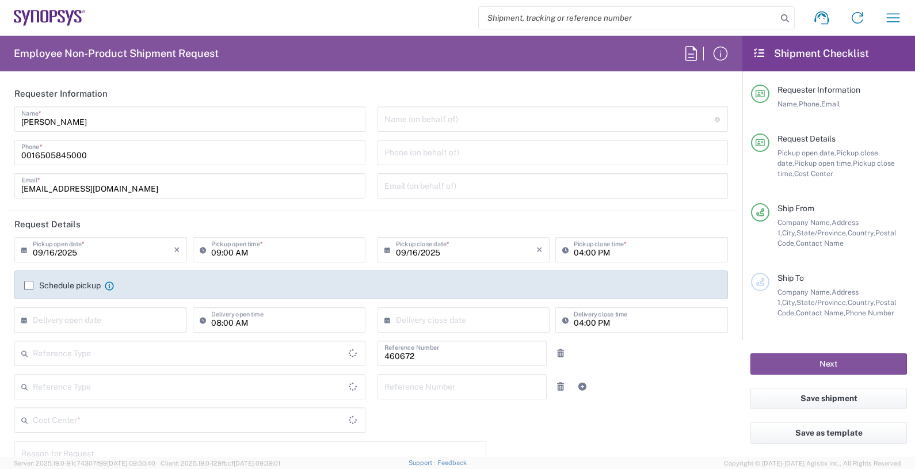
type input "Department"
type input "Delivered at Place"
type input "US01, FIN, Distri 460672"
type input "[GEOGRAPHIC_DATA]"
type input "[US_STATE]"
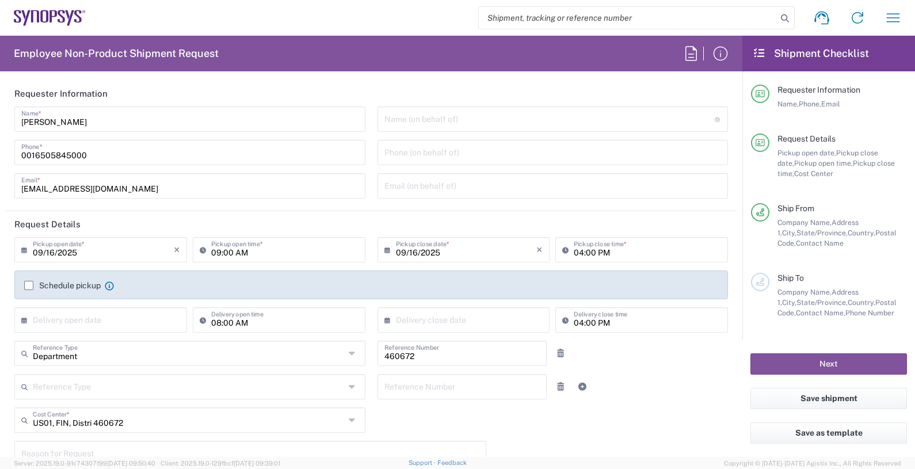
type input "[GEOGRAPHIC_DATA]"
type input "Headquarters USSV"
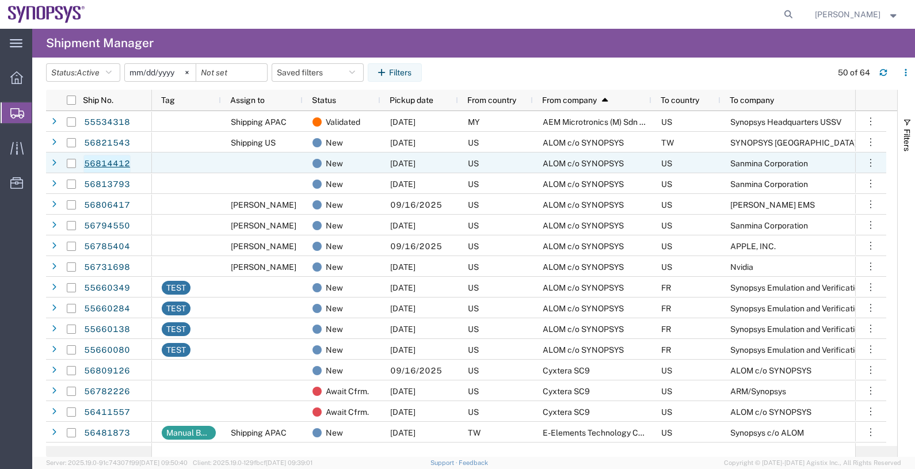
click at [120, 163] on link "56814412" at bounding box center [106, 164] width 47 height 18
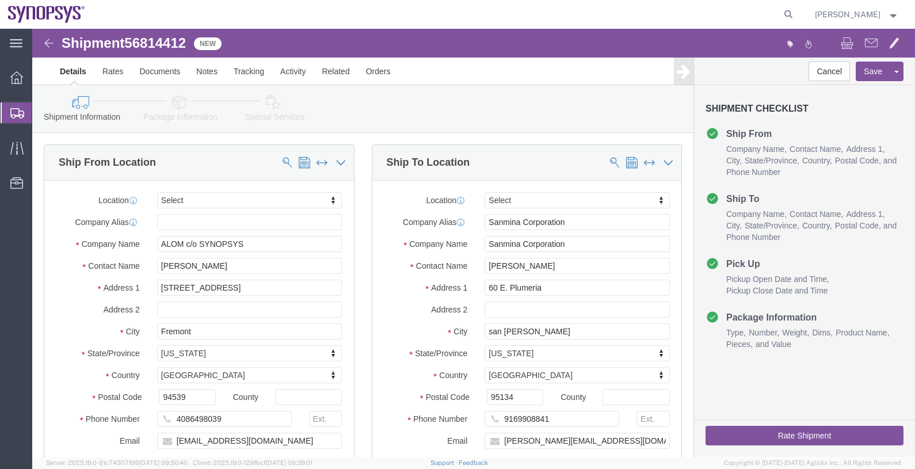
select select
click link "Activity"
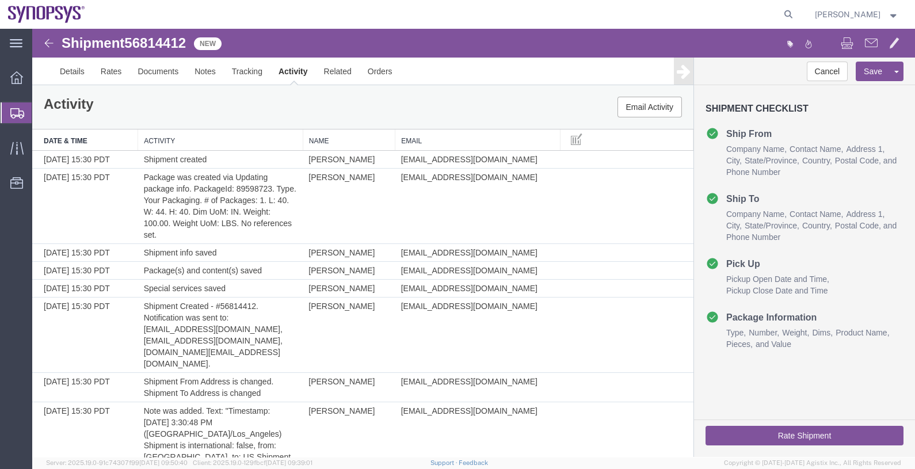
click at [493, 110] on div "Activity Email Activity" at bounding box center [362, 107] width 661 height 44
click at [168, 40] on span "56814412" at bounding box center [155, 43] width 62 height 16
copy span "56814412"
click at [81, 71] on link "Details" at bounding box center [72, 72] width 41 height 28
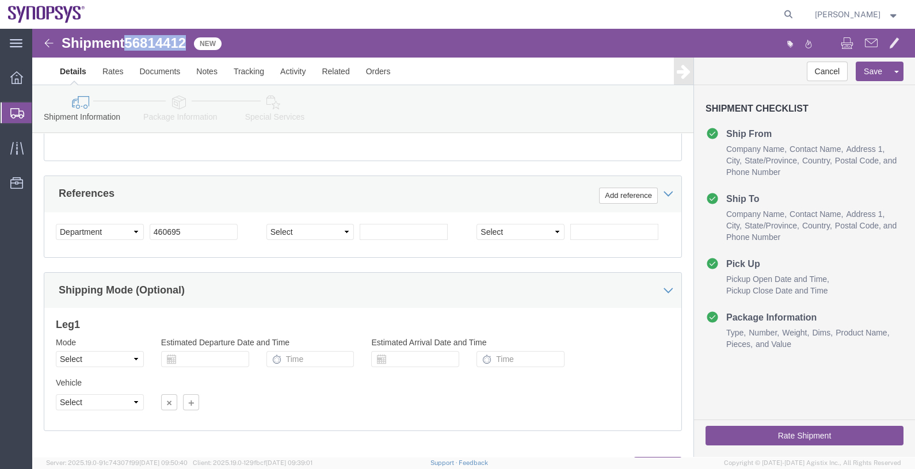
scroll to position [426, 0]
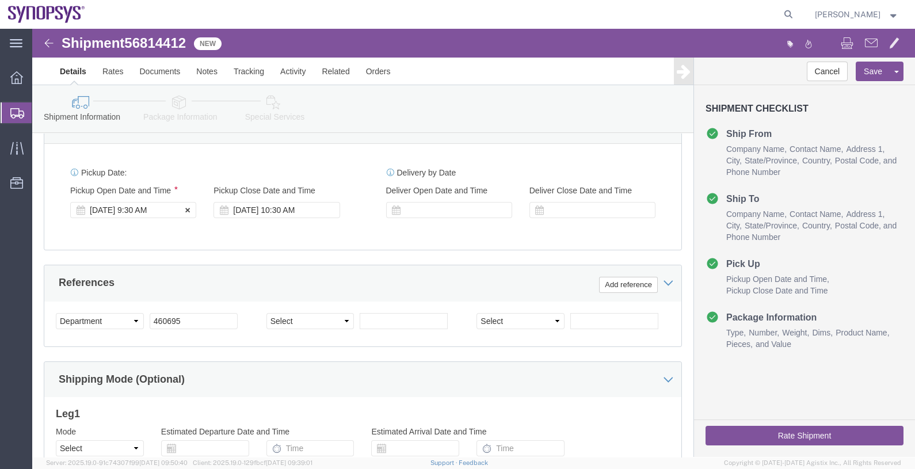
click div "Sep 16 2025 9:30 AM"
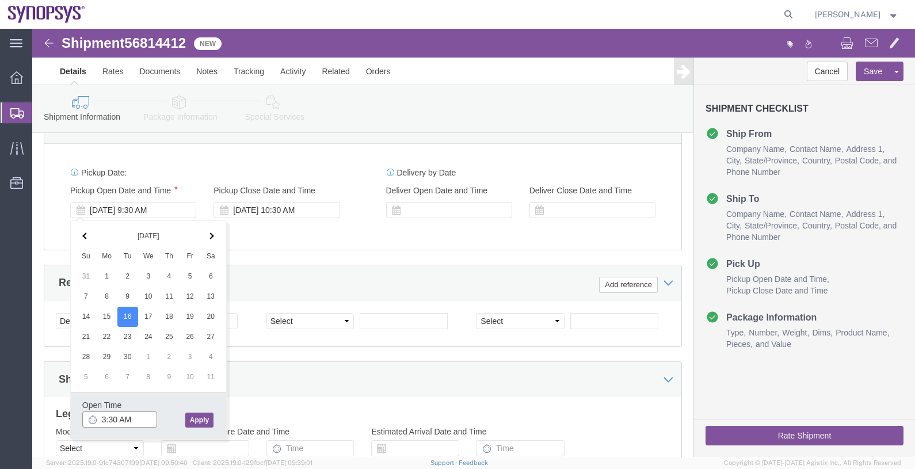
drag, startPoint x: 78, startPoint y: 389, endPoint x: 117, endPoint y: 397, distance: 40.6
click input "3:30 AM"
drag, startPoint x: 120, startPoint y: 387, endPoint x: 112, endPoint y: 387, distance: 7.5
click input "p:30 AM"
type input "p"
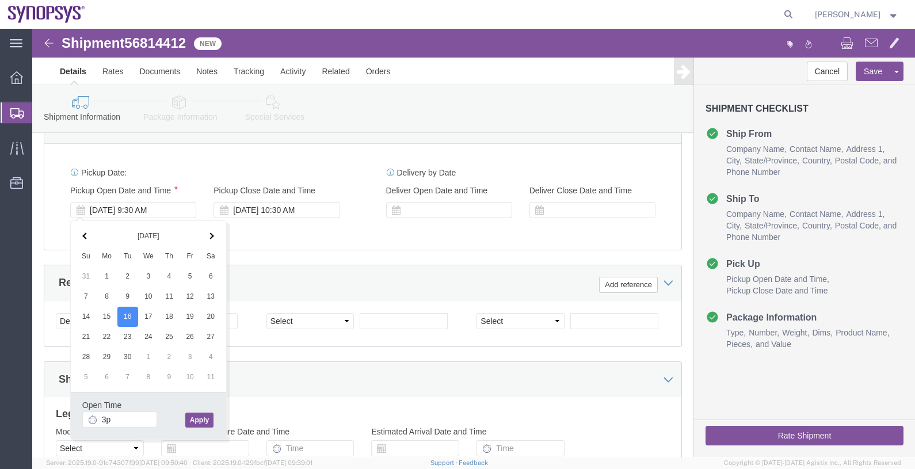
type input "3:00 PM"
click button "Apply"
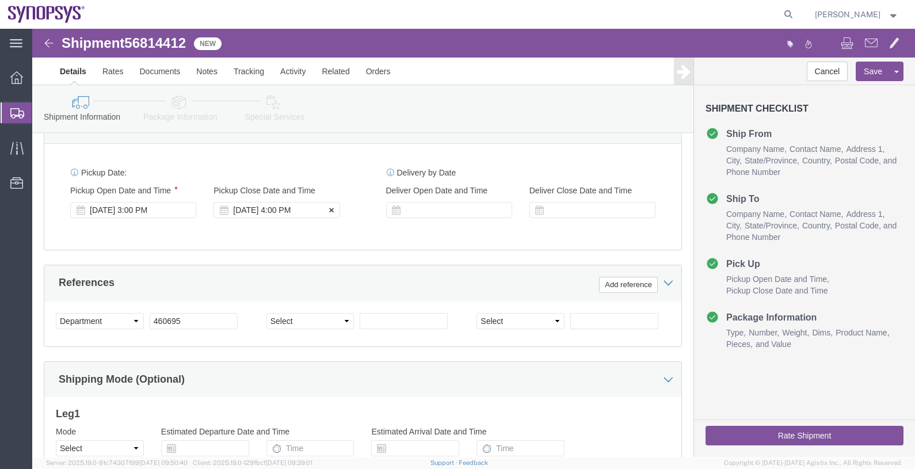
click div "Sep 16 2025 4:00 PM"
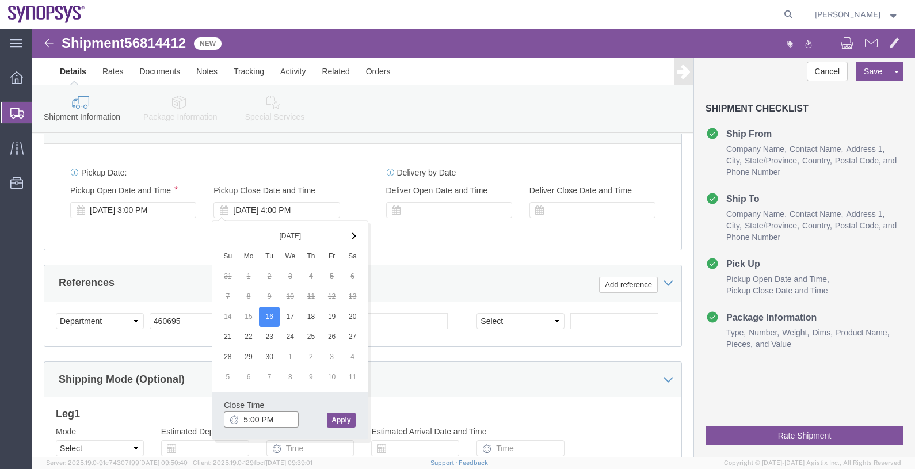
type input "5:00 PM"
click button "Apply"
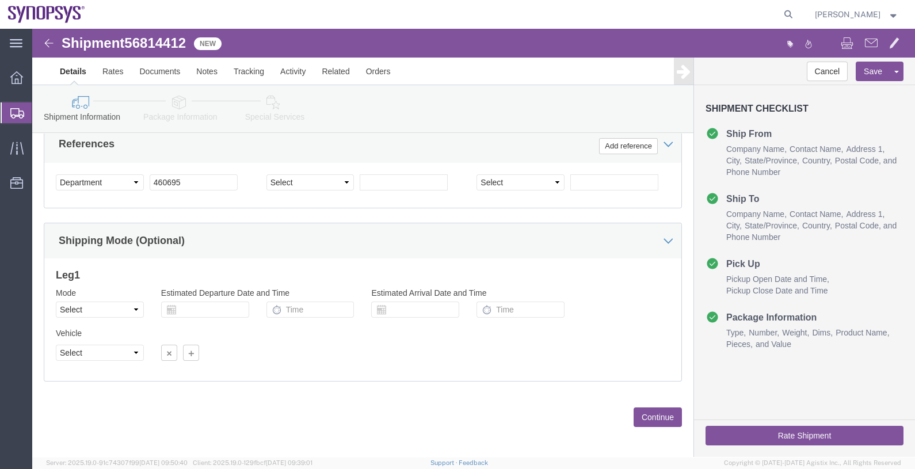
scroll to position [570, 0]
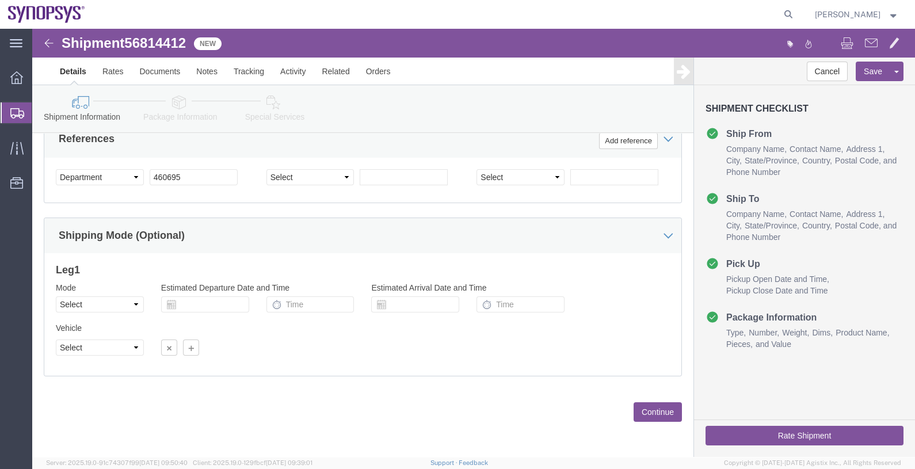
click button "Continue"
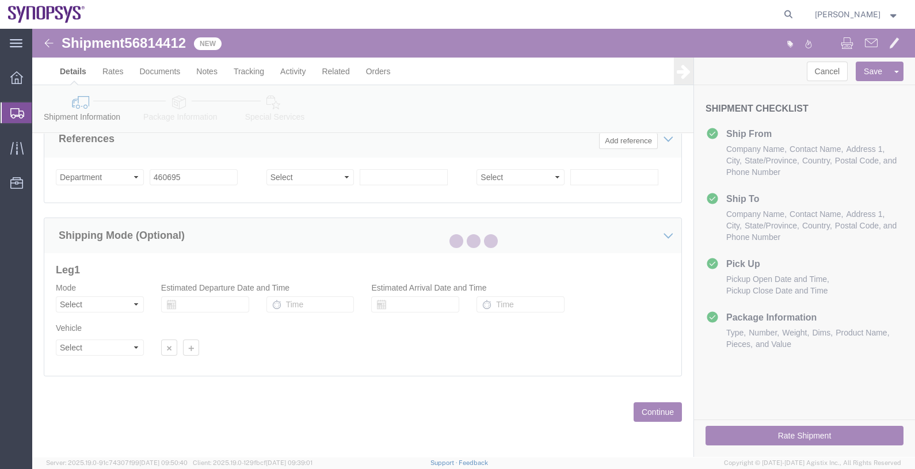
scroll to position [102, 0]
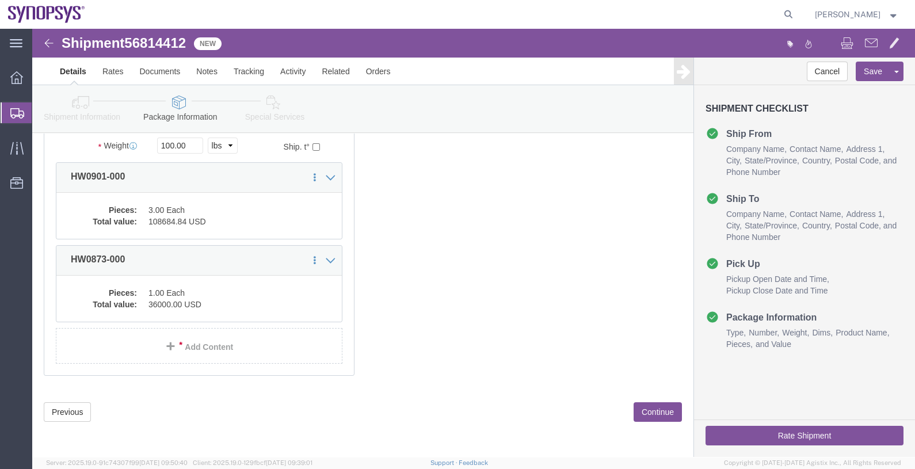
click button "Continue"
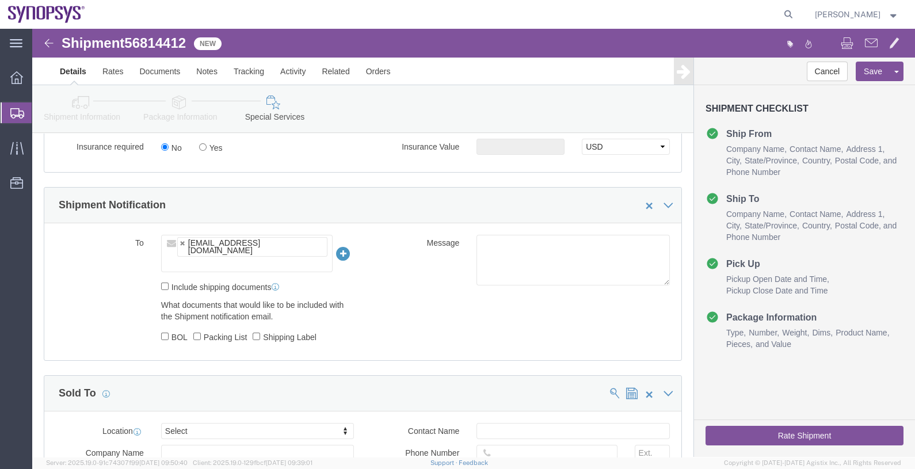
scroll to position [728, 0]
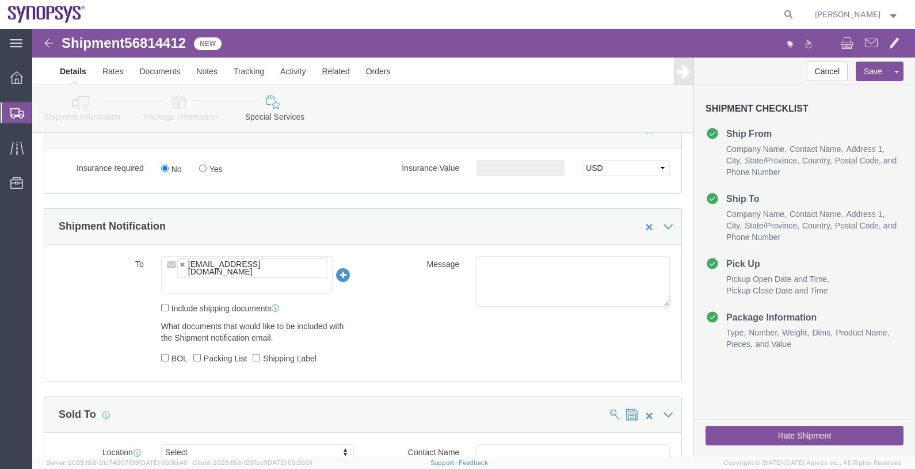
click ul "[EMAIL_ADDRESS][DOMAIN_NAME]"
type input "[EMAIL_ADDRESS][DOMAIN_NAME]"
type input "faizanq@synopsys.com,kford@synopsys.com"
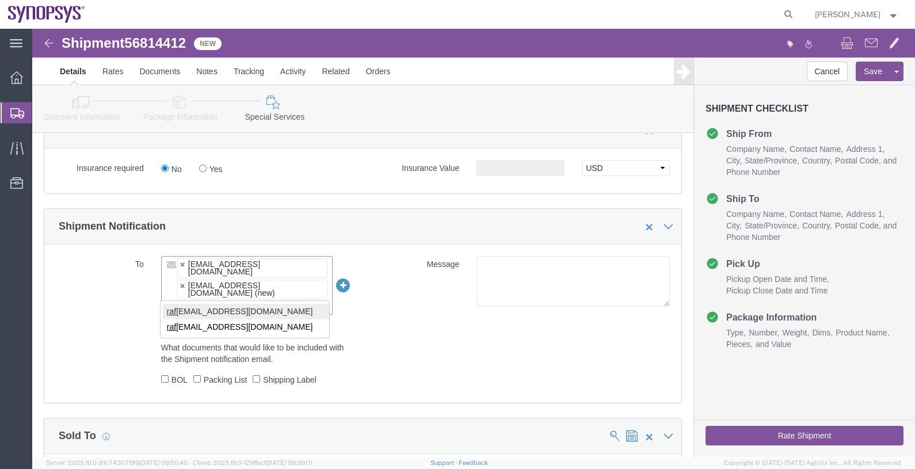
type input "raf"
type input "faizanq@synopsys.com,kford@synopsys.com,rafael@synopsys.com"
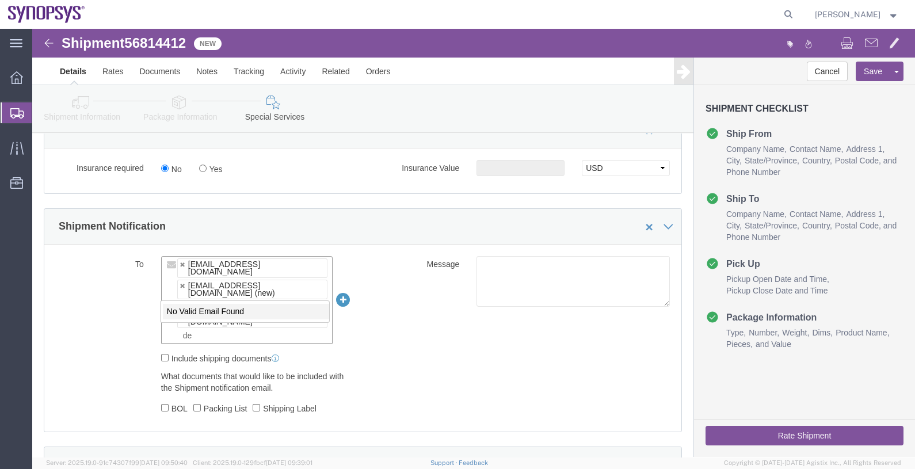
type input "d"
paste input "[EMAIL_ADDRESS][DOMAIN_NAME]"
type input "[EMAIL_ADDRESS][DOMAIN_NAME]"
type input "[EMAIL_ADDRESS][DOMAIN_NAME],[EMAIL_ADDRESS][DOMAIN_NAME],[PERSON_NAME][EMAIL_A…"
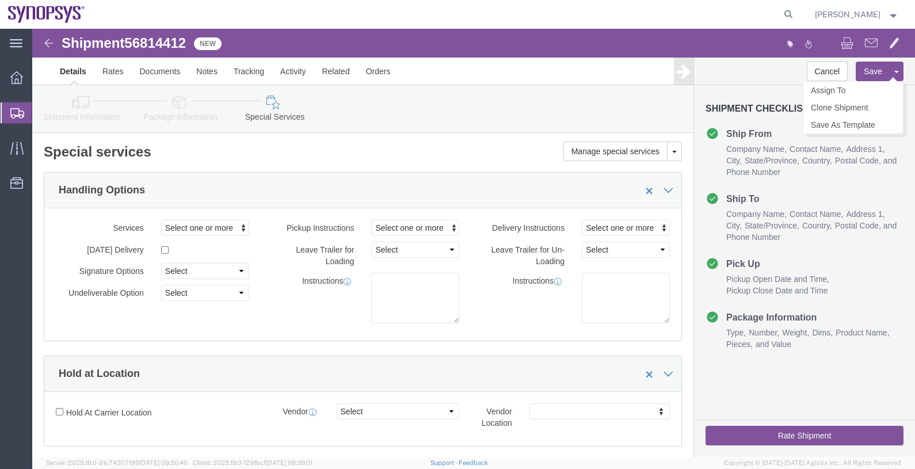
click button "Save"
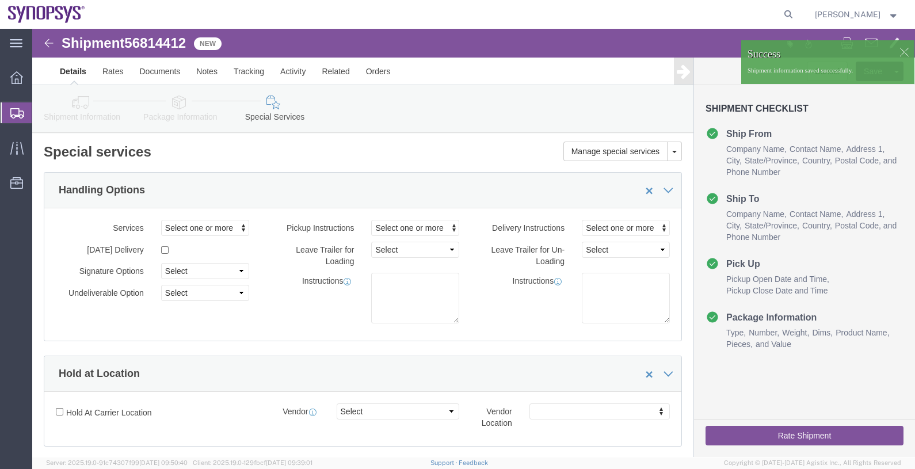
click div
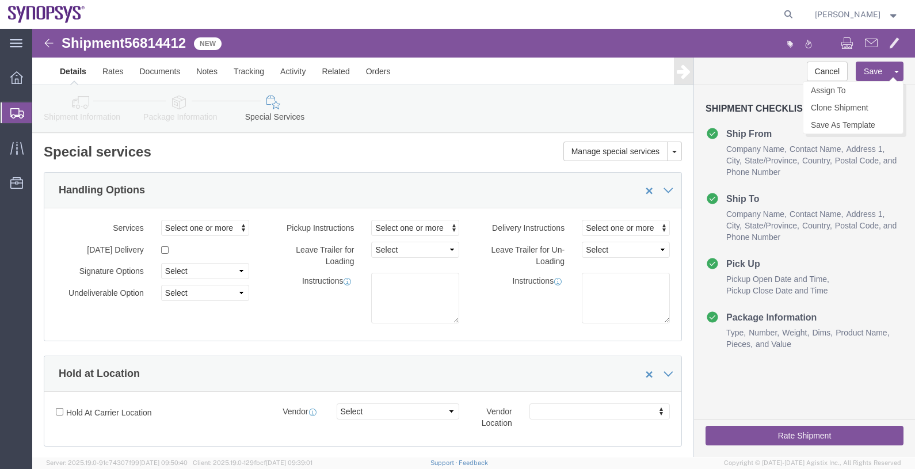
click button
click link "Assign To"
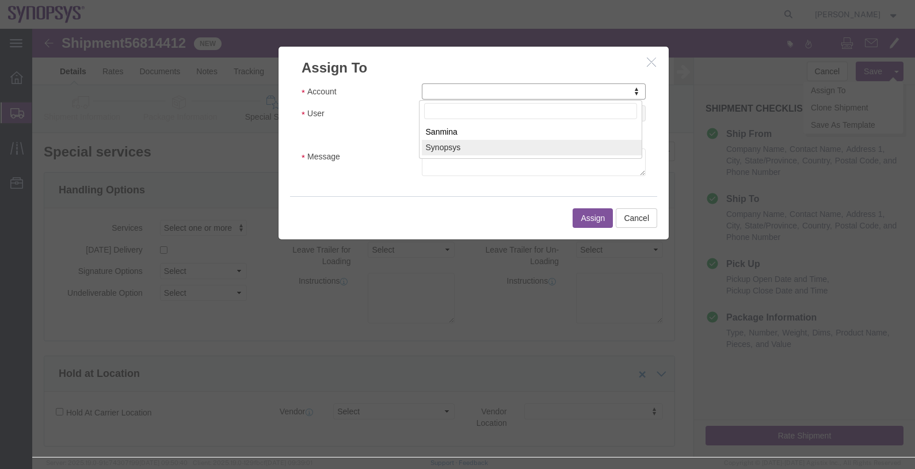
select select "117156"
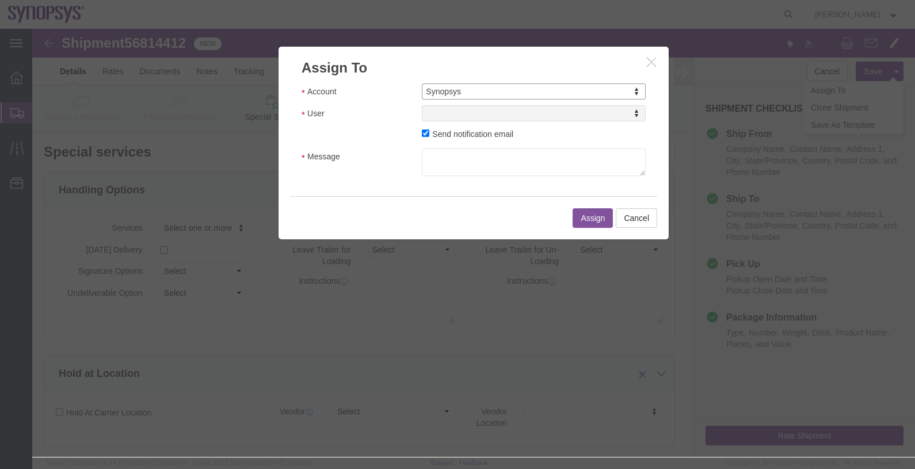
select select
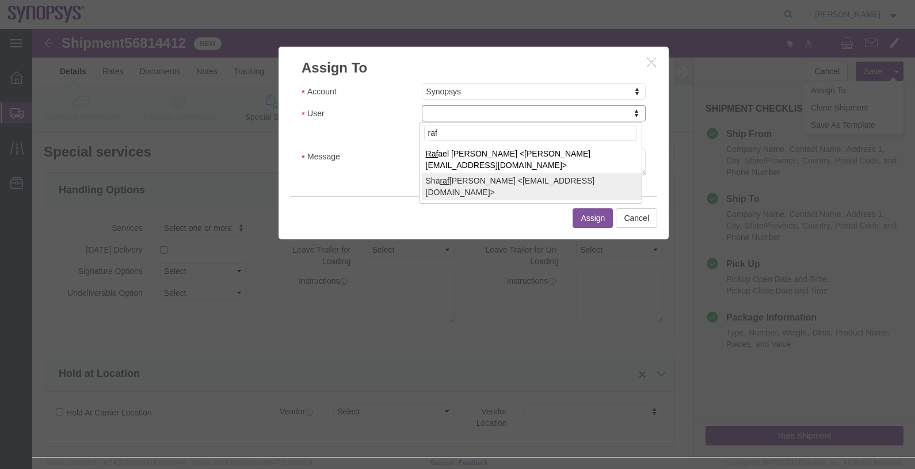
type input "raf"
select select "95522"
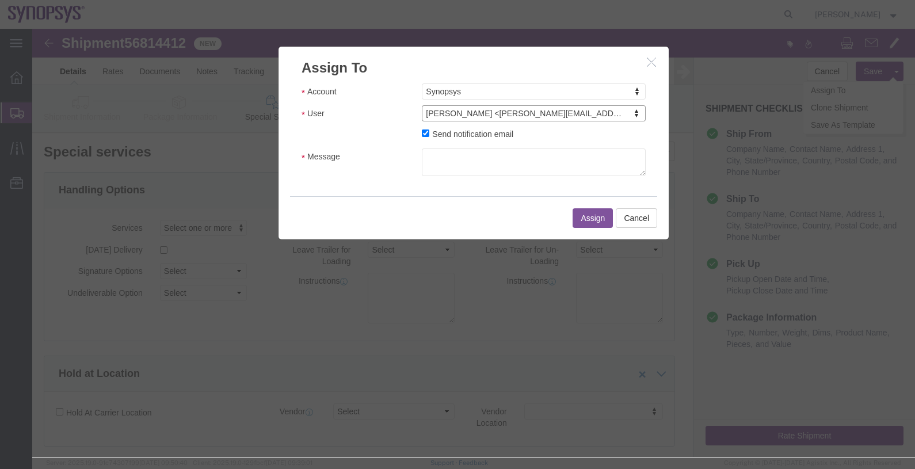
click label "Send notification email"
click input "Send notification email"
checkbox input "false"
click button "Assign"
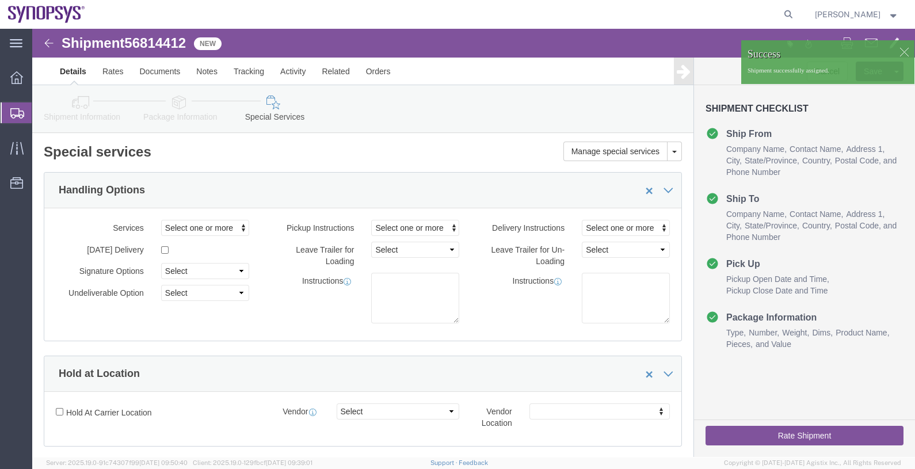
click span "56814412"
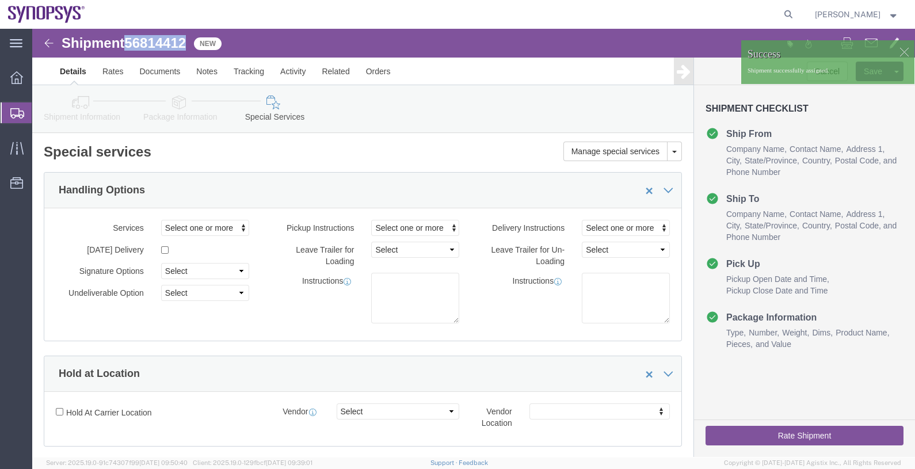
click span "56814412"
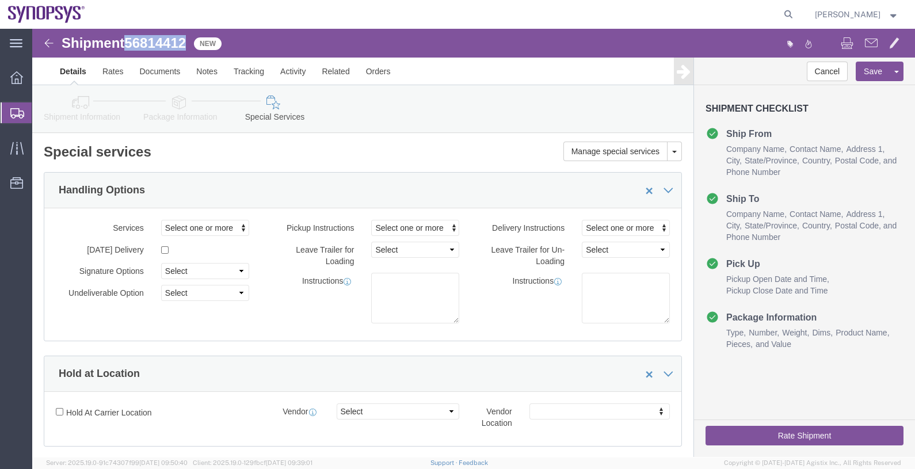
copy span "56814412"
click link "Documents"
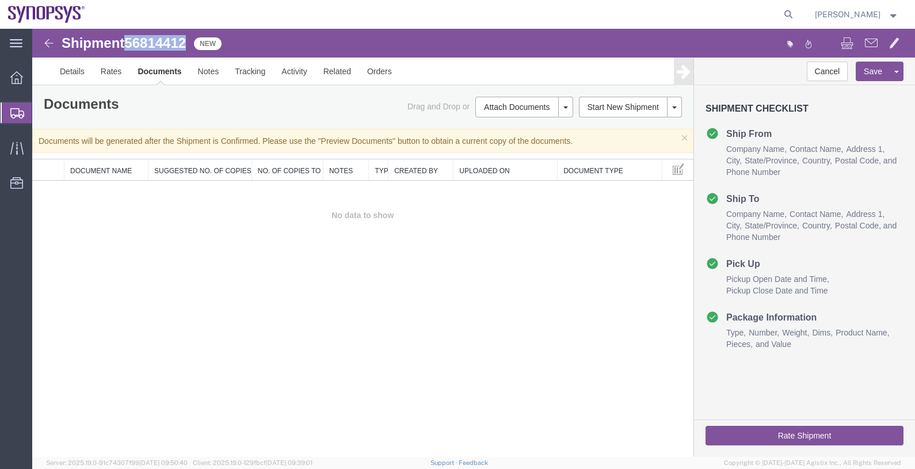
click at [32, 29] on link "Preview Documents" at bounding box center [32, 29] width 0 height 0
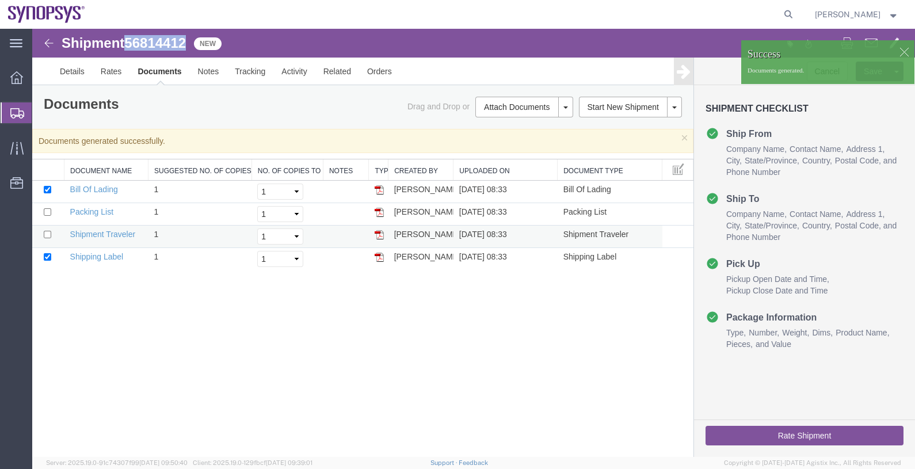
click at [378, 231] on img at bounding box center [379, 234] width 9 height 9
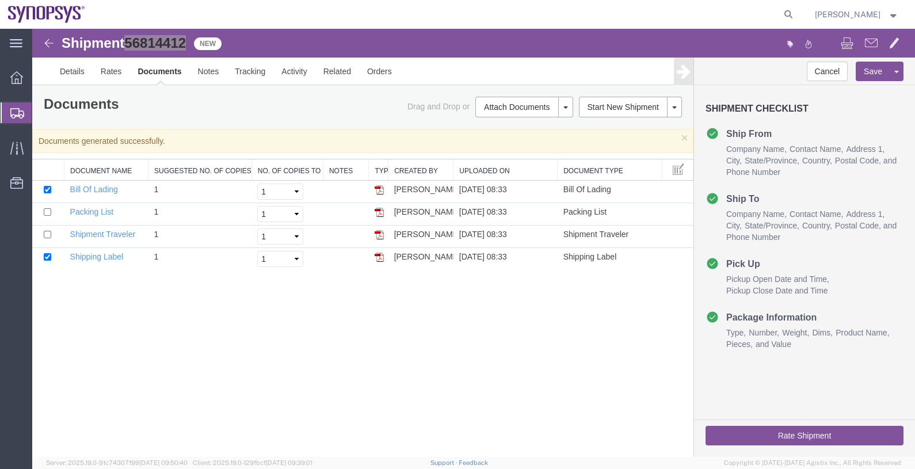
click at [41, 111] on span "Shipments" at bounding box center [36, 112] width 9 height 23
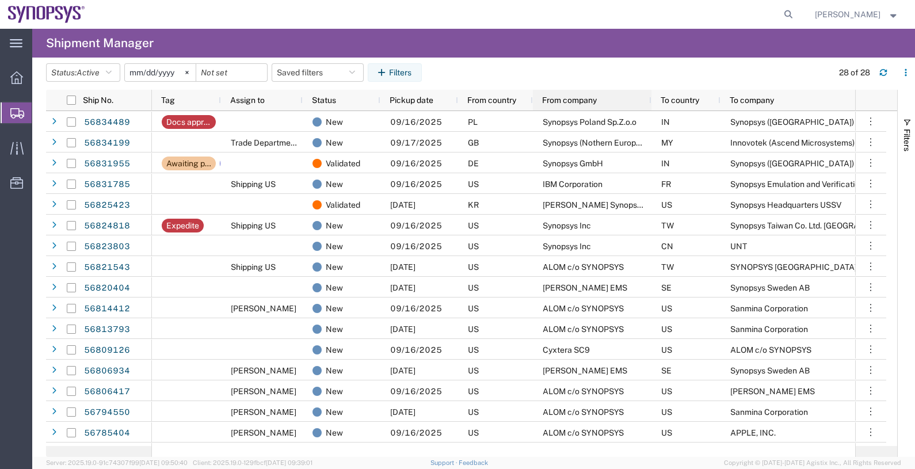
click at [573, 99] on span "From company" at bounding box center [569, 100] width 55 height 9
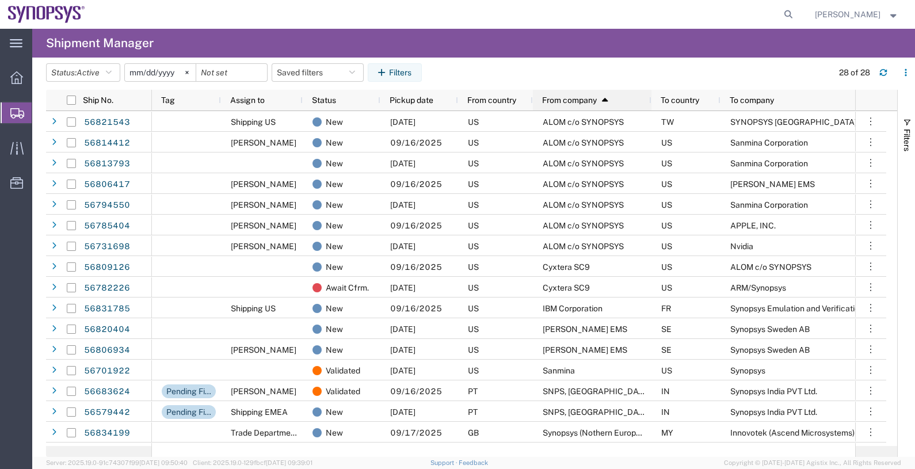
click at [567, 98] on span "From company" at bounding box center [569, 100] width 55 height 9
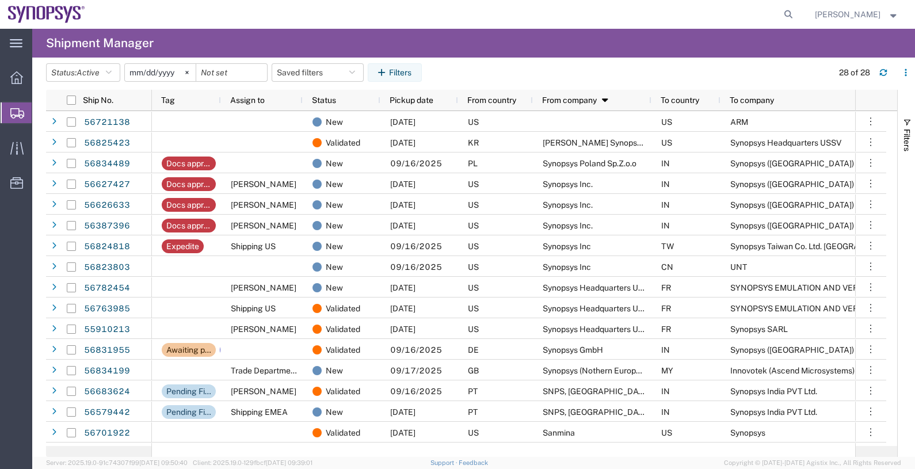
click at [561, 100] on span "From company" at bounding box center [569, 100] width 55 height 9
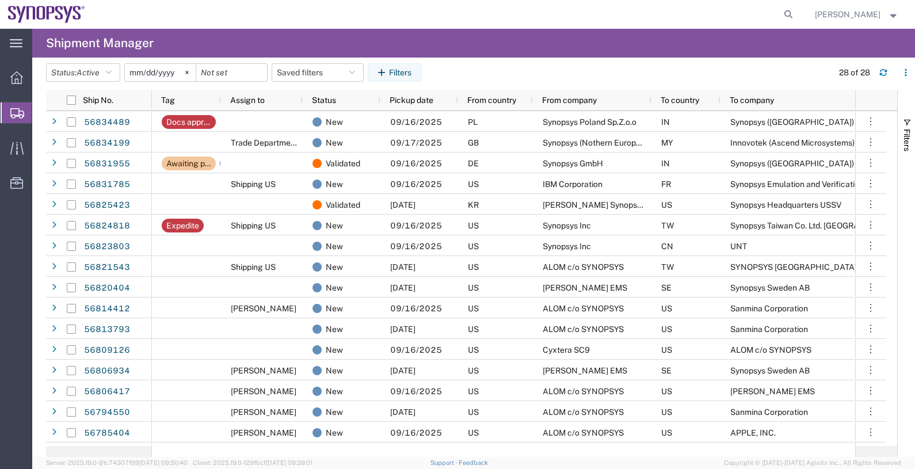
click at [561, 100] on span "From company" at bounding box center [569, 100] width 55 height 9
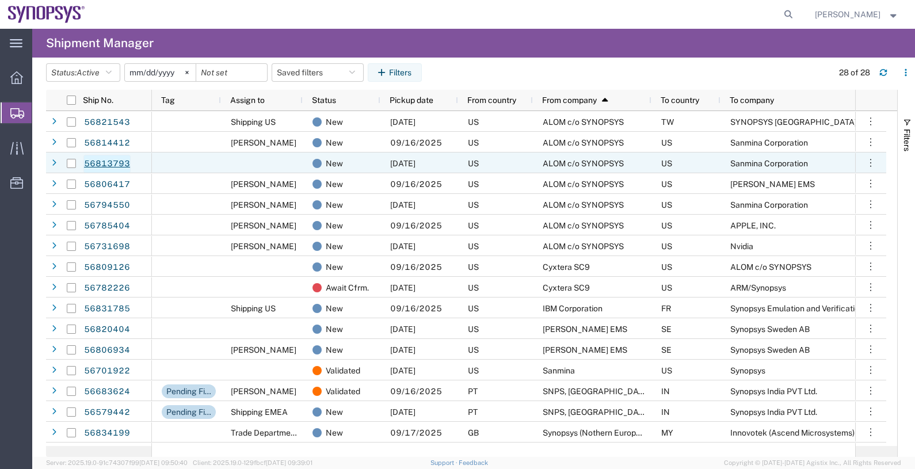
click at [117, 164] on link "56813793" at bounding box center [106, 164] width 47 height 18
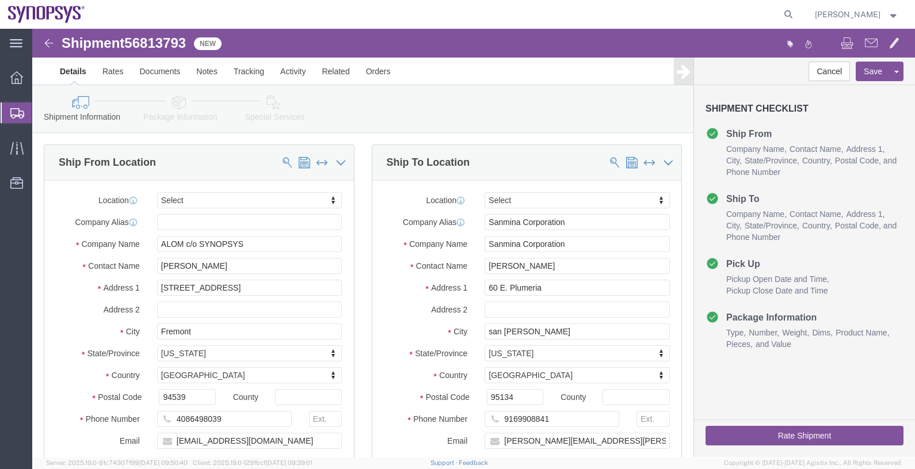
select select
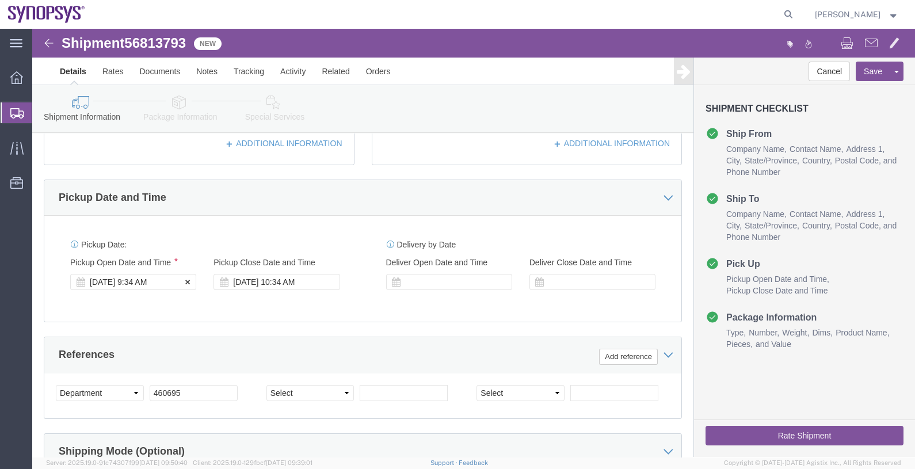
click div "Sep 16 2025 9:34 AM"
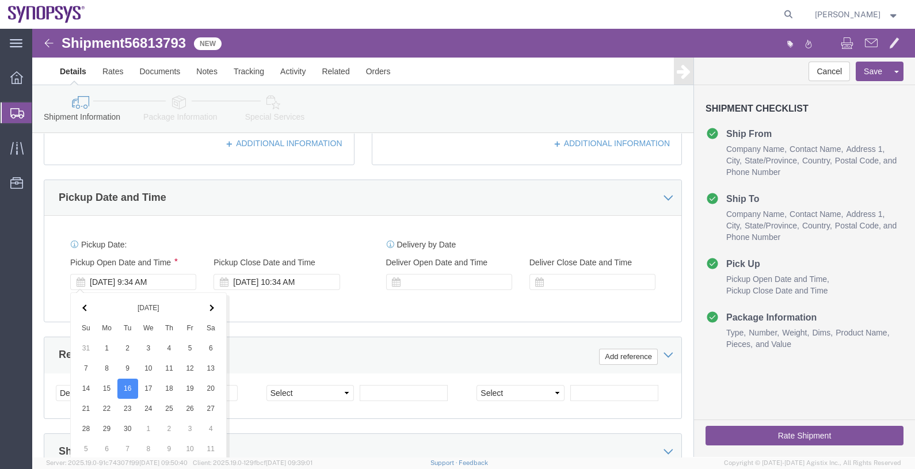
scroll to position [570, 0]
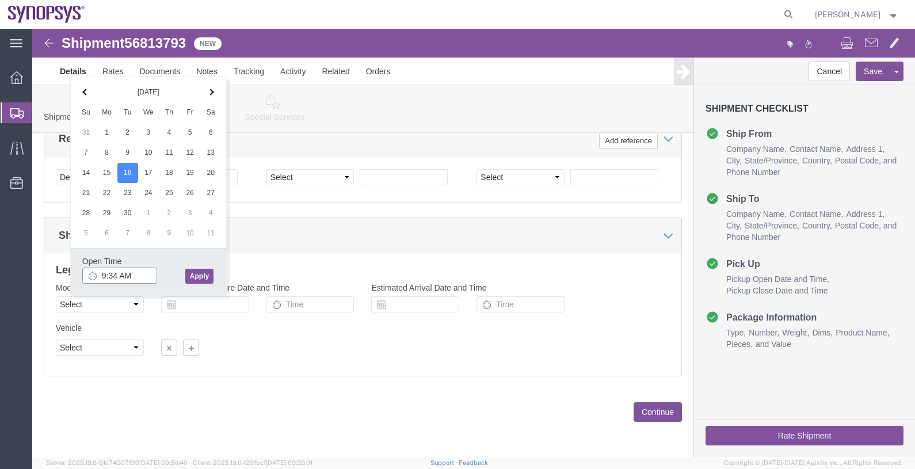
drag, startPoint x: 104, startPoint y: 245, endPoint x: 38, endPoint y: 245, distance: 66.2
click div "Open Time 9:34 AM Sep 16 2025 9:34 AM - Sep 16 2025 9:34 AM Cancel Apply"
type input "3:00 PM"
click button "Apply"
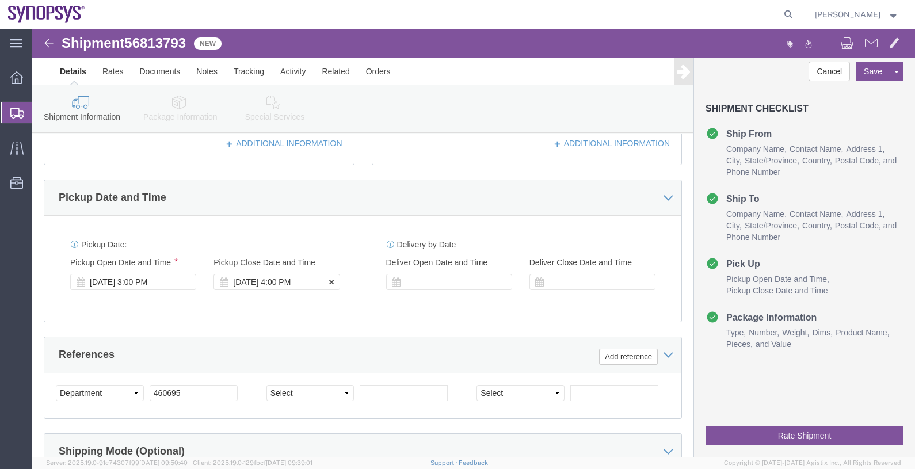
click div "Sep 16 2025 4:00 PM"
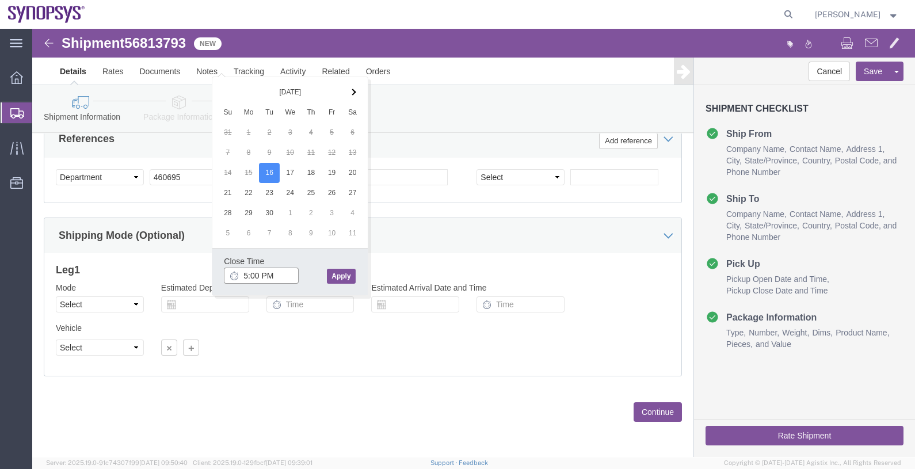
type input "5:00 PM"
click button "Apply"
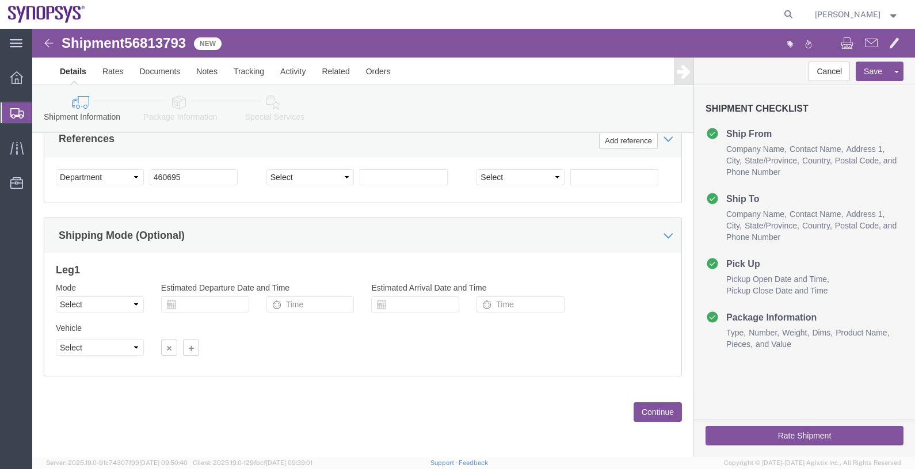
click button "Continue"
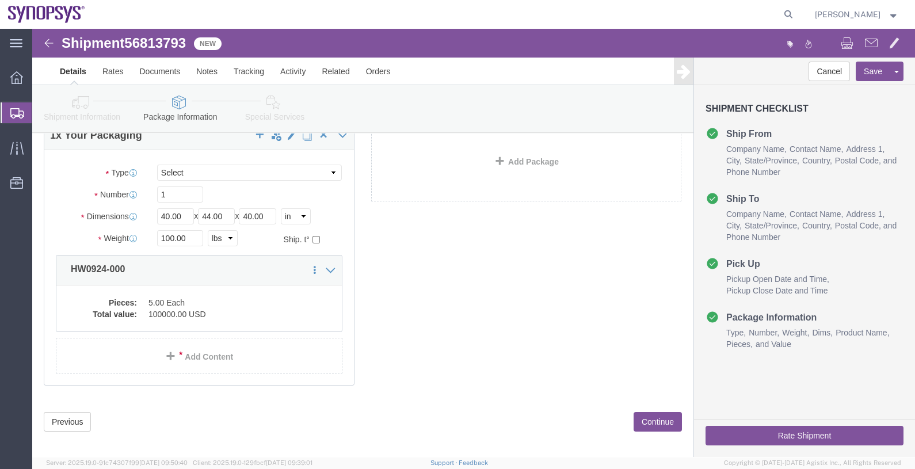
scroll to position [86, 0]
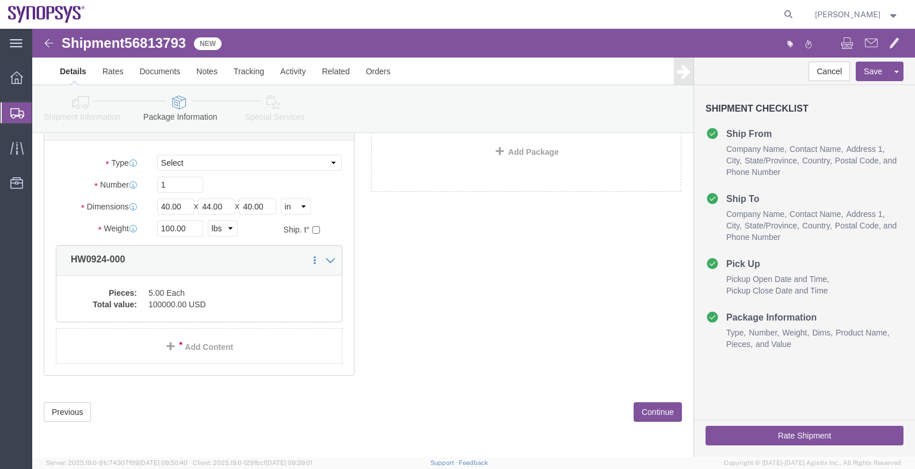
click button "Continue"
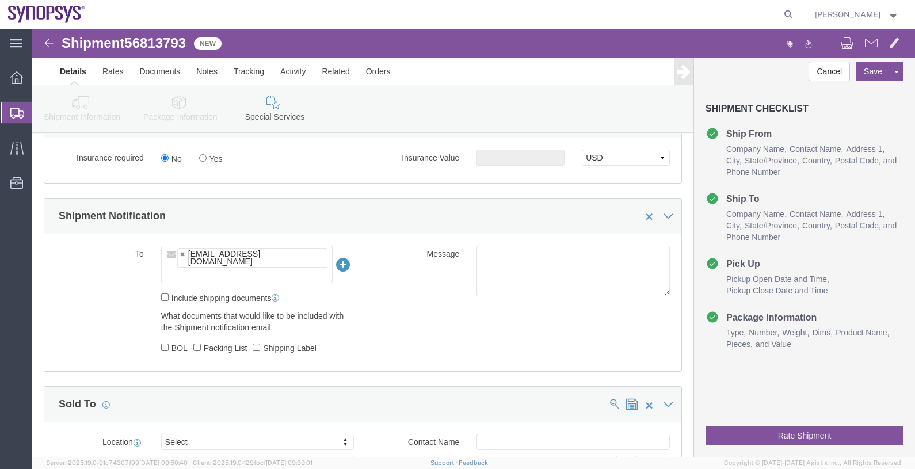
scroll to position [720, 0]
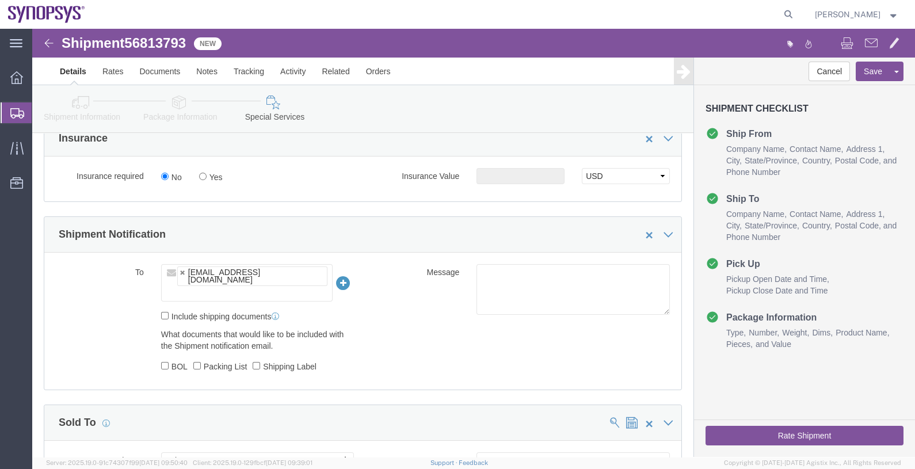
click ul "[EMAIL_ADDRESS][DOMAIN_NAME]"
type input "[EMAIL_ADDRESS][DOMAIN_NAME]"
type input "faizanq@synopsys.com,kford@synopsys.com"
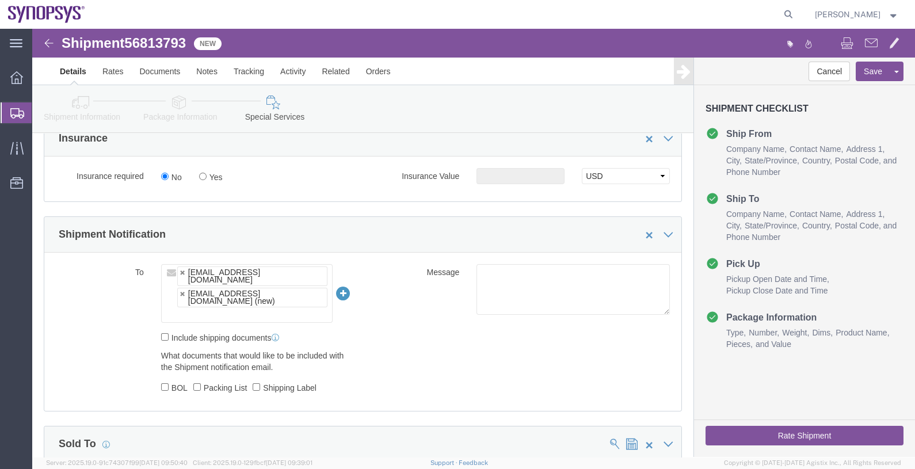
click ul "faizanq@synopsys.com kford@synopsys.com (new)"
paste input "[EMAIL_ADDRESS][DOMAIN_NAME]"
type input "[EMAIL_ADDRESS][DOMAIN_NAME]"
type input "[EMAIL_ADDRESS][DOMAIN_NAME],[EMAIL_ADDRESS][DOMAIN_NAME],[PERSON_NAME][EMAIL_A…"
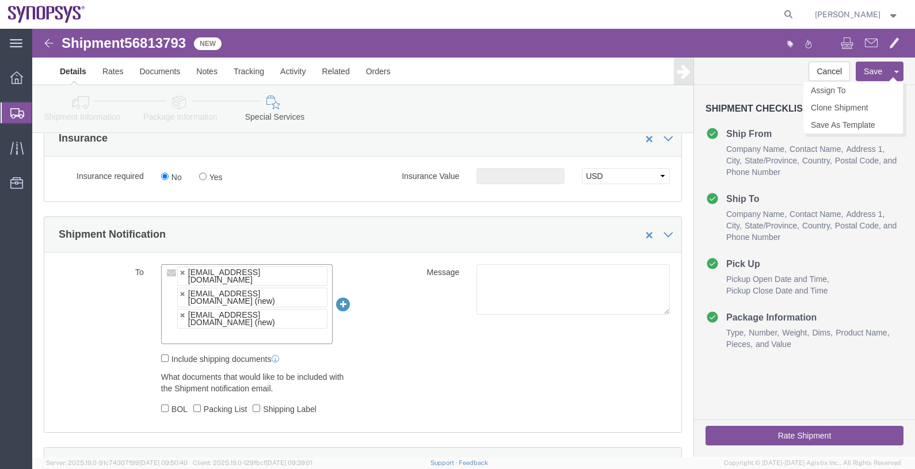
click button "Save"
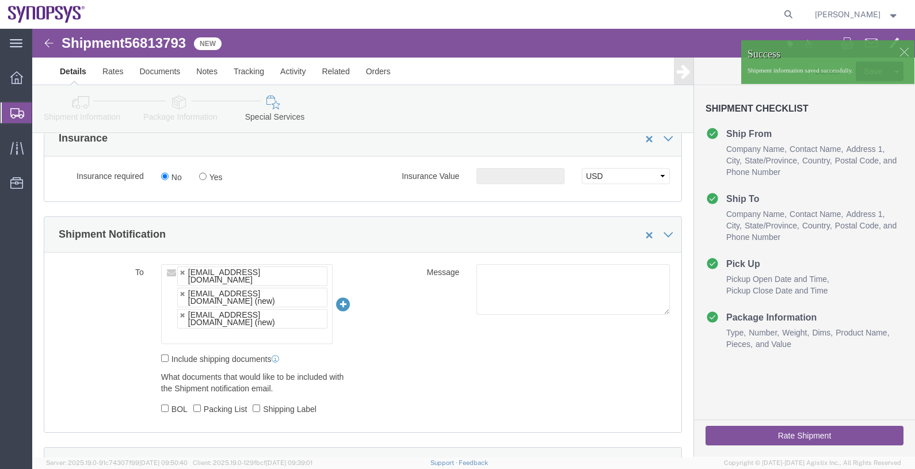
click div
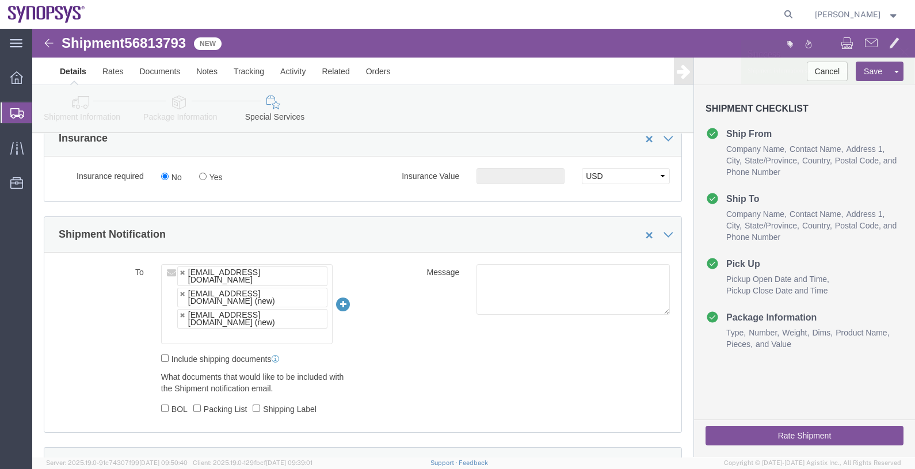
click p "Shipment information saved successfully."
click link "Assign To"
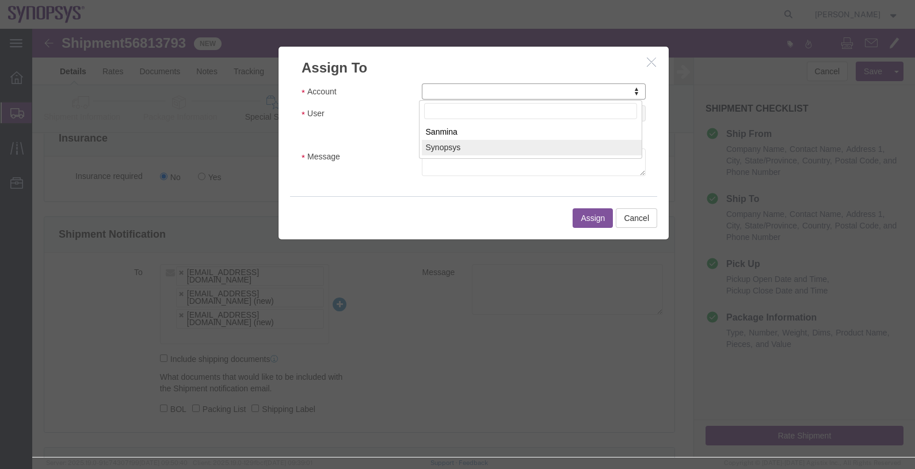
select select "117156"
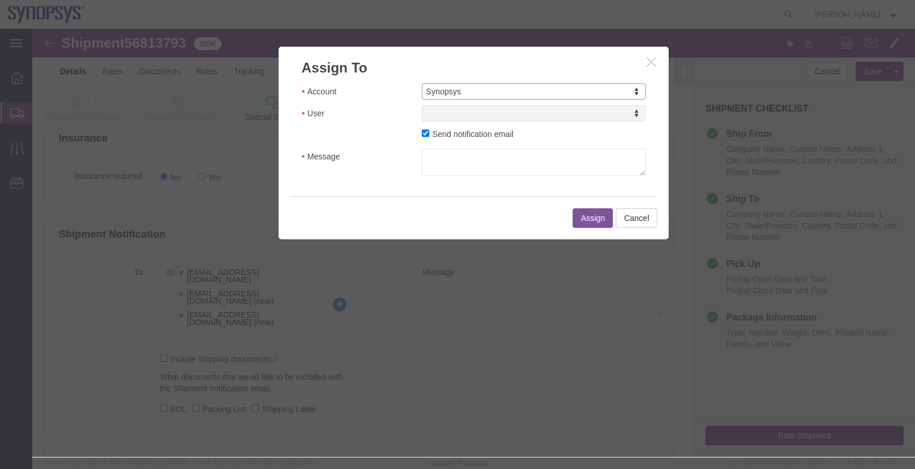
select select
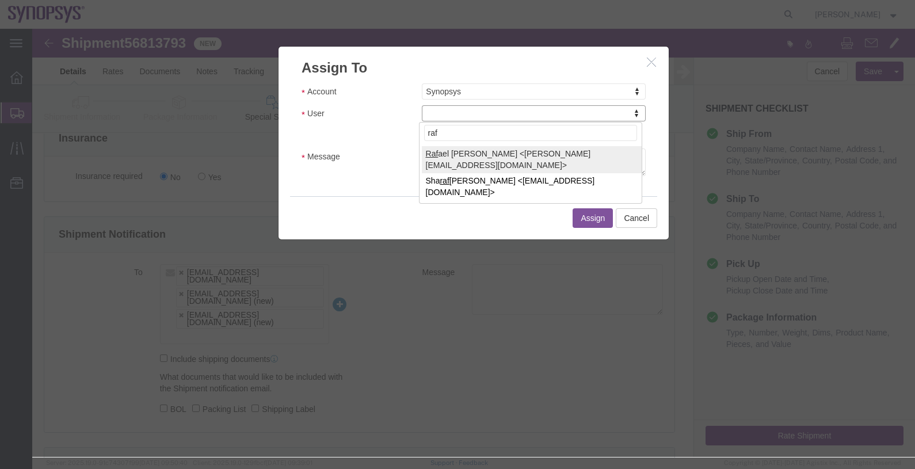
type input "raf"
select select "95522"
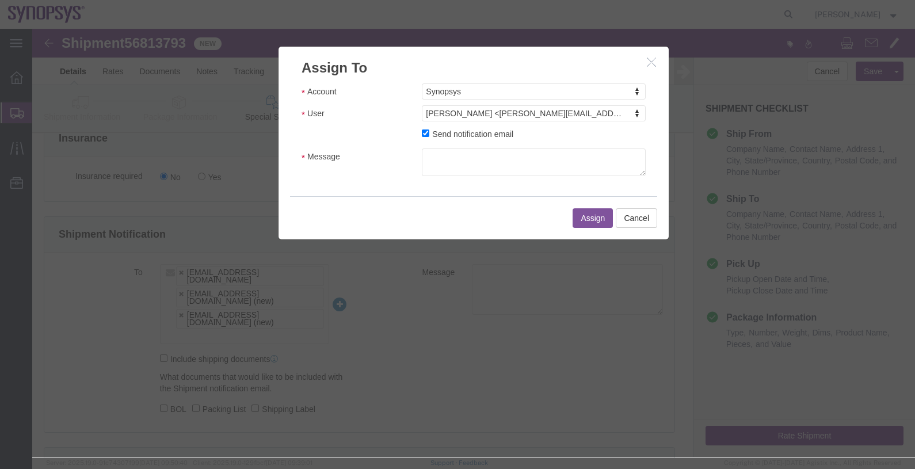
click label "Send notification email"
click input "Send notification email"
checkbox input "false"
click button "Assign"
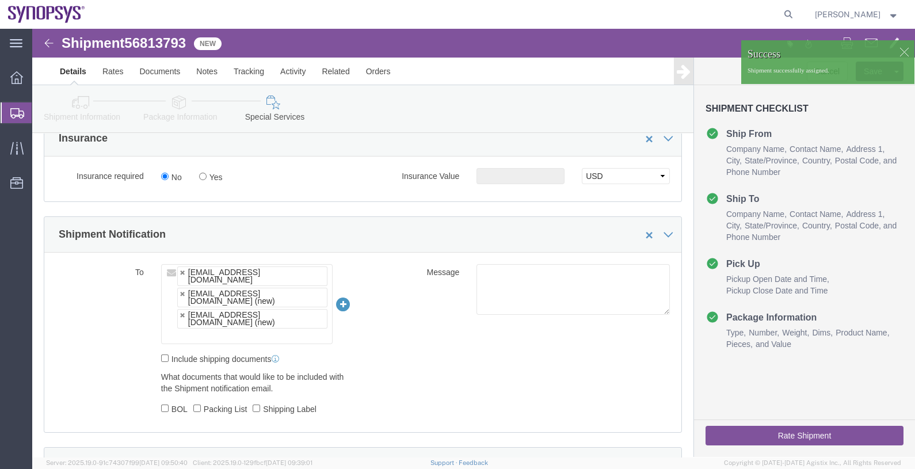
click div "Shipment 56813793 New Details Rates Documents Notes Tracking Activity Related O…"
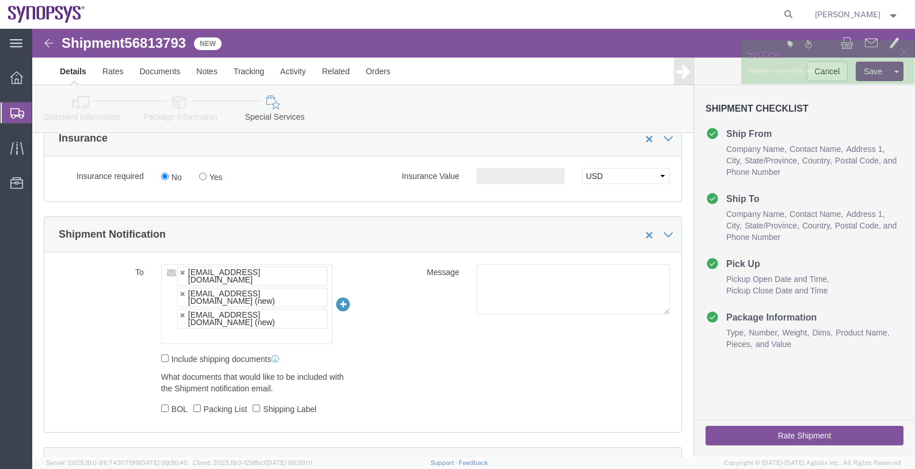
drag, startPoint x: 145, startPoint y: 2, endPoint x: 138, endPoint y: 12, distance: 12.3
click span "56813793"
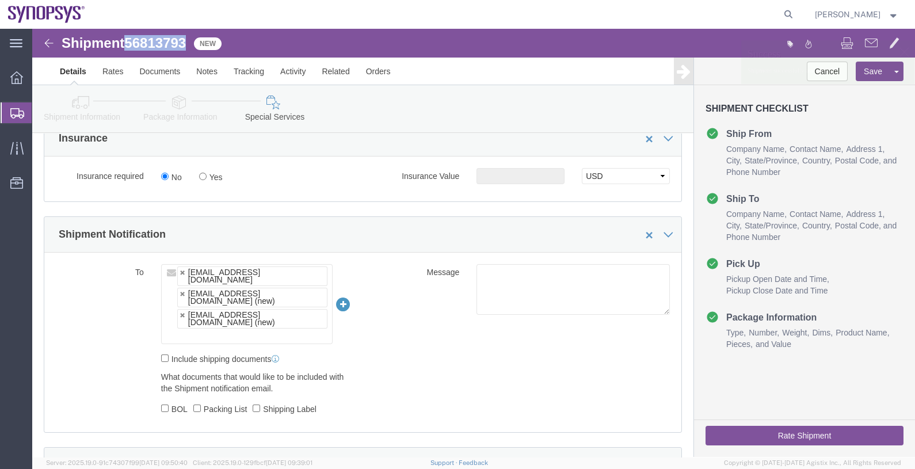
click span "56813793"
copy span "56813793"
click link "Documents"
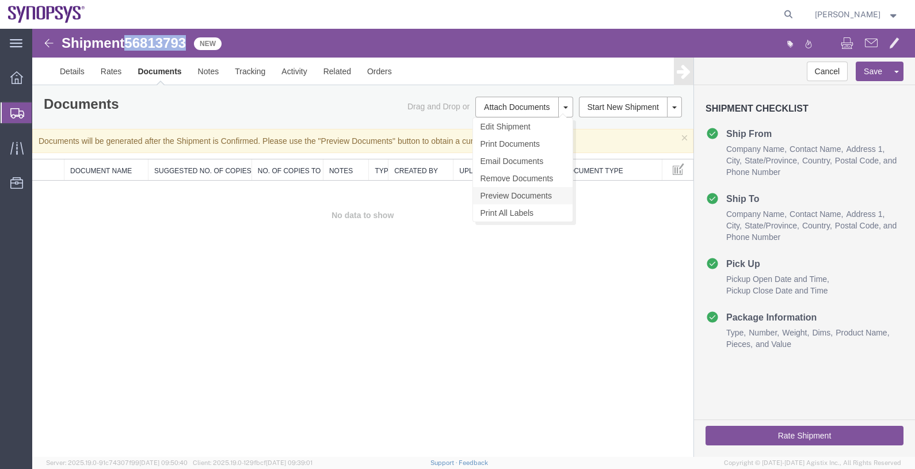
click at [526, 193] on link "Preview Documents" at bounding box center [523, 195] width 100 height 17
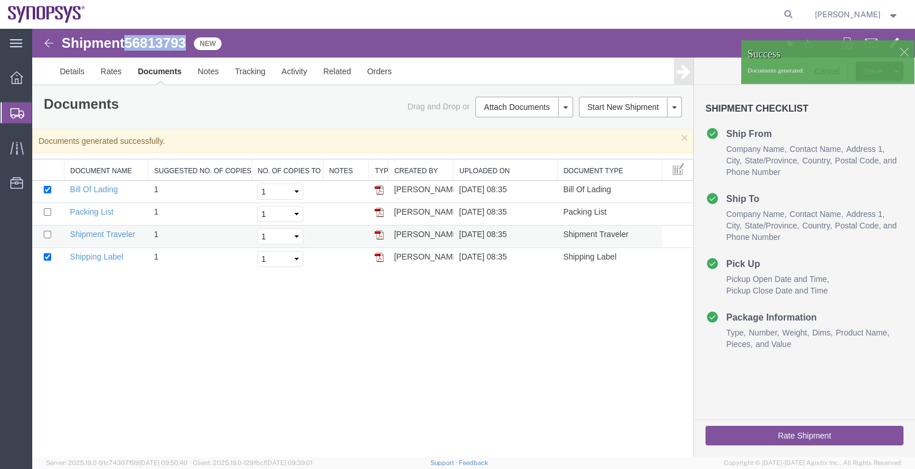
click at [378, 237] on img at bounding box center [379, 234] width 9 height 9
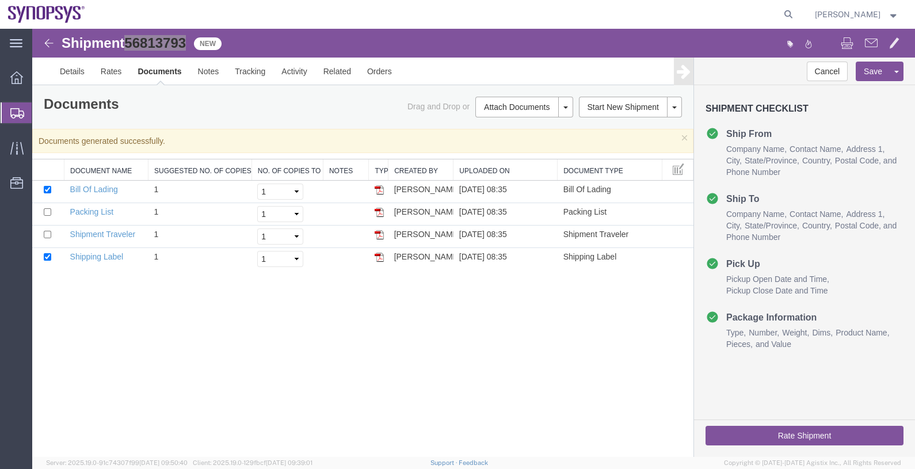
click at [41, 111] on span "Shipments" at bounding box center [36, 112] width 9 height 23
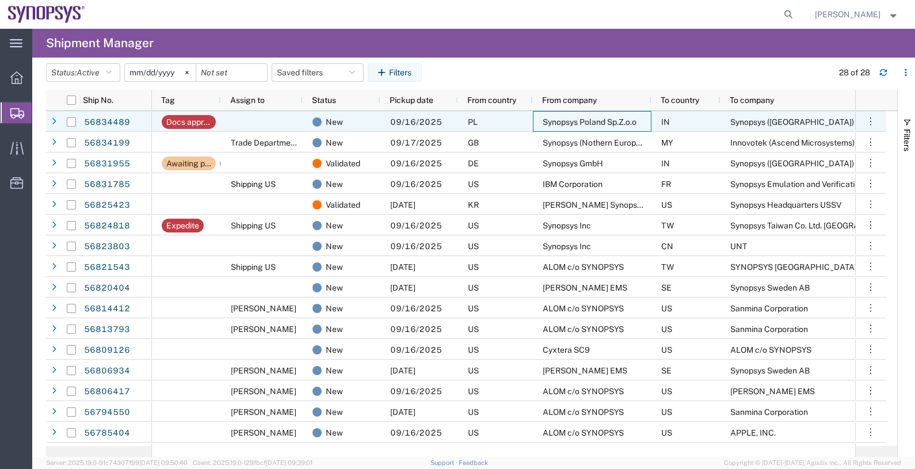
click at [570, 111] on div "Synopsys Poland Sp.Z.o.o" at bounding box center [592, 121] width 119 height 21
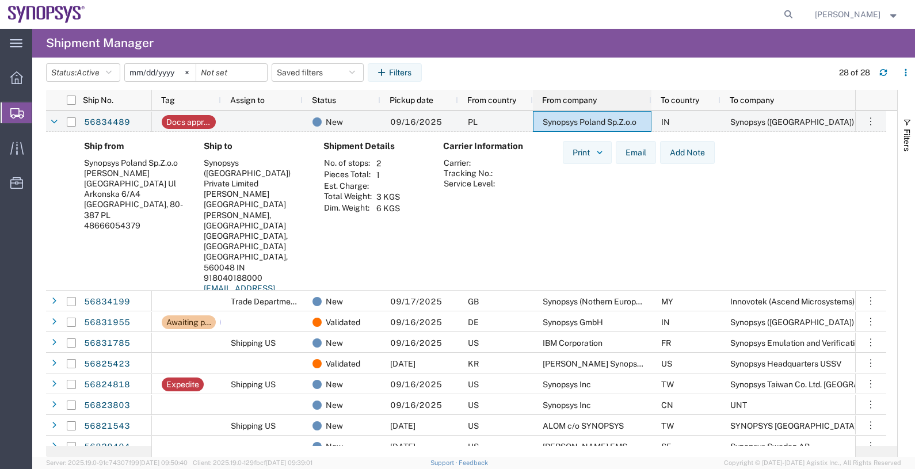
click at [568, 97] on span "From company" at bounding box center [569, 100] width 55 height 9
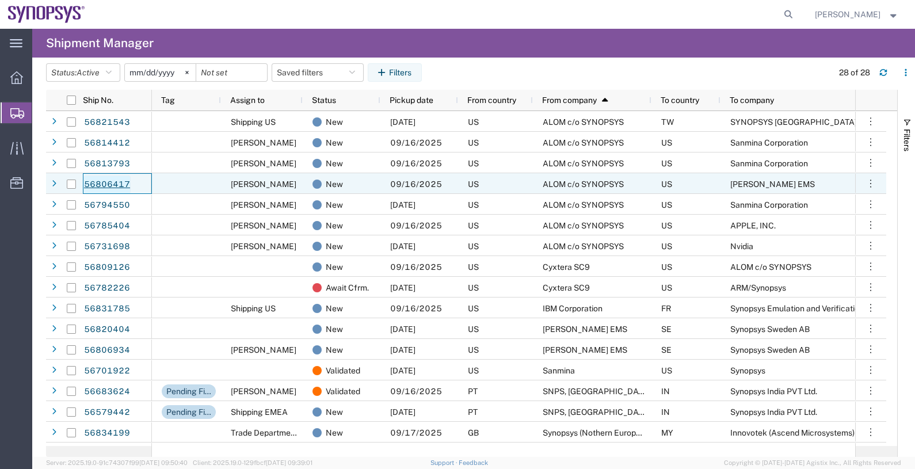
click at [105, 182] on link "56806417" at bounding box center [106, 185] width 47 height 18
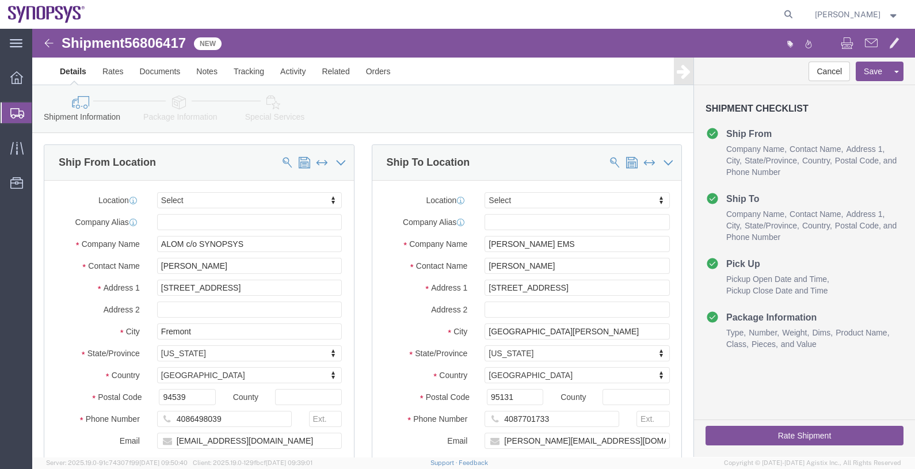
select select
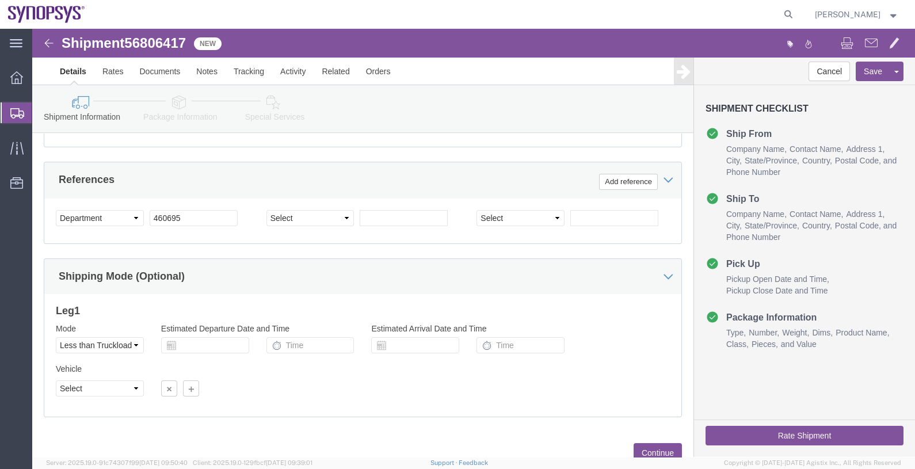
scroll to position [570, 0]
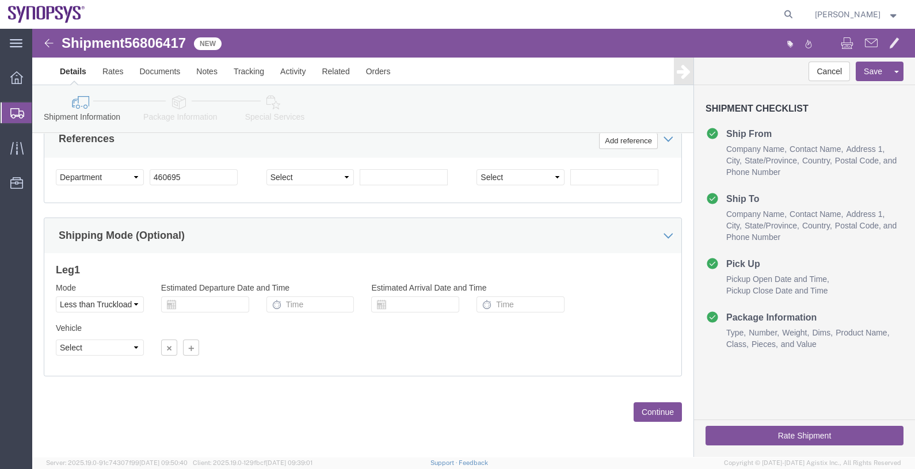
click button "Continue"
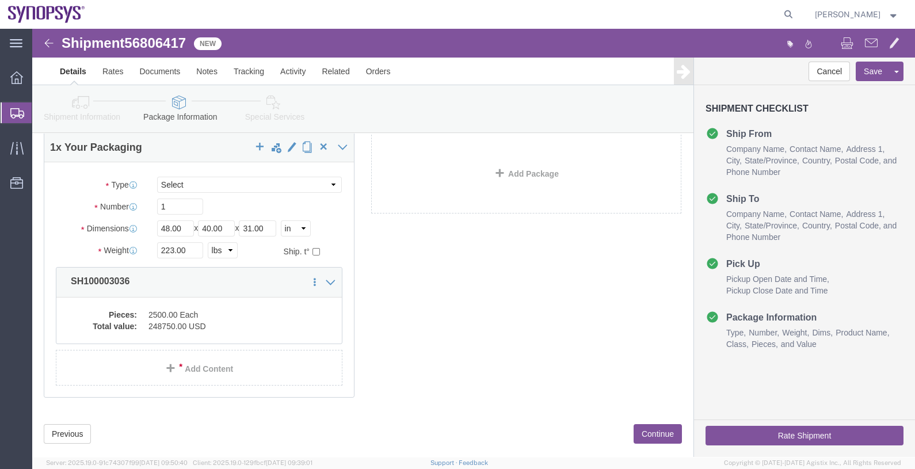
scroll to position [86, 0]
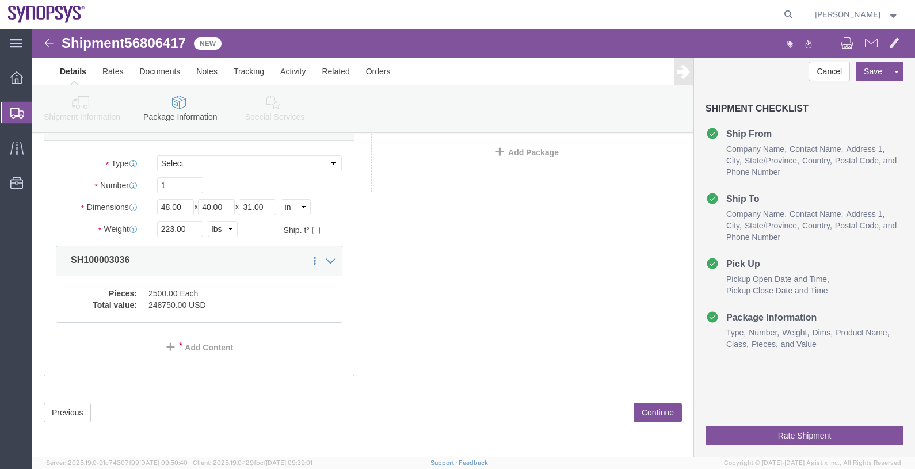
click button "Continue"
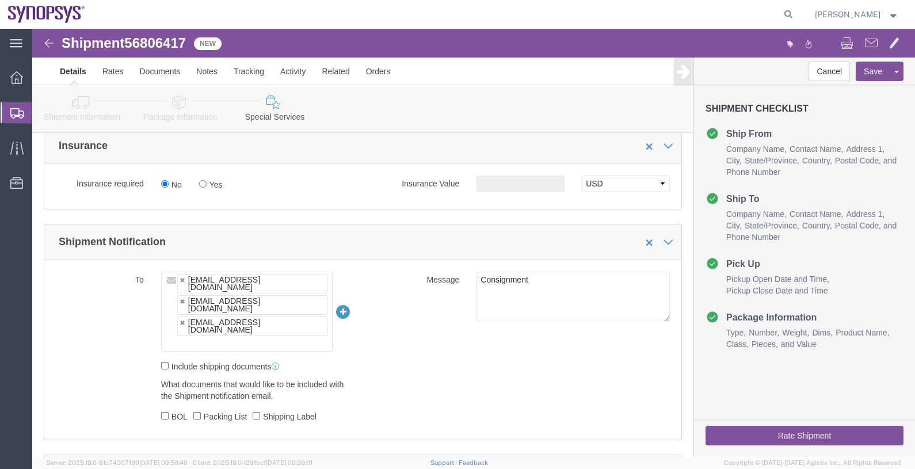
scroll to position [733, 0]
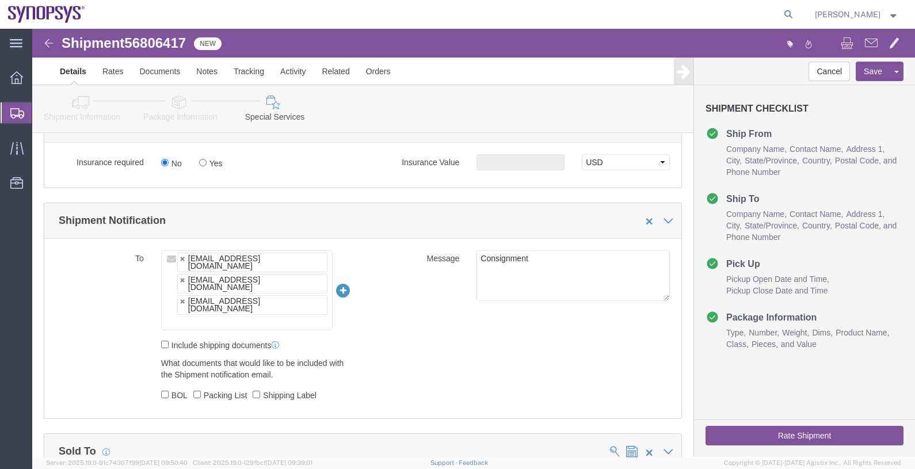
click input "text"
type input "[EMAIL_ADDRESS][DOMAIN_NAME]"
type input "mueno@synopsys.com,inventory-team@synopsys.com,jerryd@synopsys.com,kford@synops…"
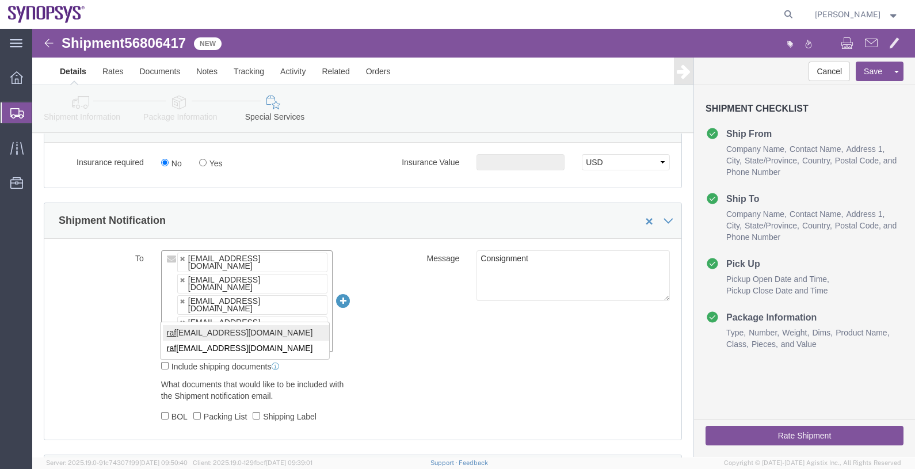
type input "raf"
type input "mueno@synopsys.com,inventory-team@synopsys.com,jerryd@synopsys.com,kford@synops…"
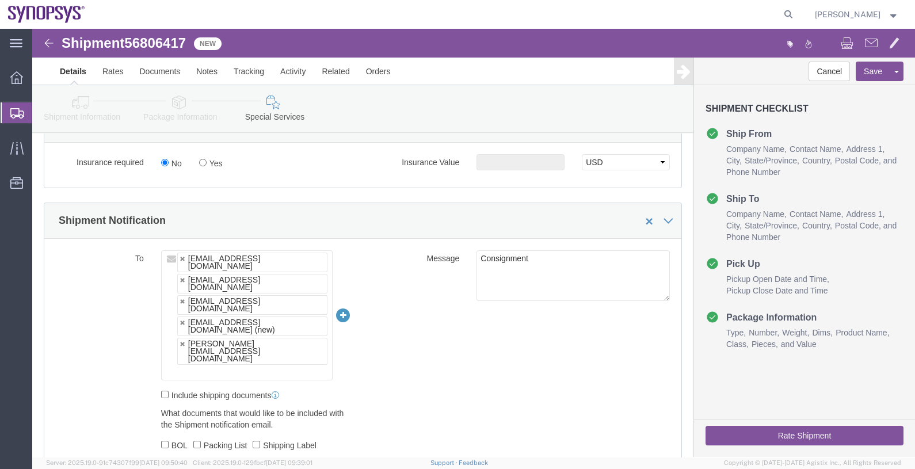
click div "Message Consignment"
click ul "mueno@synopsys.com inventory-team@synopsys.com jerryd@synopsys.com kford@synops…"
paste input "[EMAIL_ADDRESS][DOMAIN_NAME]"
type input "[EMAIL_ADDRESS][DOMAIN_NAME]"
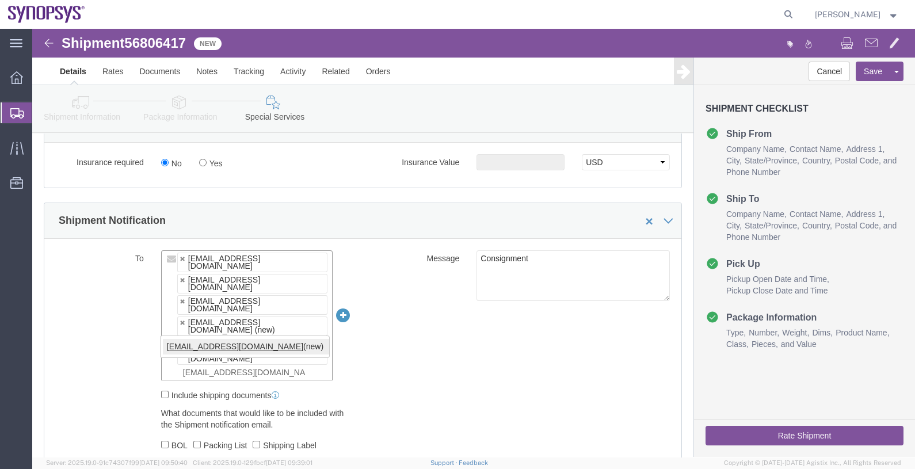
type input "mueno@synopsys.com,inventory-team@synopsys.com,jerryd@synopsys.com,kford@synops…"
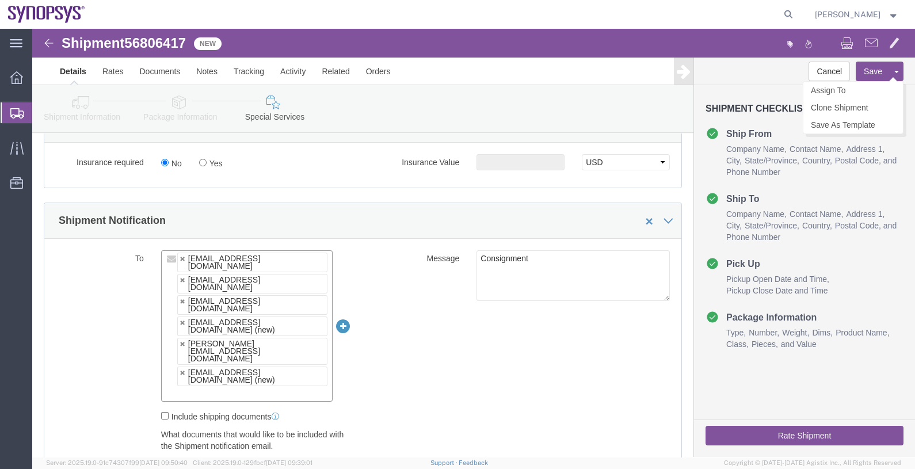
click button "Save"
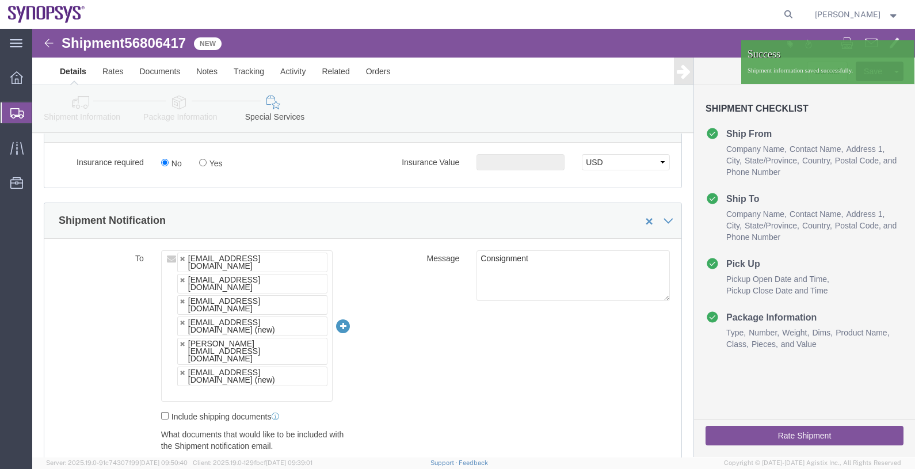
click span "56806417"
copy span "56806417"
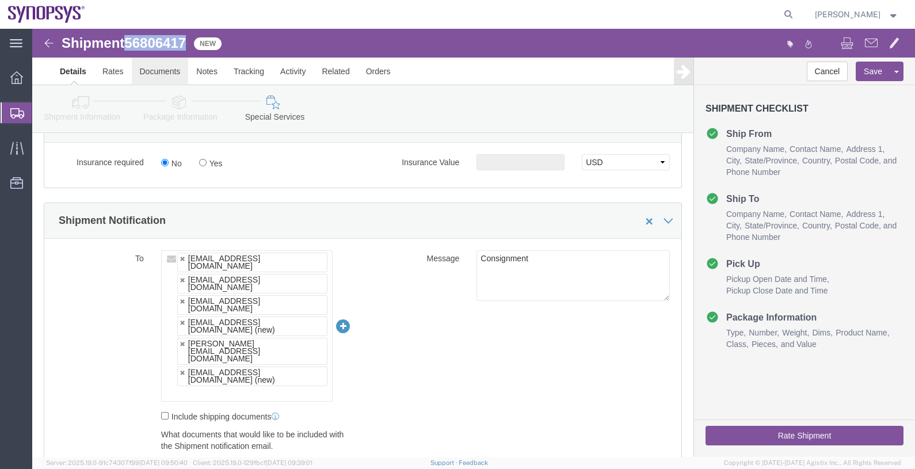
click link "Documents"
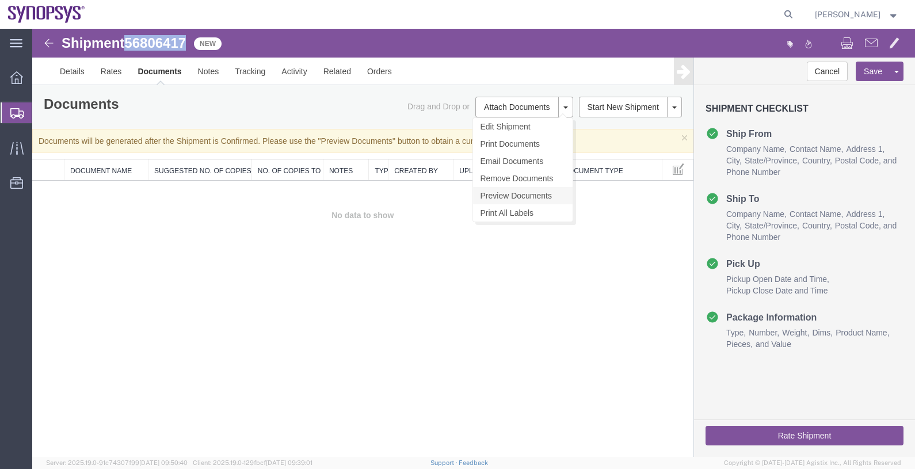
click at [520, 192] on link "Preview Documents" at bounding box center [523, 195] width 100 height 17
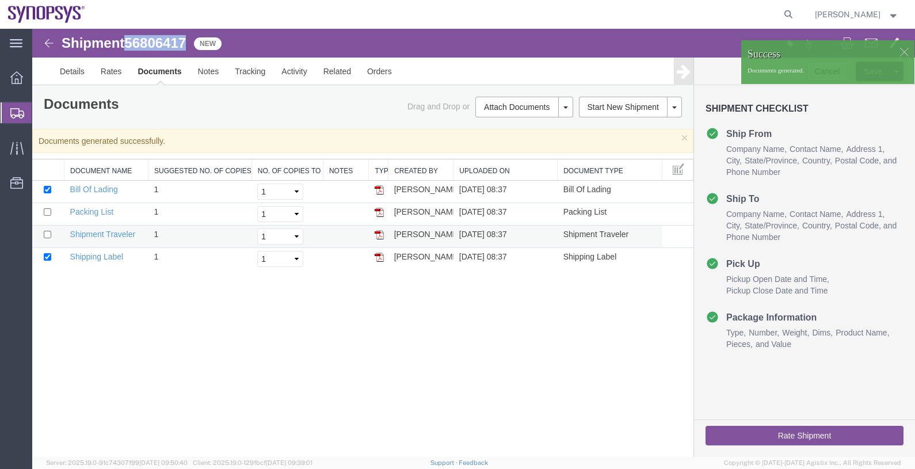
click at [380, 233] on img at bounding box center [379, 234] width 9 height 9
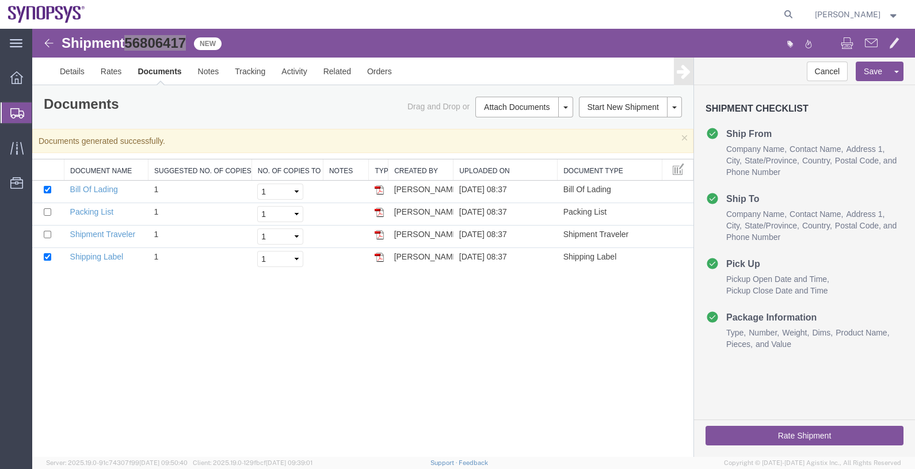
click at [41, 109] on span "Shipments" at bounding box center [36, 112] width 9 height 23
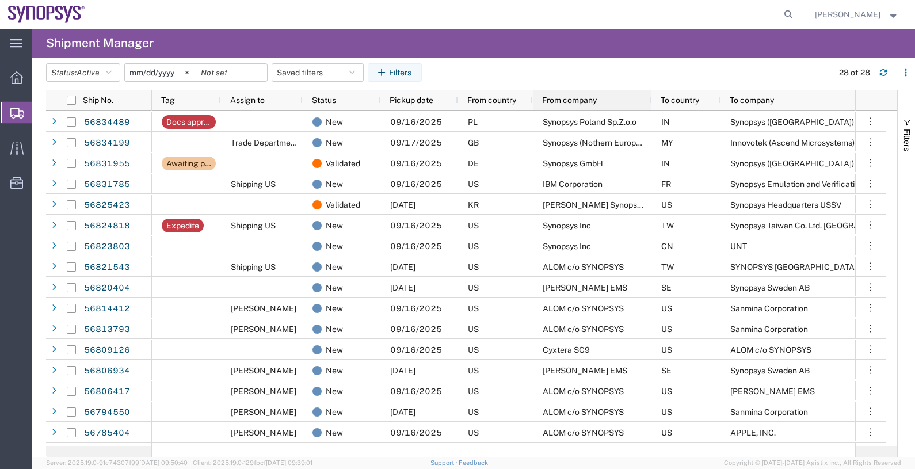
click at [561, 104] on span "From company" at bounding box center [569, 100] width 55 height 9
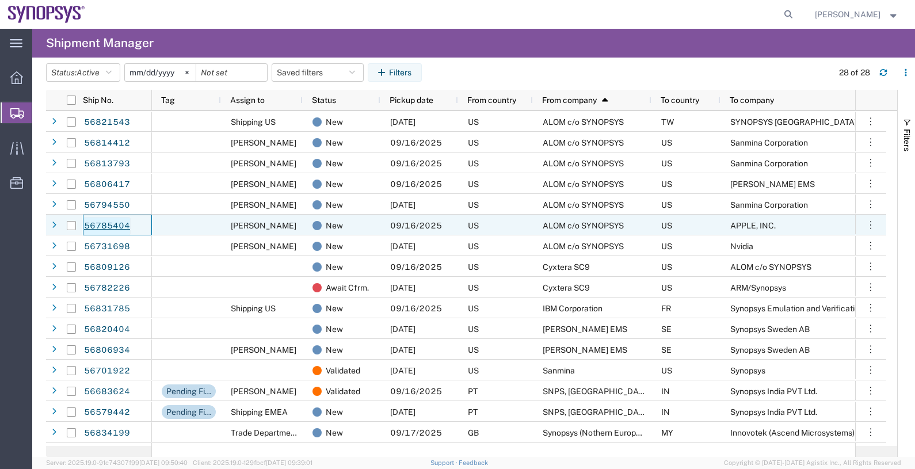
click at [116, 220] on link "56785404" at bounding box center [106, 226] width 47 height 18
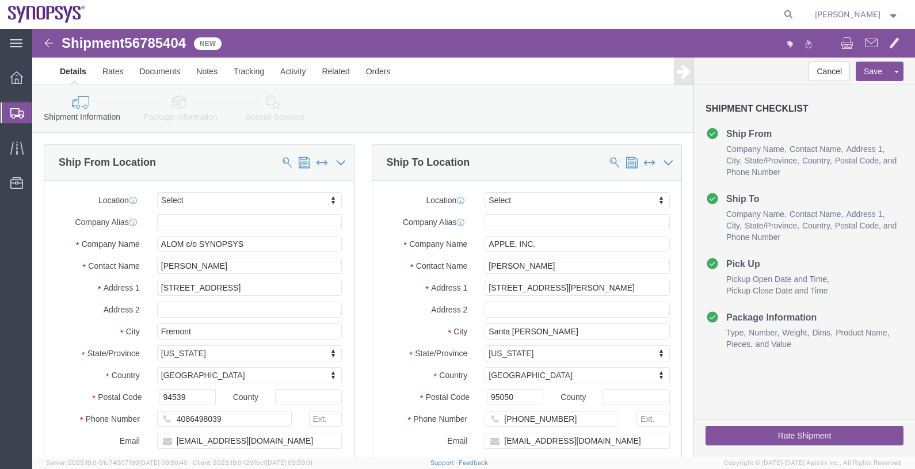
select select
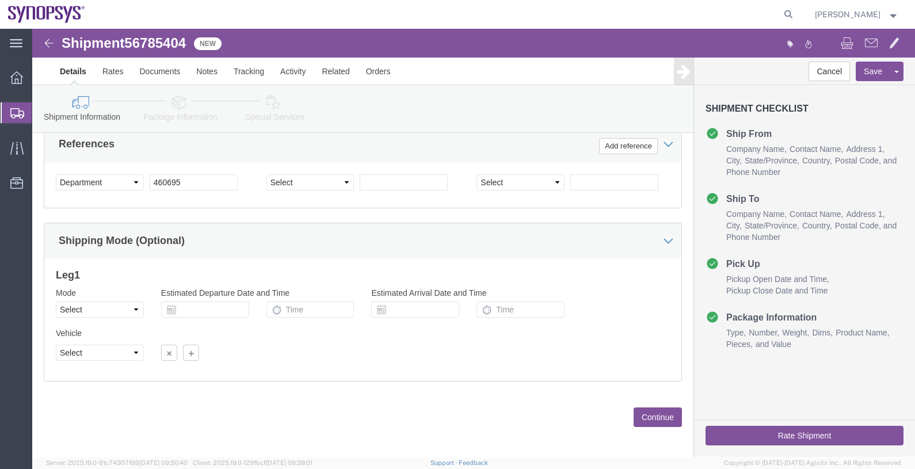
scroll to position [570, 0]
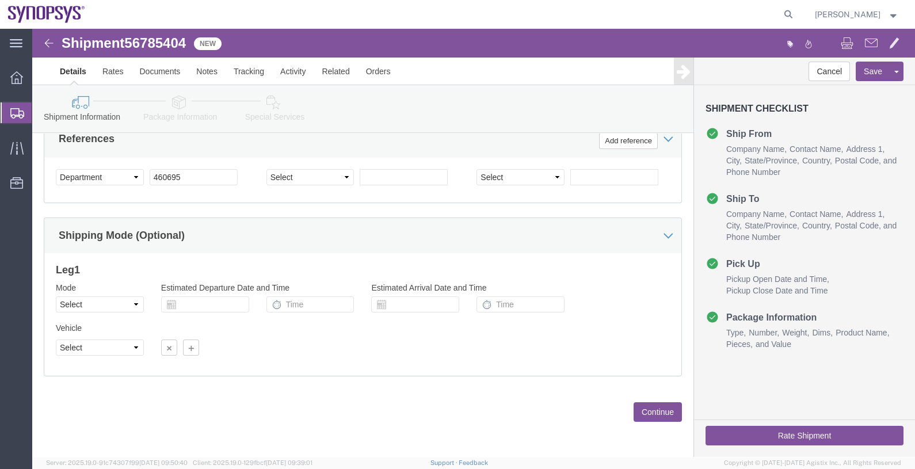
click button "Continue"
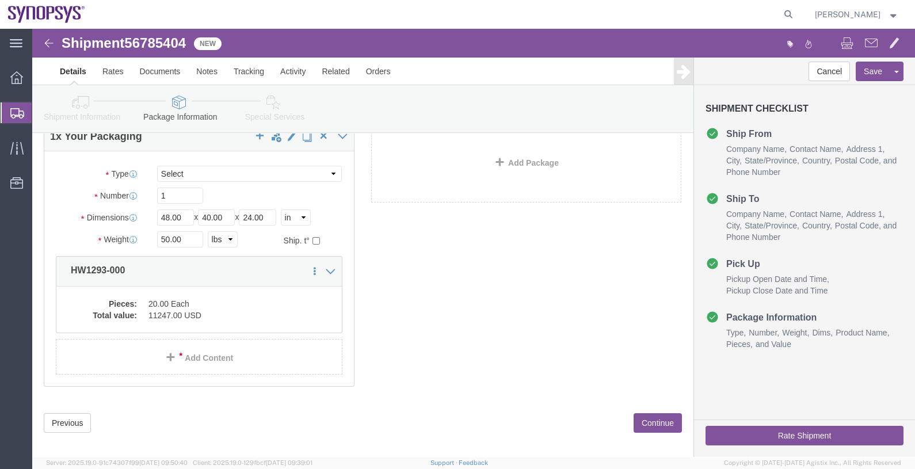
scroll to position [86, 0]
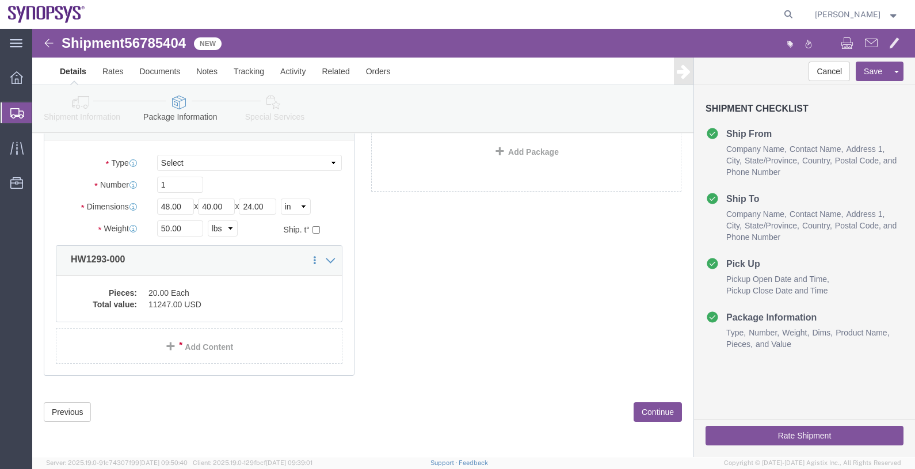
click button "Continue"
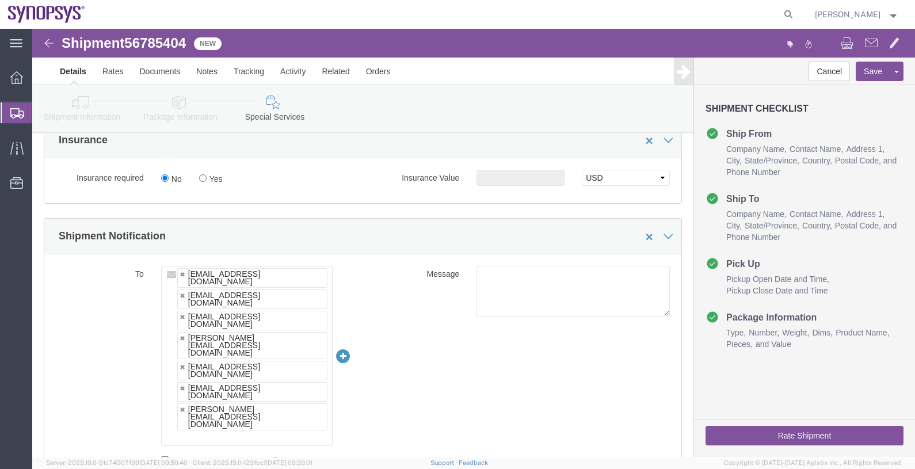
scroll to position [733, 0]
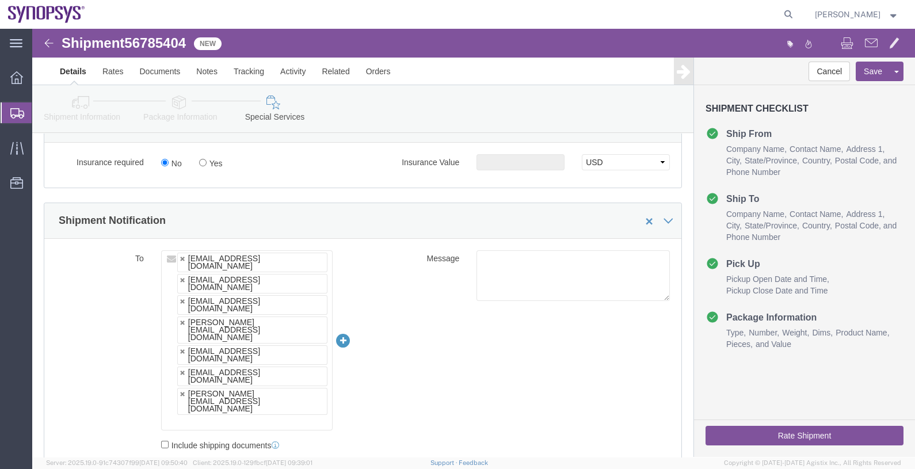
click span "56785404"
copy span "56785404"
click link "Documents"
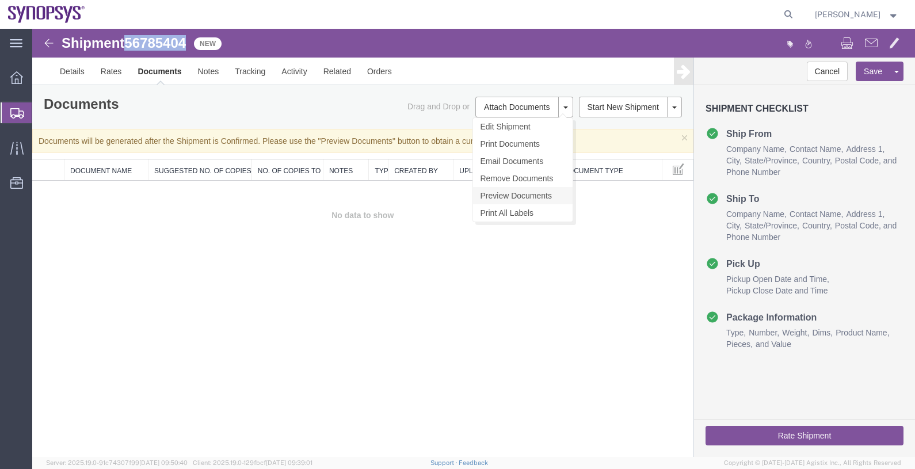
click at [515, 199] on link "Preview Documents" at bounding box center [523, 195] width 100 height 17
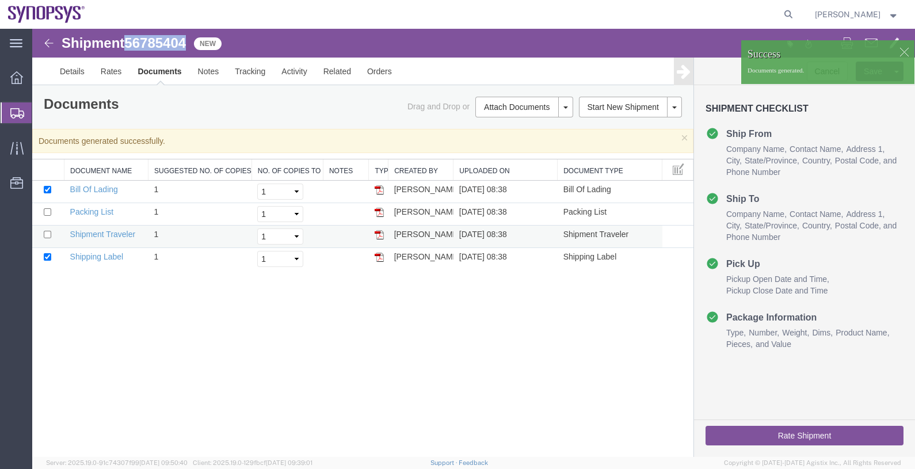
click at [382, 233] on img at bounding box center [379, 234] width 9 height 9
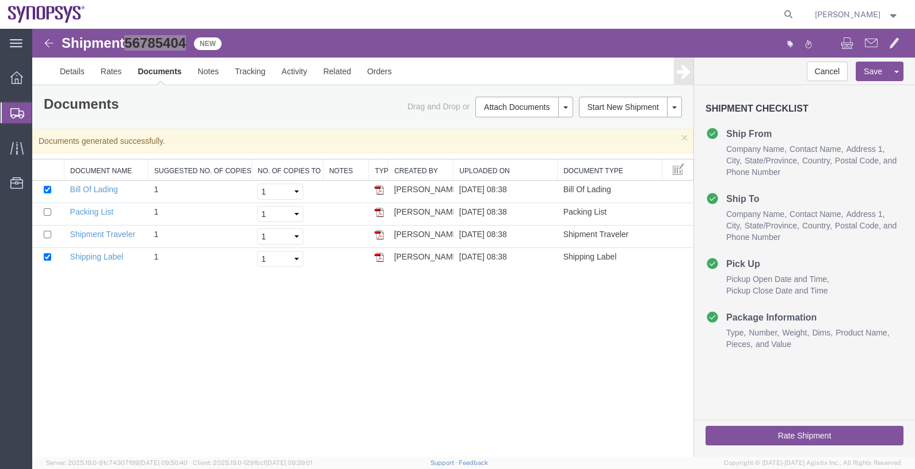
click at [41, 111] on span "Shipments" at bounding box center [36, 112] width 9 height 23
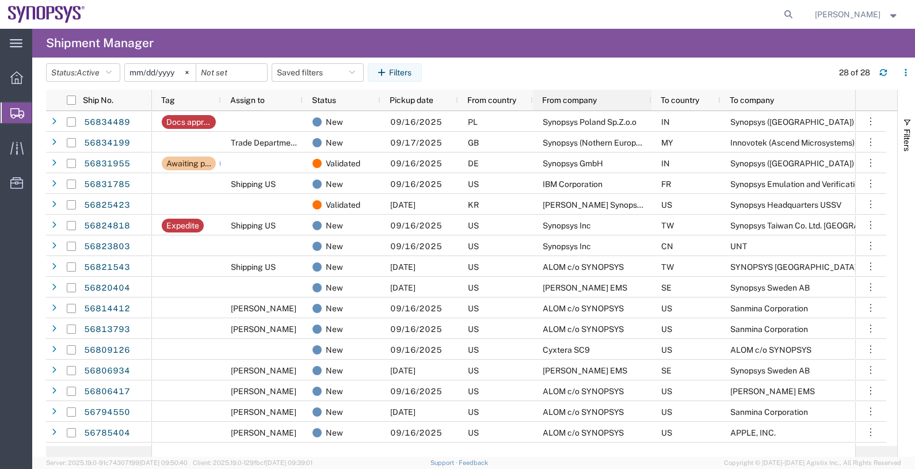
click at [559, 101] on span "From company" at bounding box center [569, 100] width 55 height 9
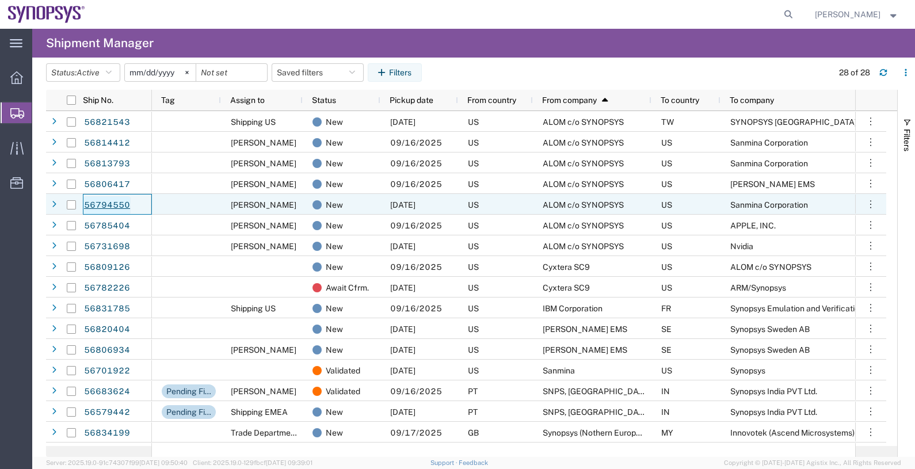
click at [113, 203] on link "56794550" at bounding box center [106, 205] width 47 height 18
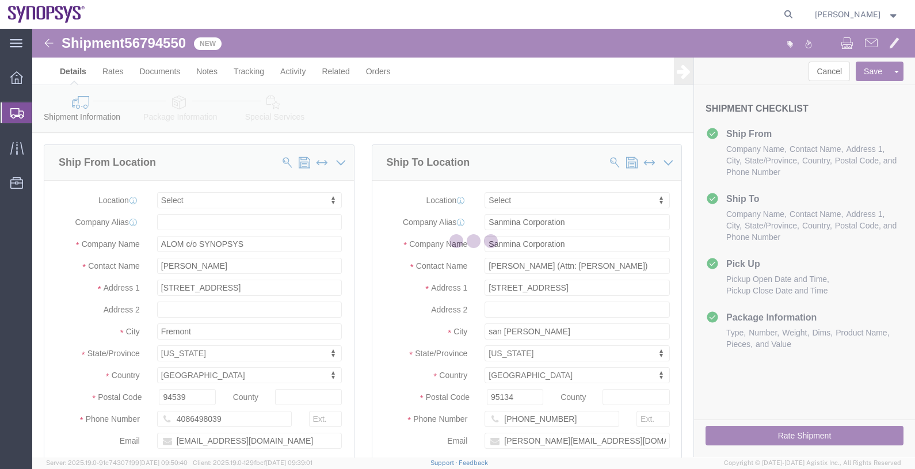
select select
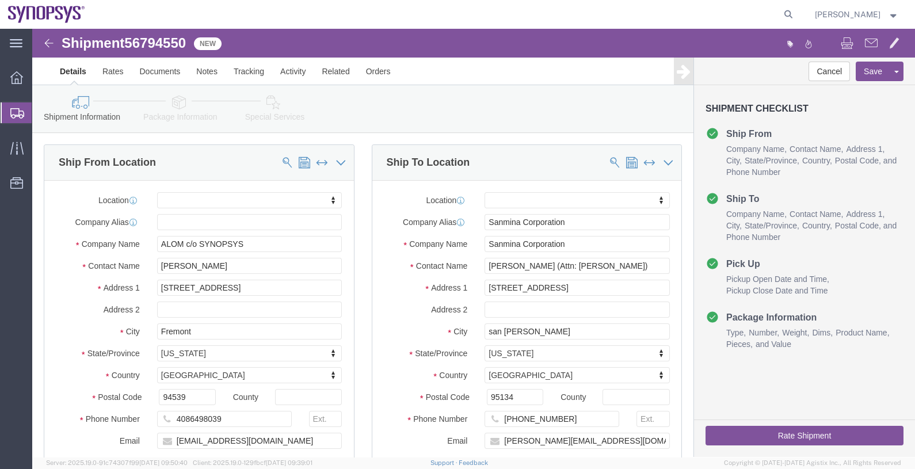
click span "56794550"
copy span "56794550"
click link "Activity"
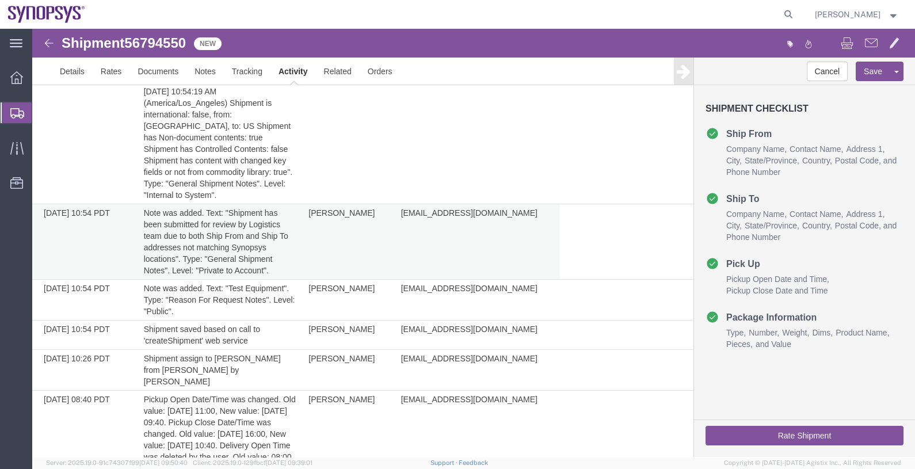
scroll to position [384, 0]
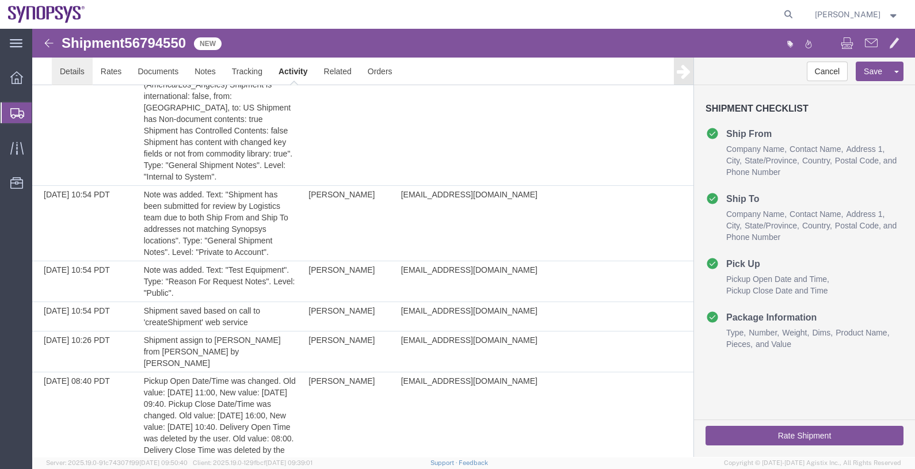
click at [80, 70] on link "Details" at bounding box center [72, 72] width 41 height 28
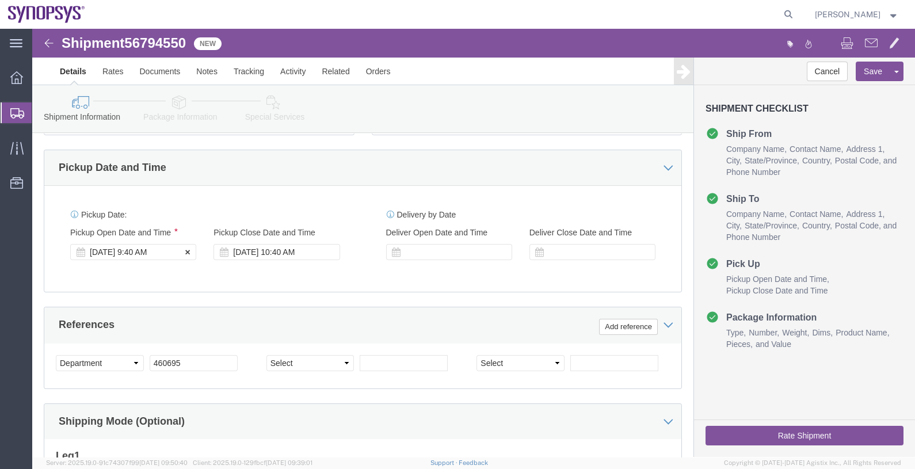
click div "Sep 16 2025 9:40 AM"
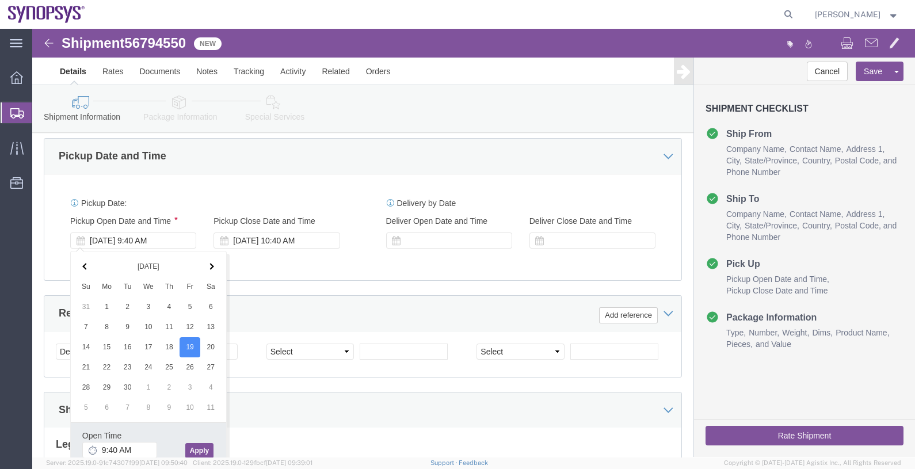
click button "Apply"
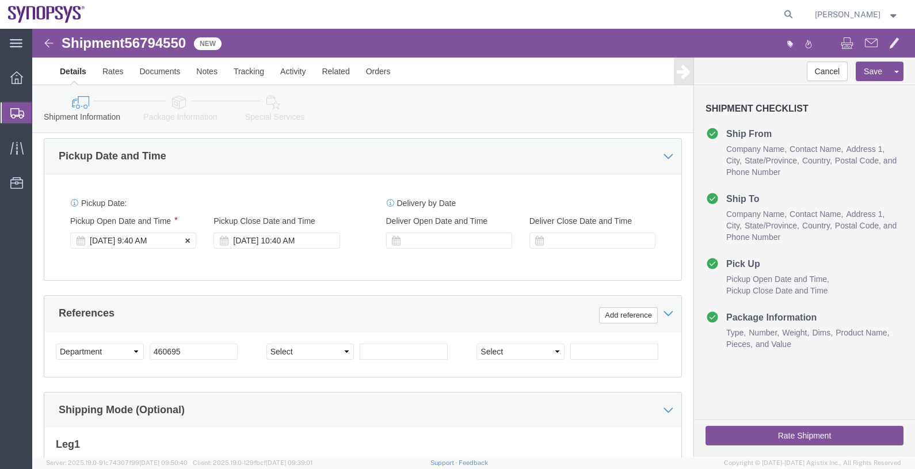
click div "Sep 19 2025 9:40 AM"
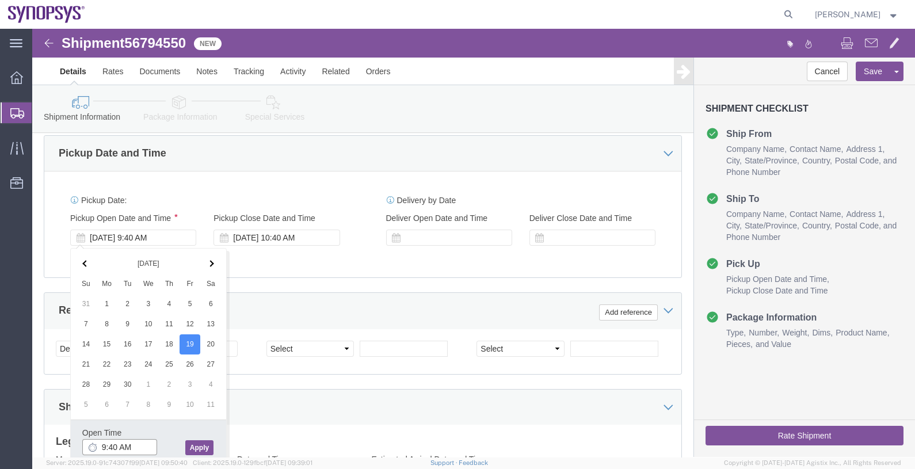
scroll to position [407, 0]
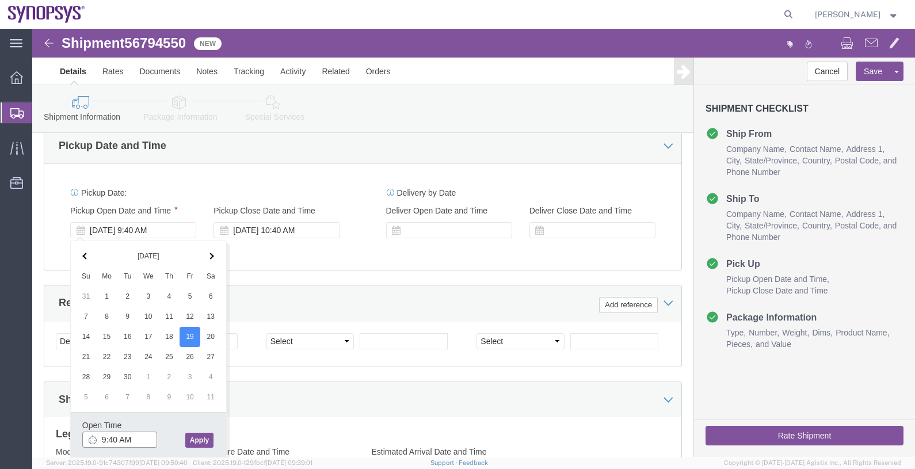
drag, startPoint x: 106, startPoint y: 418, endPoint x: 50, endPoint y: 419, distance: 56.4
click div "Open Time 9:40 AM Sep 19 2025 9:40 AM - Sep 19 2025 9:40 AM Cancel Apply"
type input "3:00 PM"
click button "Apply"
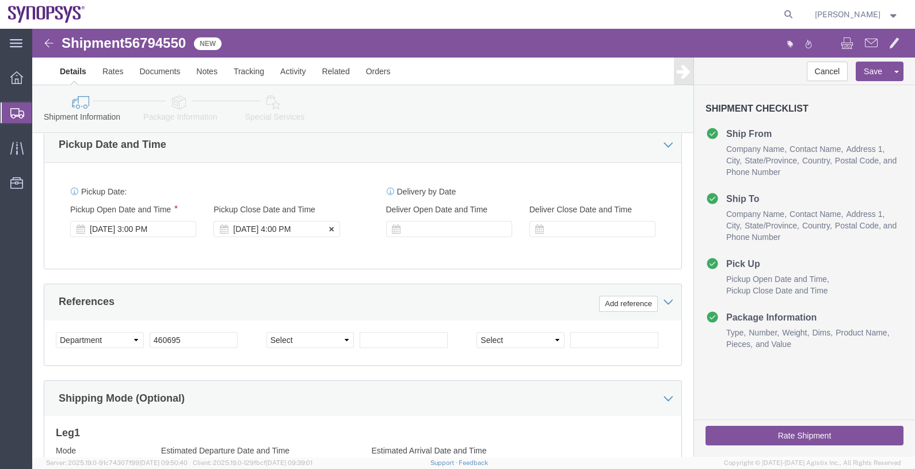
click div "Sep 19 2025 4:00 PM"
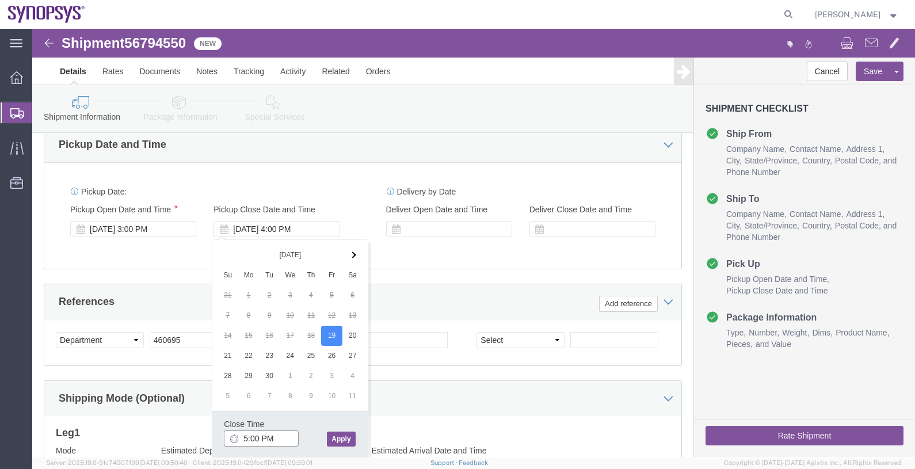
type input "5:00 PM"
click button "Apply"
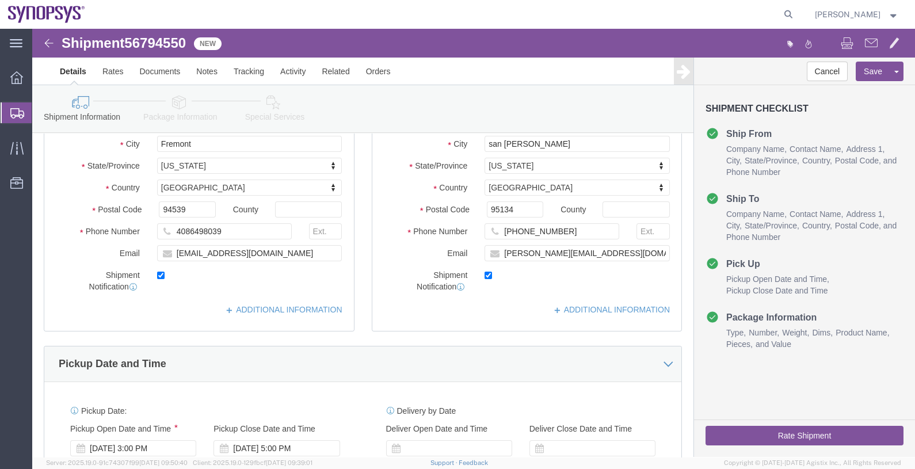
scroll to position [66, 0]
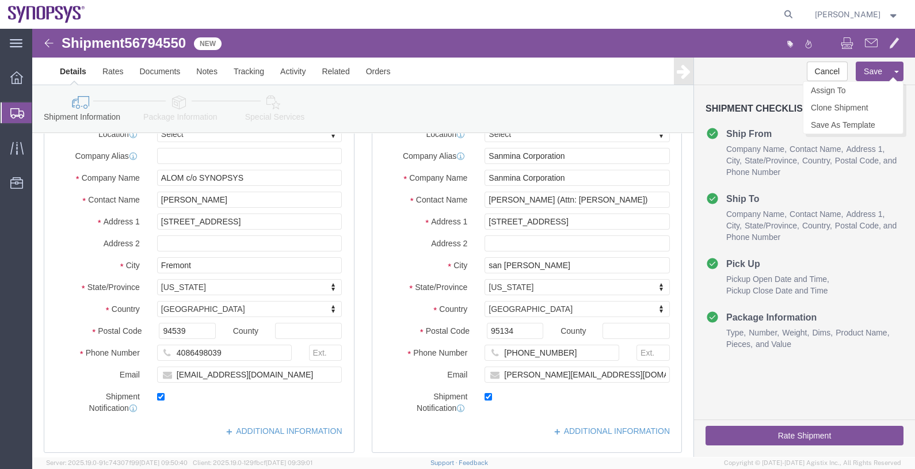
click button "Save"
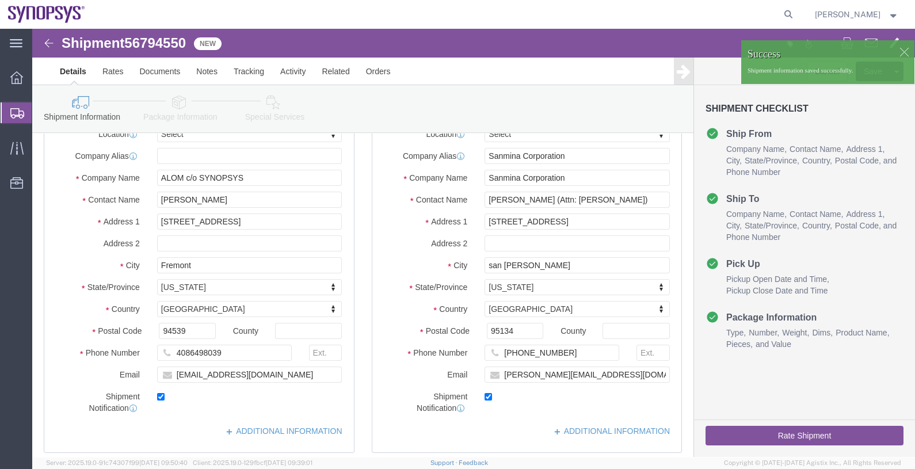
click div
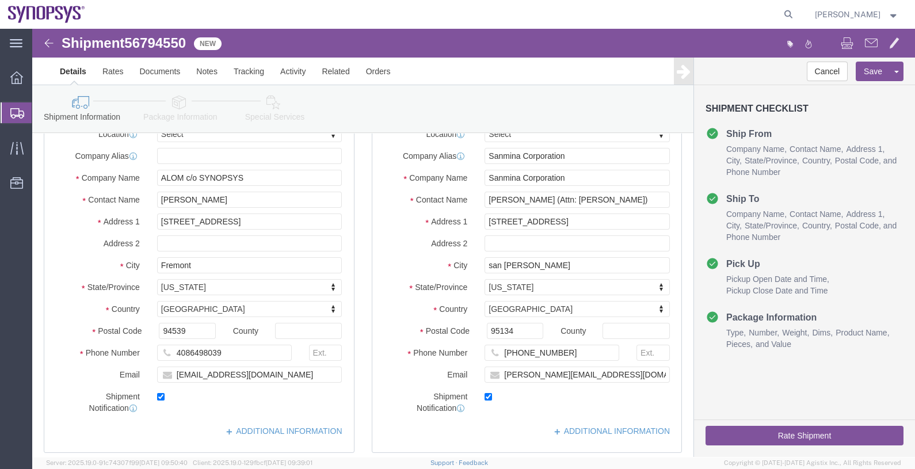
click div "Success Shipment information saved successfully."
click link "Assign To"
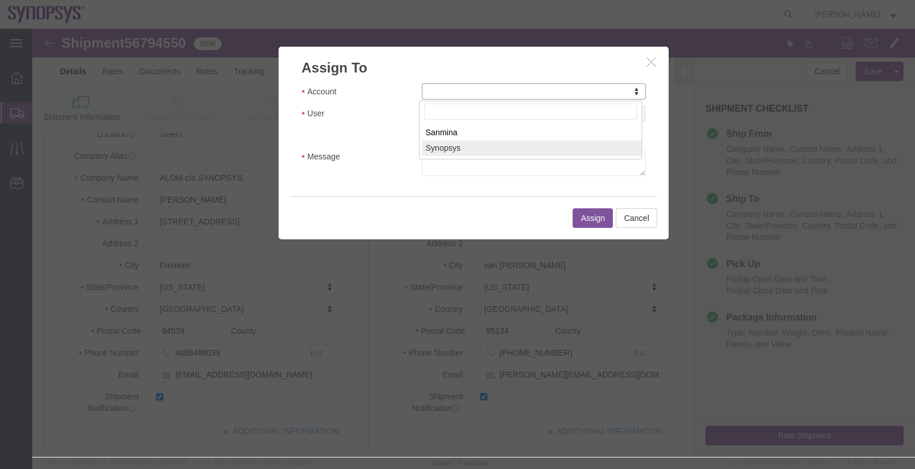
select select "117156"
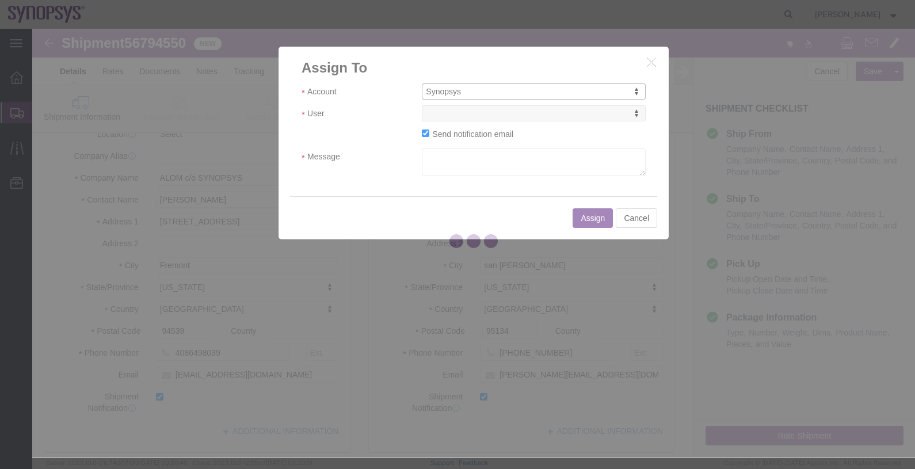
select select
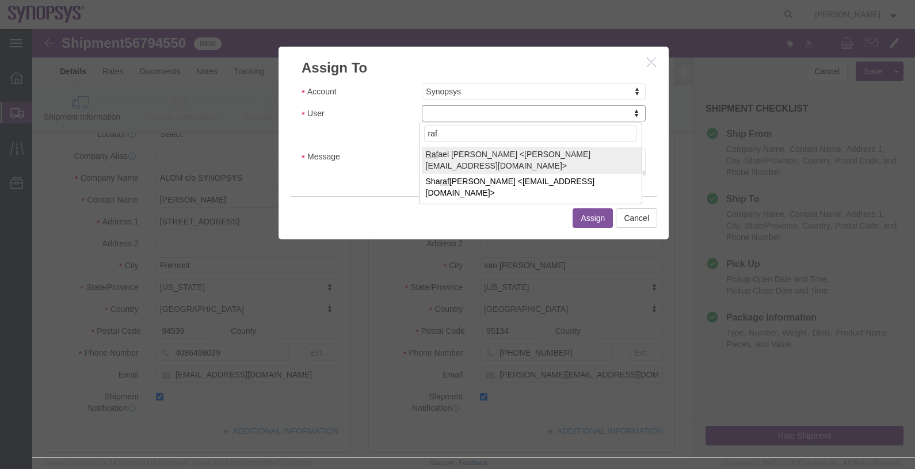
type input "raf"
select select "95522"
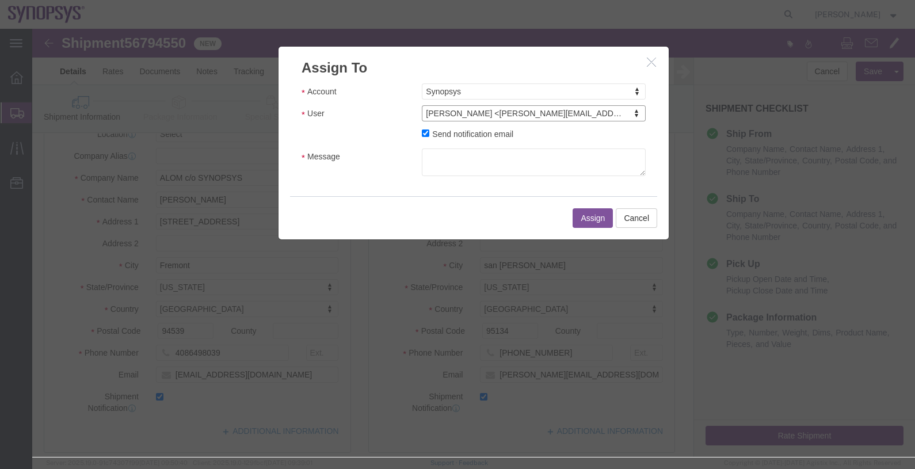
click label "Send notification email"
click input "Send notification email"
checkbox input "false"
click button "Assign"
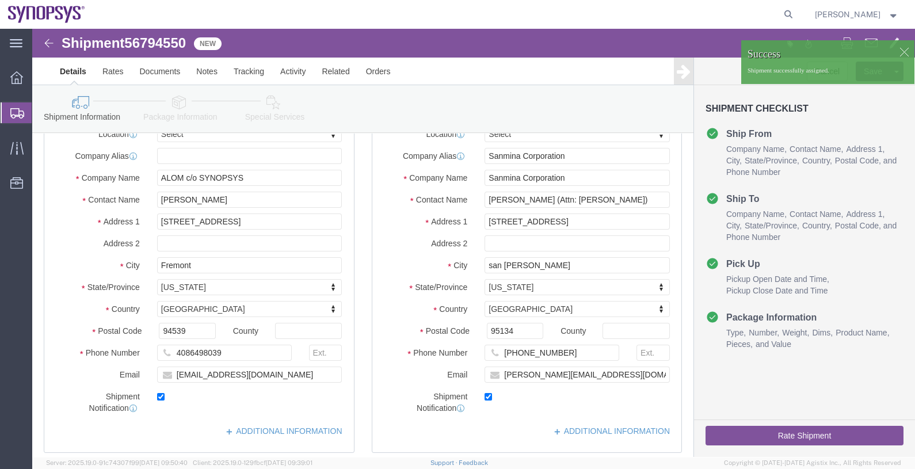
click at [41, 115] on span "Shipments" at bounding box center [36, 112] width 9 height 23
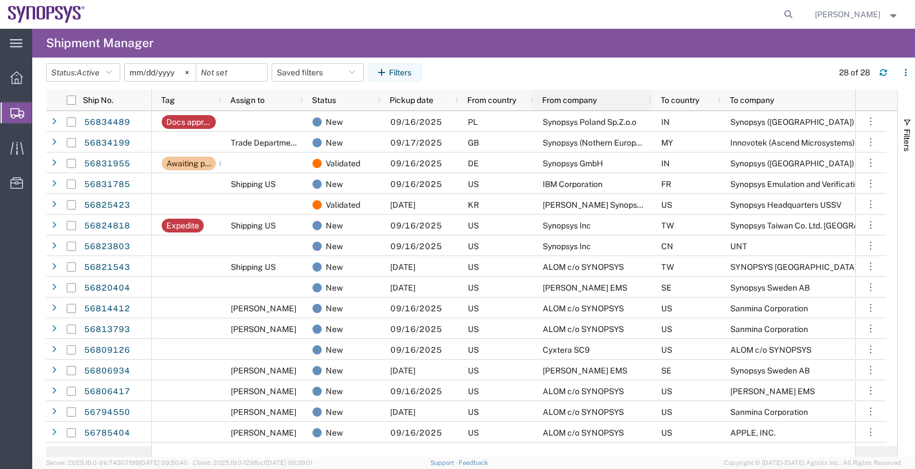
click at [570, 110] on div "From company" at bounding box center [594, 100] width 105 height 21
click at [570, 99] on span "From company" at bounding box center [569, 100] width 55 height 9
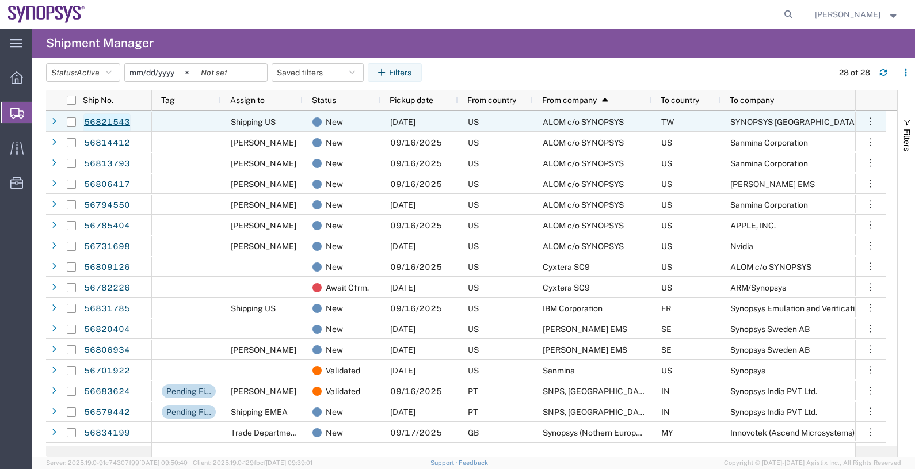
click at [119, 124] on link "56821543" at bounding box center [106, 122] width 47 height 18
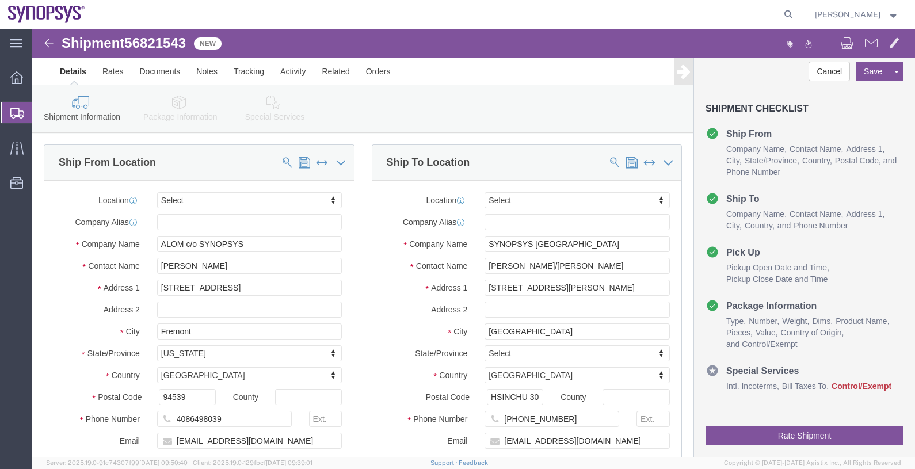
select select
click link "Assign To"
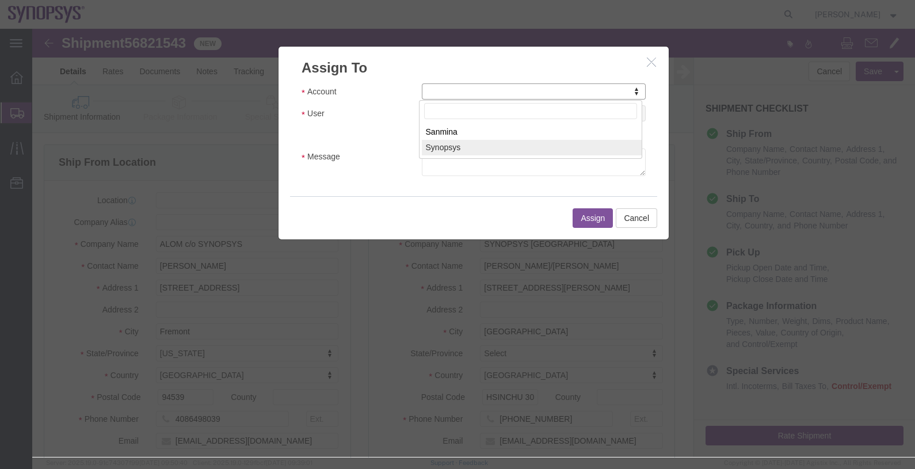
select select "117156"
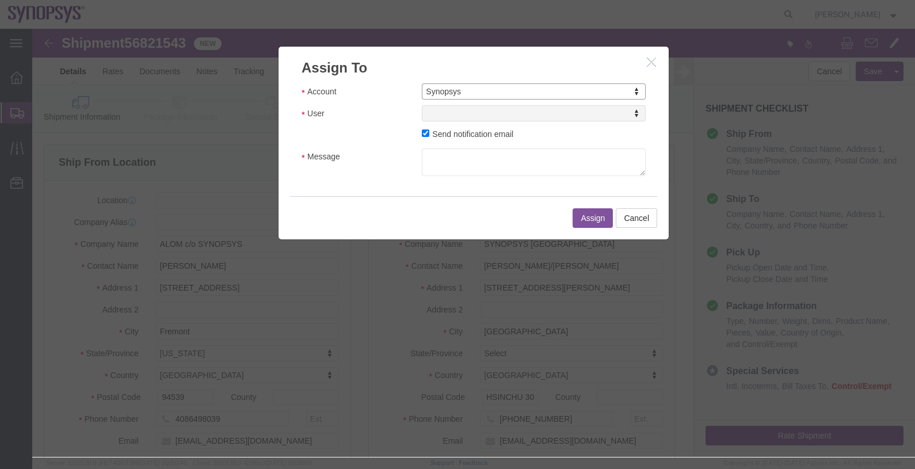
select select
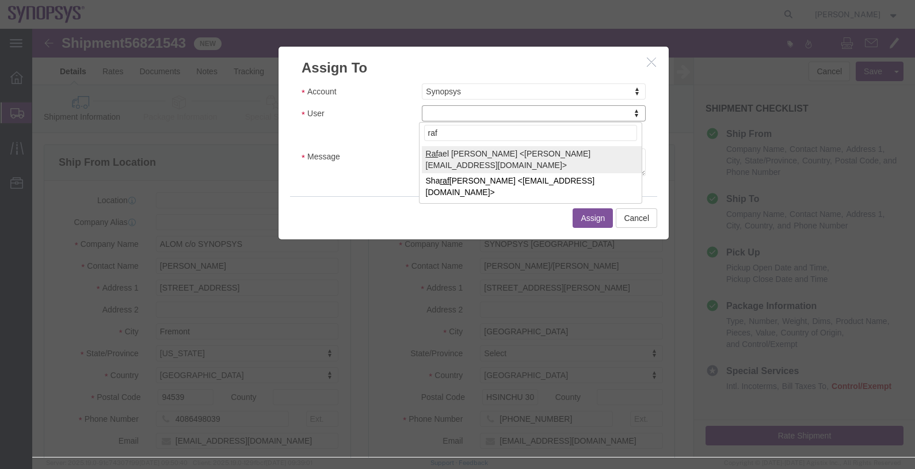
type input "raf"
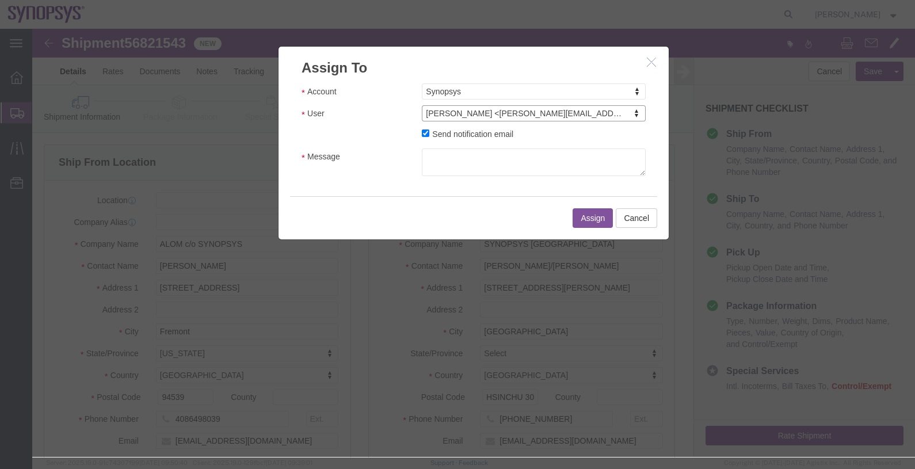
select select "95522"
click label "Send notification email"
click input "Send notification email"
checkbox input "false"
click button "Assign"
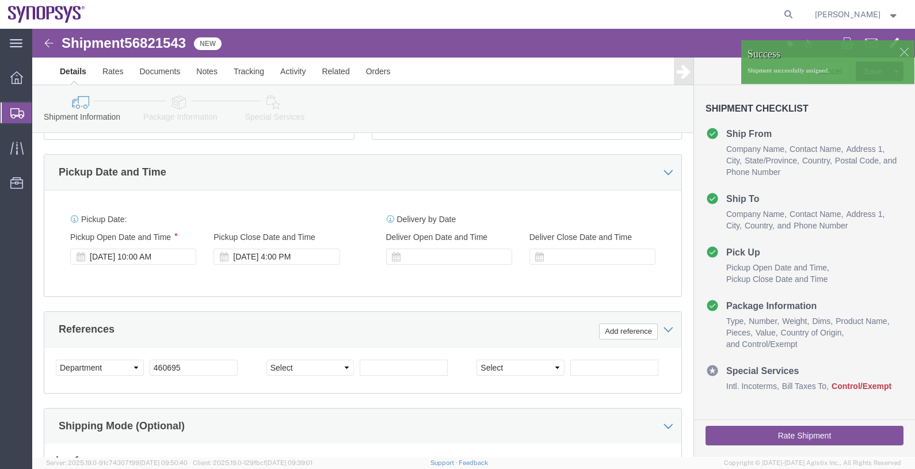
scroll to position [432, 0]
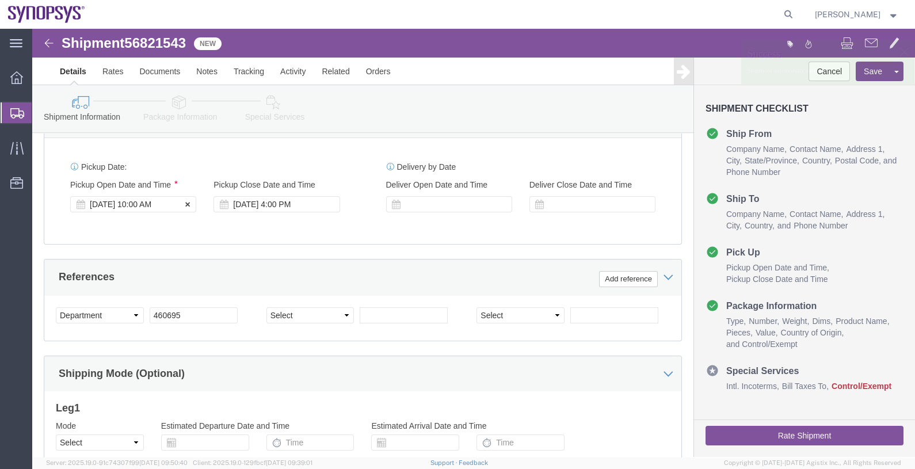
click div "Sep 18 2025 10:00 AM"
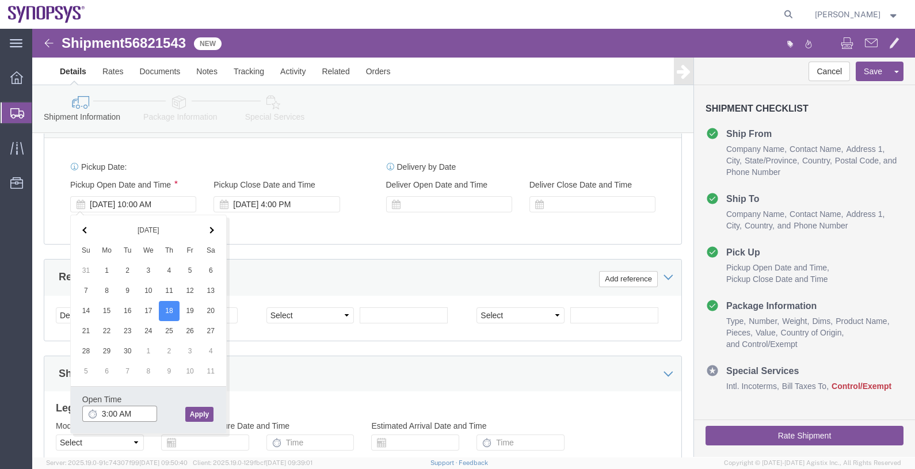
click input "3:00 AM"
type input "3:00 PM"
click button "Apply"
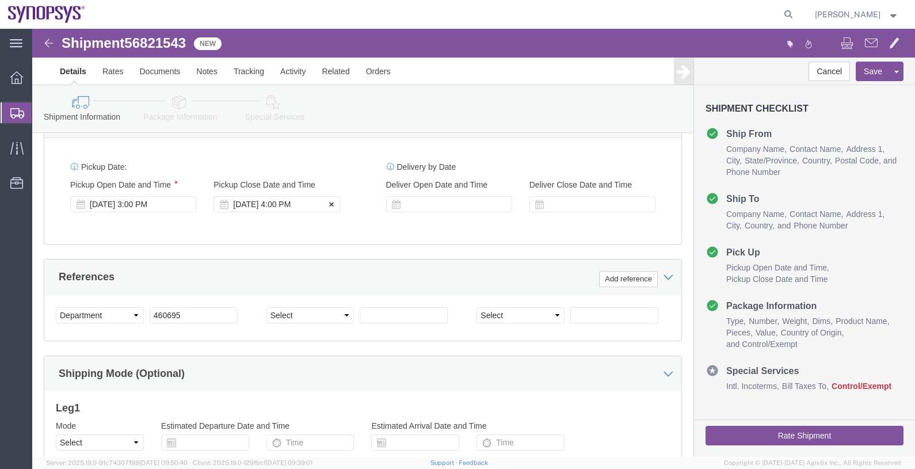
click div "Sep 18 2025 4:00 PM"
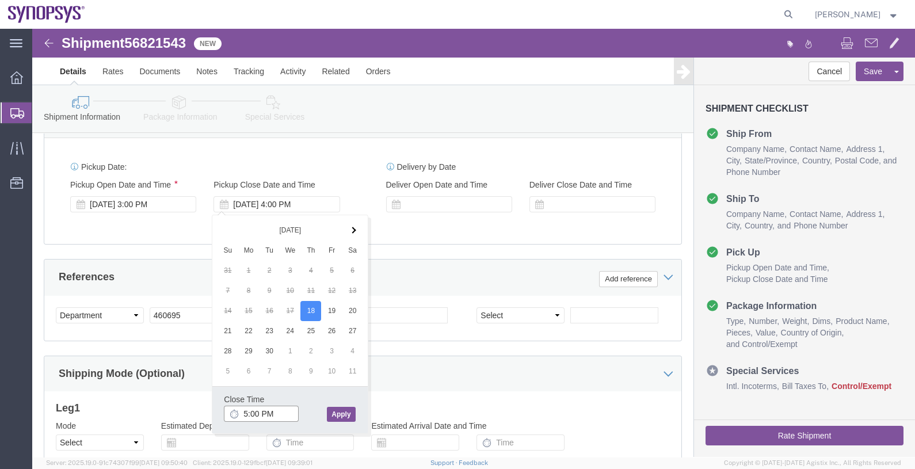
type input "5:00 PM"
click button "Apply"
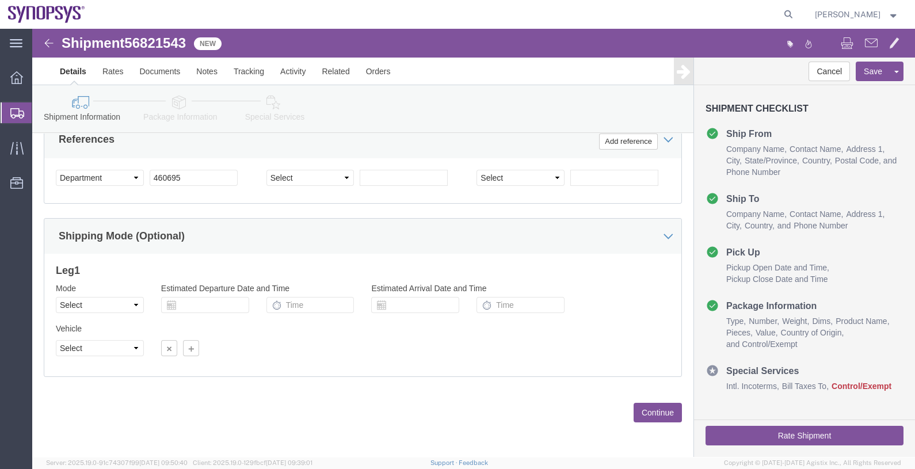
scroll to position [570, 0]
click button "Continue"
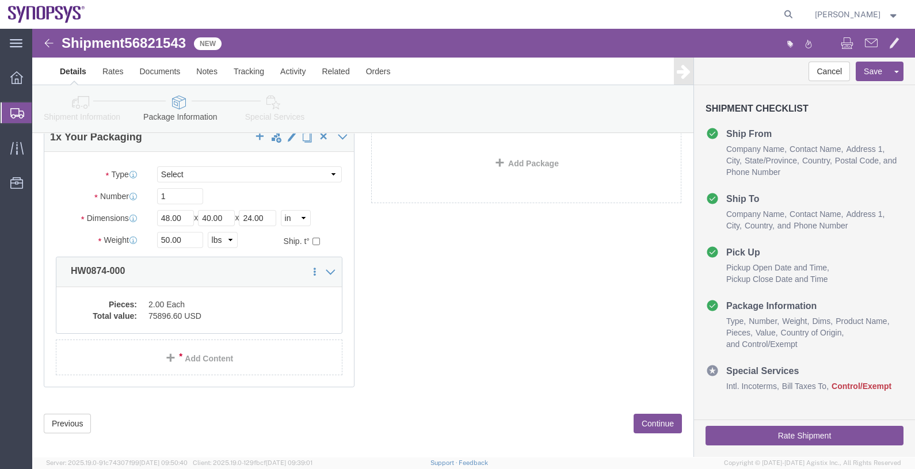
scroll to position [86, 0]
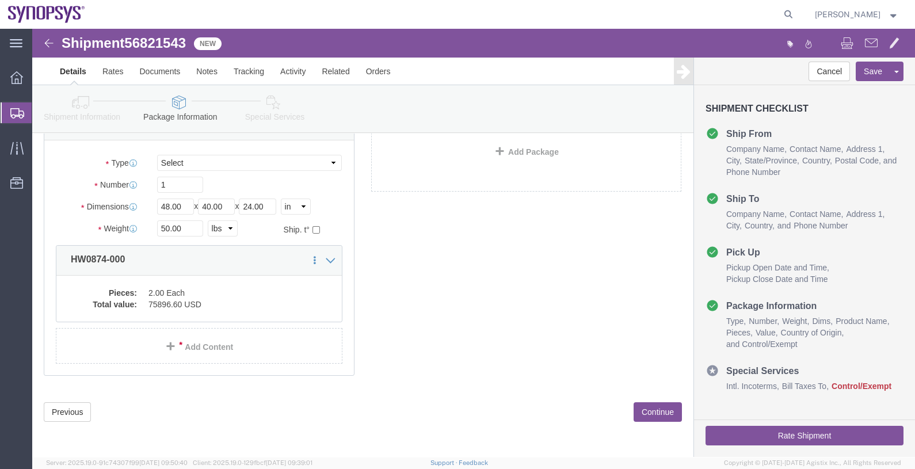
click button "Continue"
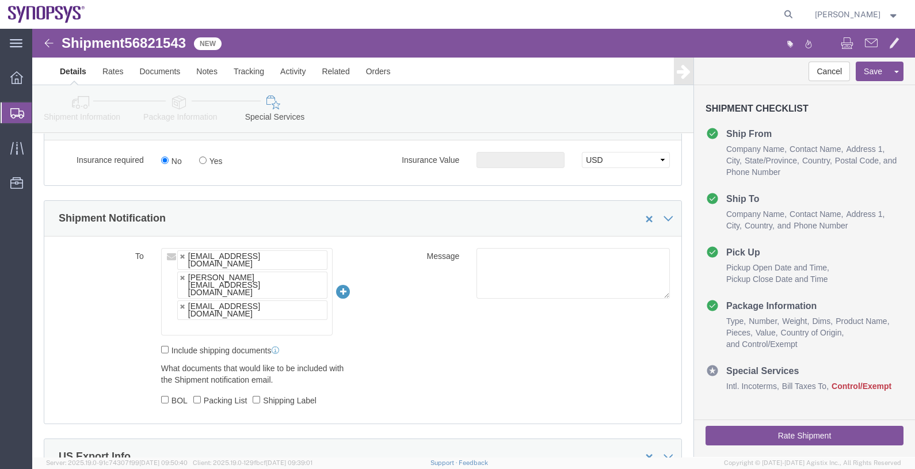
scroll to position [877, 0]
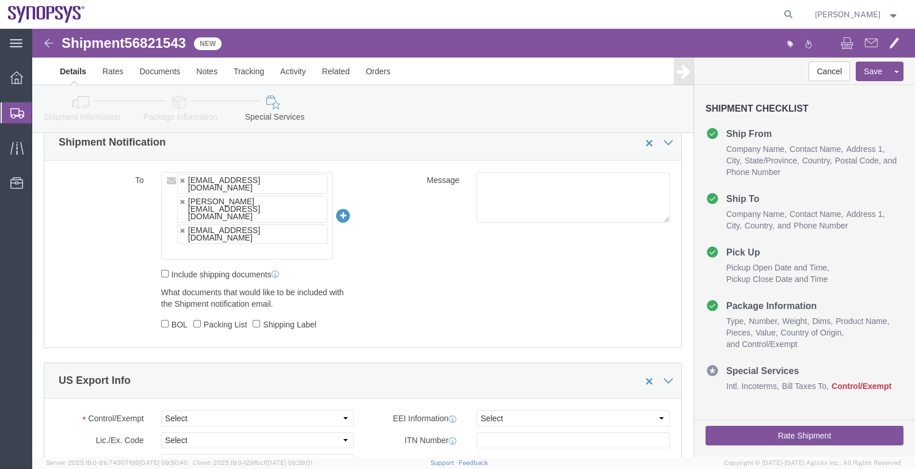
click input "text"
type input "[EMAIL_ADDRESS][DOMAIN_NAME]"
type input "jerryd@synopsys.com,quanliu@synopsys.com,inventory-team@synopsys.com,kford@syno…"
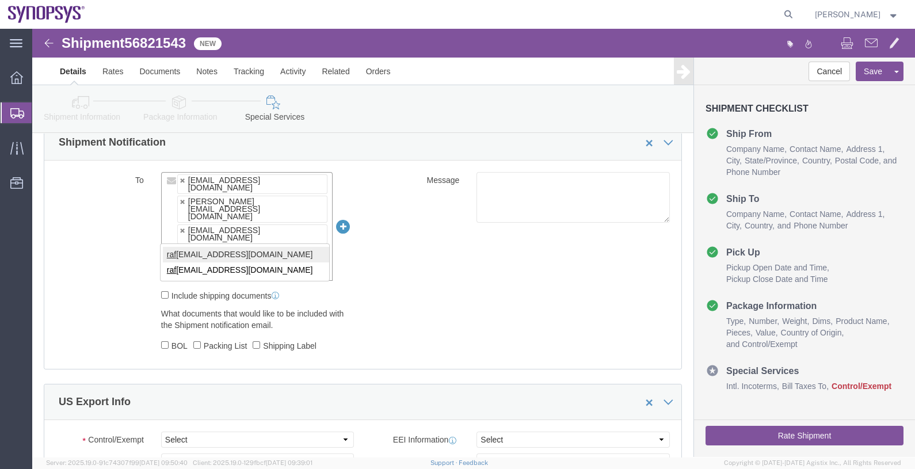
type input "raf"
type input "jerryd@synopsys.com,quanliu@synopsys.com,inventory-team@synopsys.com,kford@syno…"
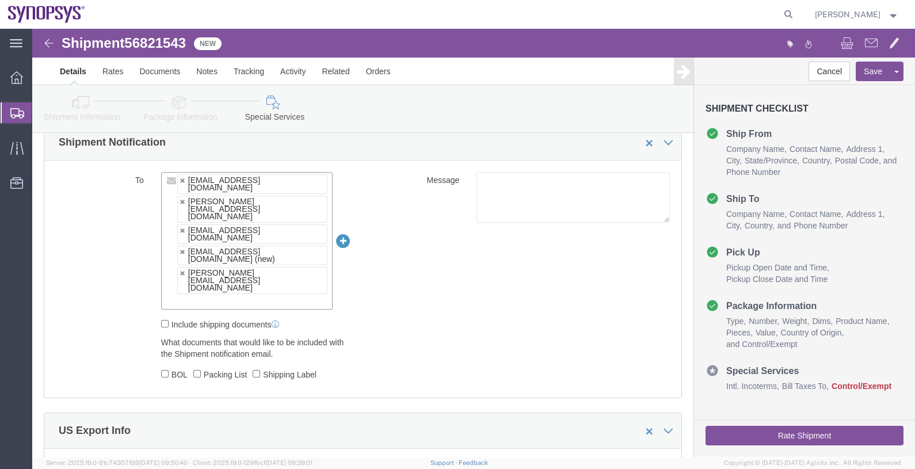
click ul "jerryd@synopsys.com quanliu@synopsys.com inventory-team@synopsys.com kford@syno…"
paste input "[EMAIL_ADDRESS][DOMAIN_NAME]"
type input "[EMAIL_ADDRESS][DOMAIN_NAME]"
type input "jerryd@synopsys.com,quanliu@synopsys.com,inventory-team@synopsys.com,kford@syno…"
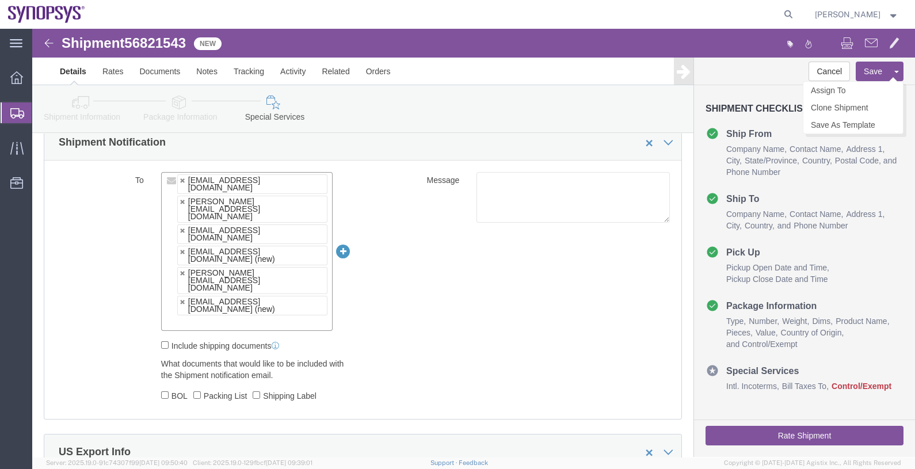
click button "Save"
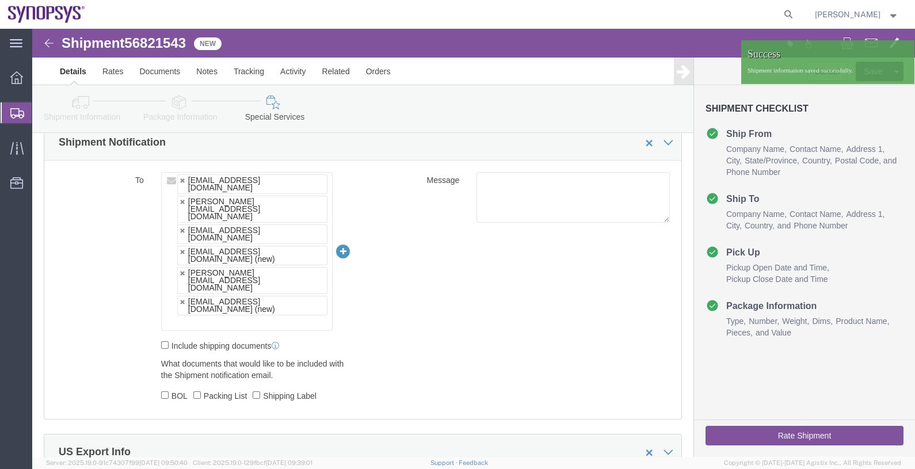
click at [41, 107] on span "Shipments" at bounding box center [36, 112] width 9 height 23
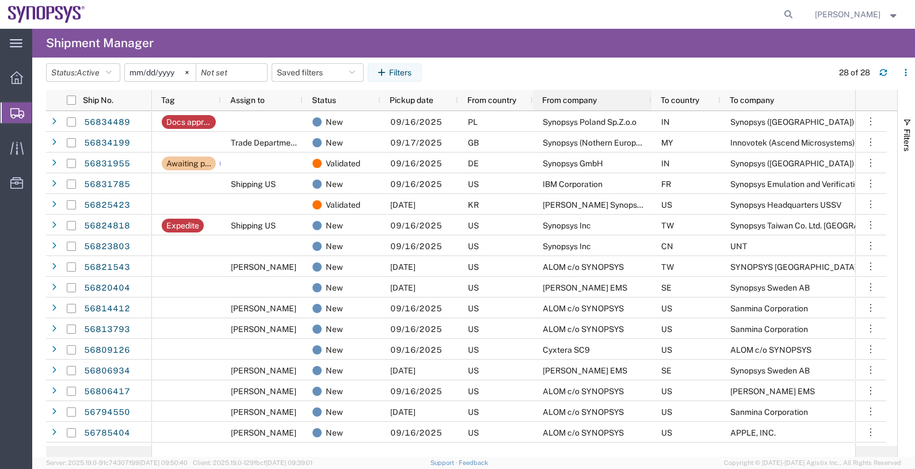
click at [555, 102] on span "From company" at bounding box center [569, 100] width 55 height 9
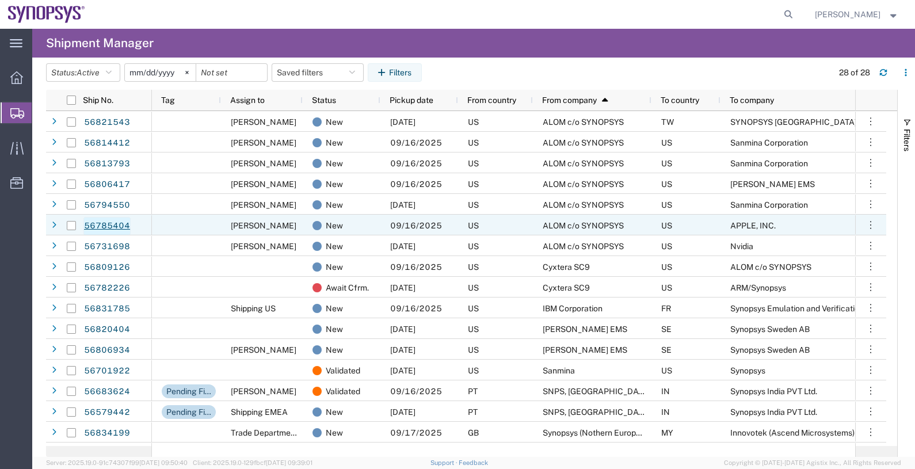
click at [119, 224] on link "56785404" at bounding box center [106, 226] width 47 height 18
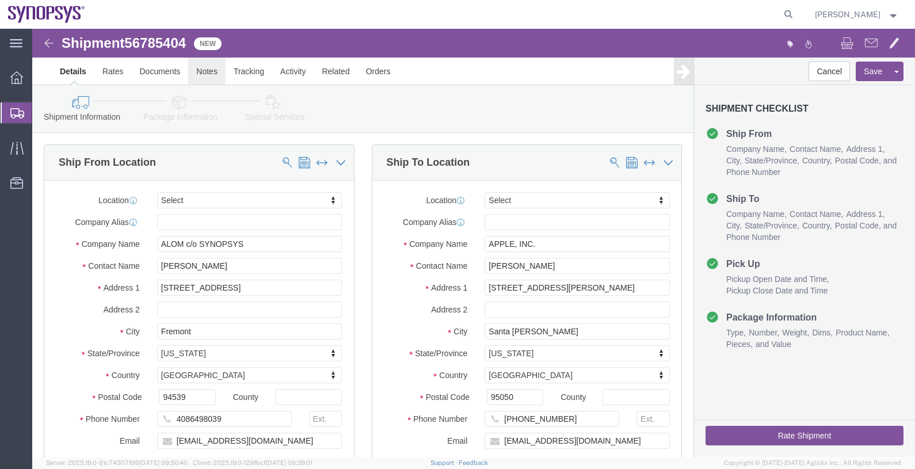
select select
click link "Notes"
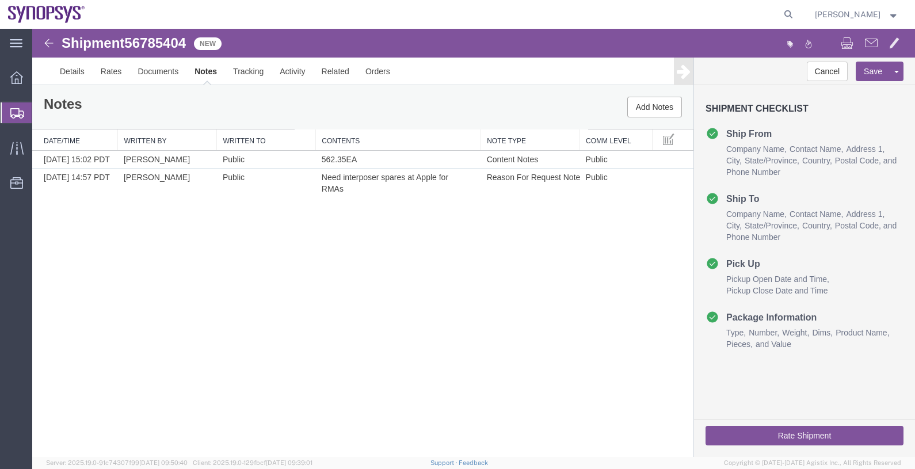
click at [32, 29] on link "Assign To" at bounding box center [32, 29] width 0 height 0
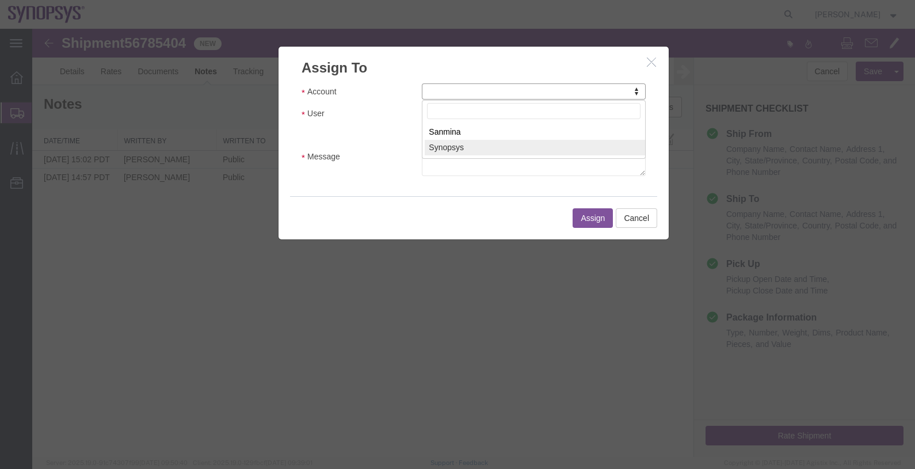
select select "117156"
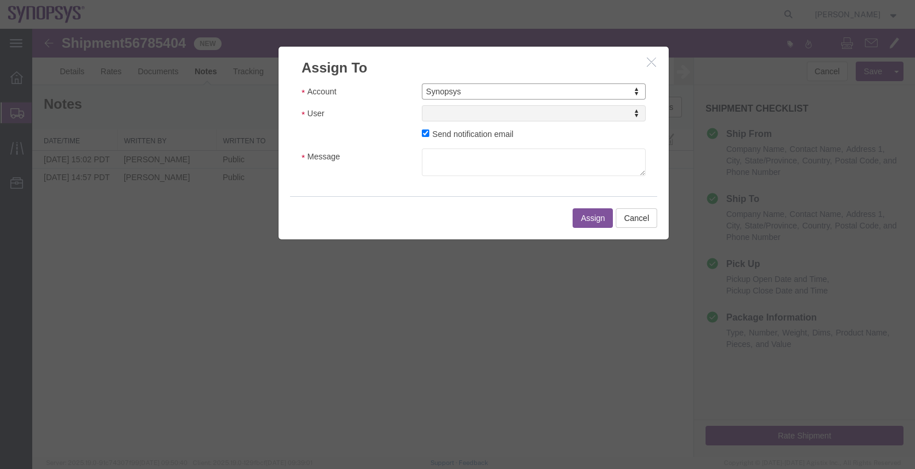
select select
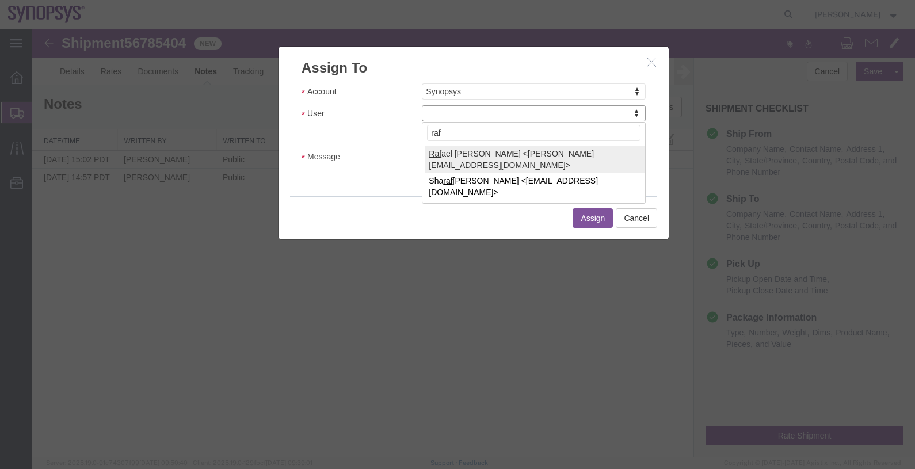
type input "raf"
select select "95522"
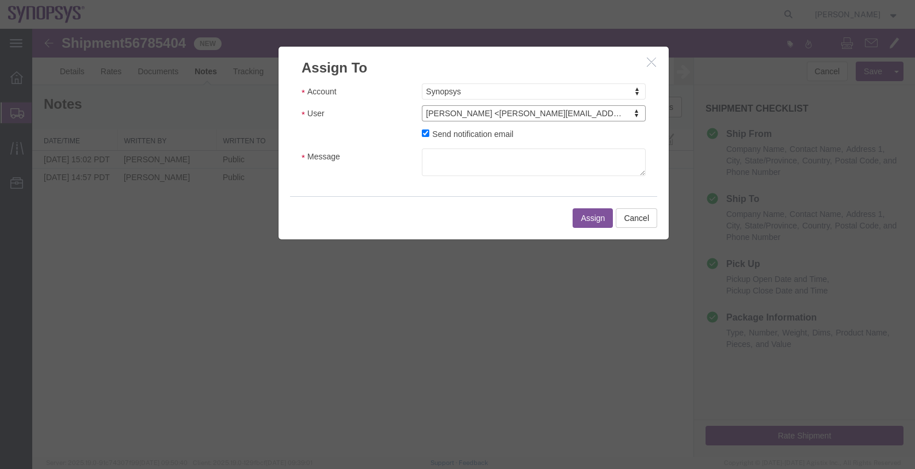
click at [466, 134] on label "Send notification email" at bounding box center [468, 133] width 92 height 13
click at [429, 134] on input "Send notification email" at bounding box center [425, 133] width 7 height 7
checkbox input "false"
click at [592, 216] on button "Assign" at bounding box center [593, 218] width 40 height 20
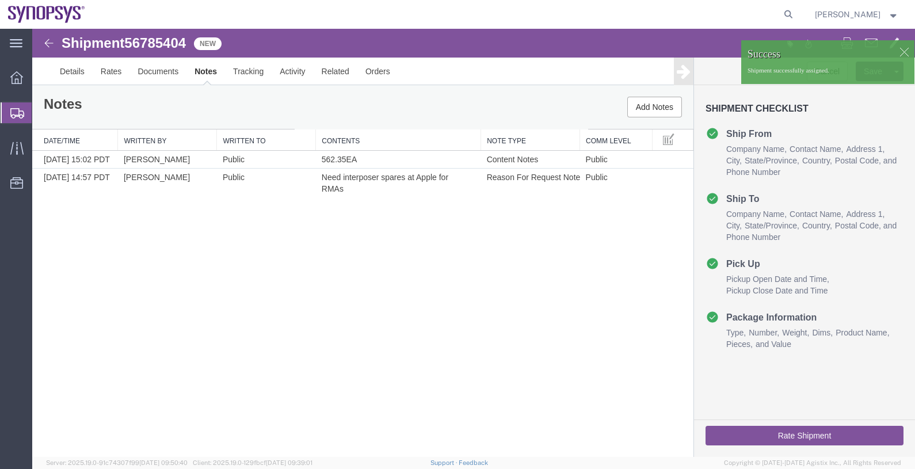
click at [41, 113] on span "Shipments" at bounding box center [36, 112] width 9 height 23
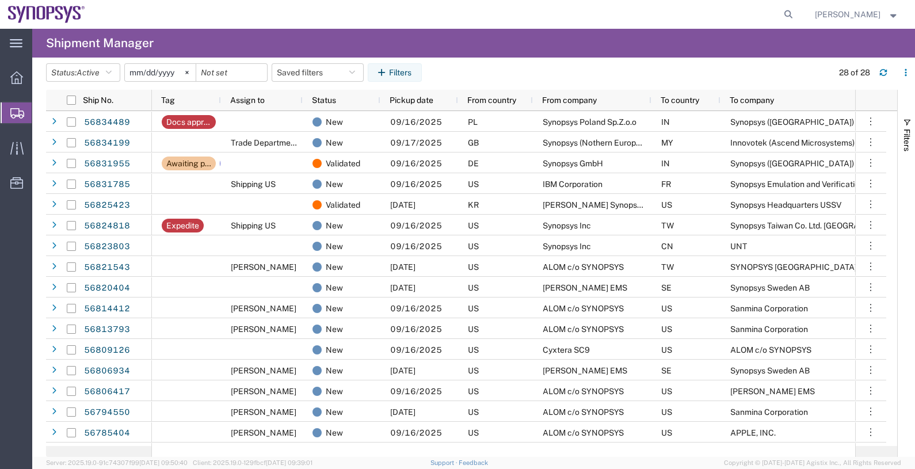
click at [574, 100] on span "From company" at bounding box center [569, 100] width 55 height 9
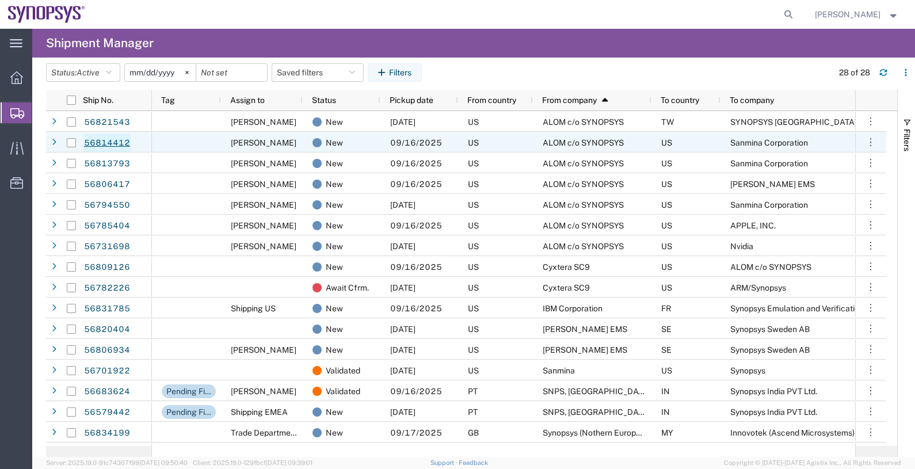
click at [109, 141] on link "56814412" at bounding box center [106, 143] width 47 height 18
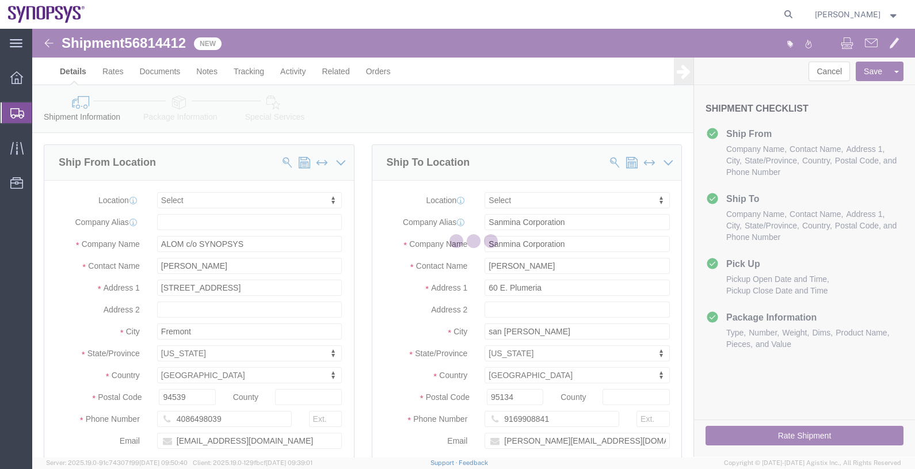
select select
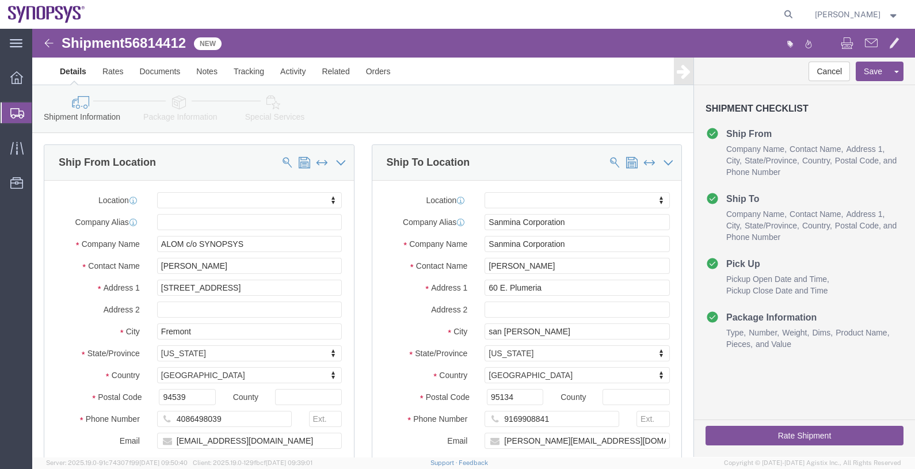
click span
click link "Assign To"
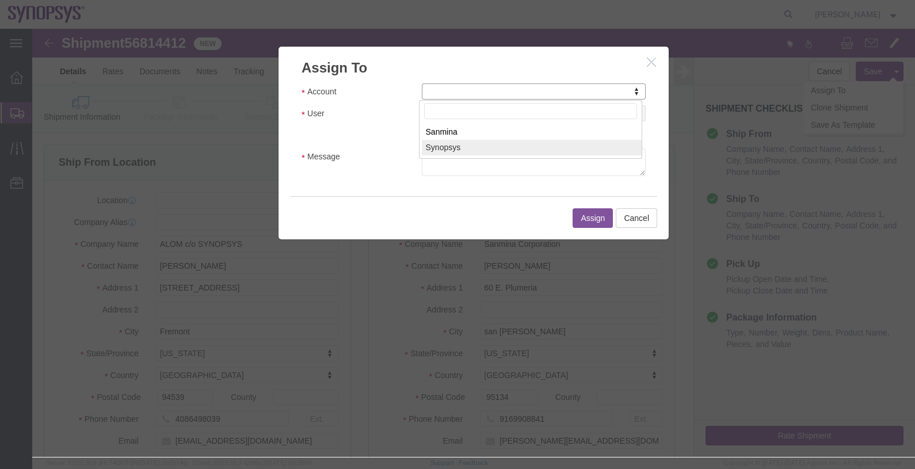
select select "117156"
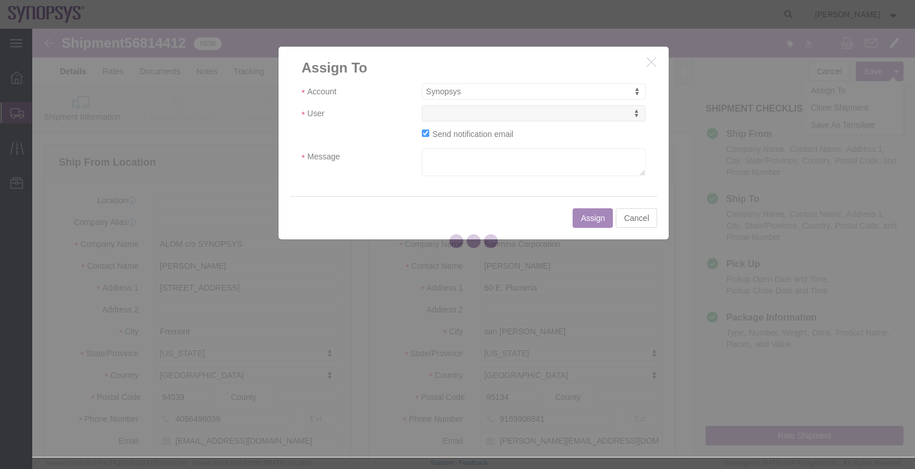
click at [469, 114] on div at bounding box center [473, 243] width 883 height 428
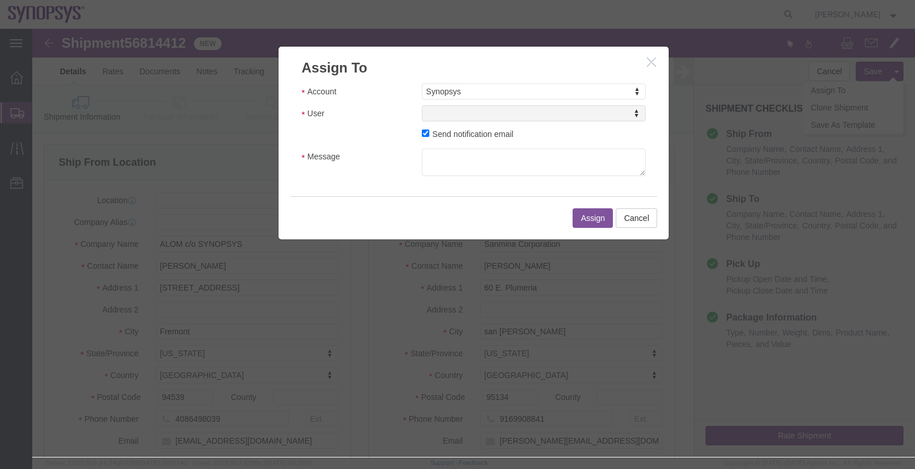
select select
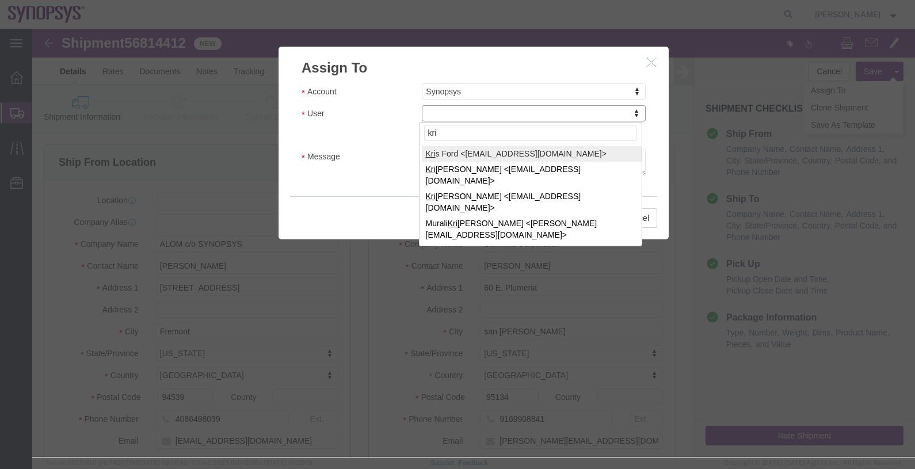
type input "kri"
select select "98360"
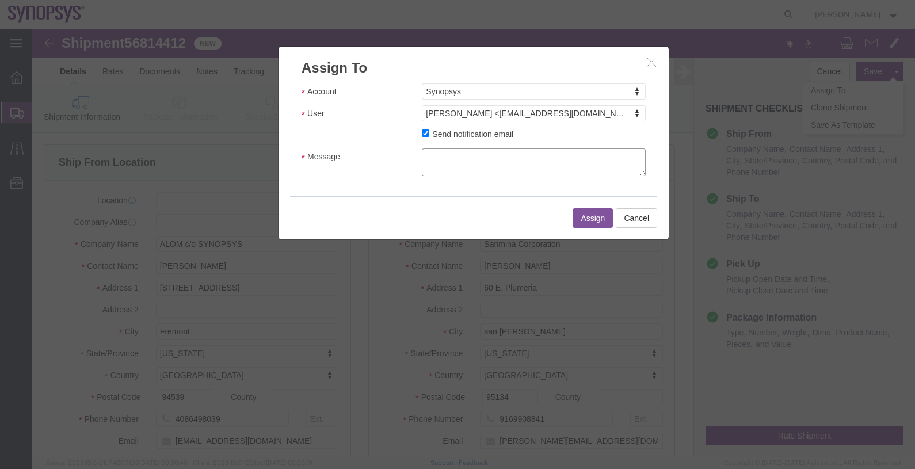
click textarea "Message"
type textarea "."
click button "Assign"
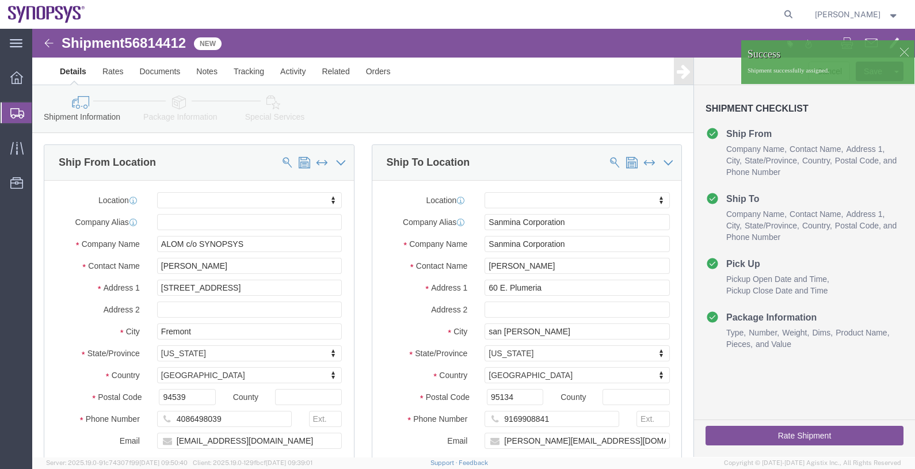
click at [12, 111] on icon at bounding box center [17, 113] width 14 height 10
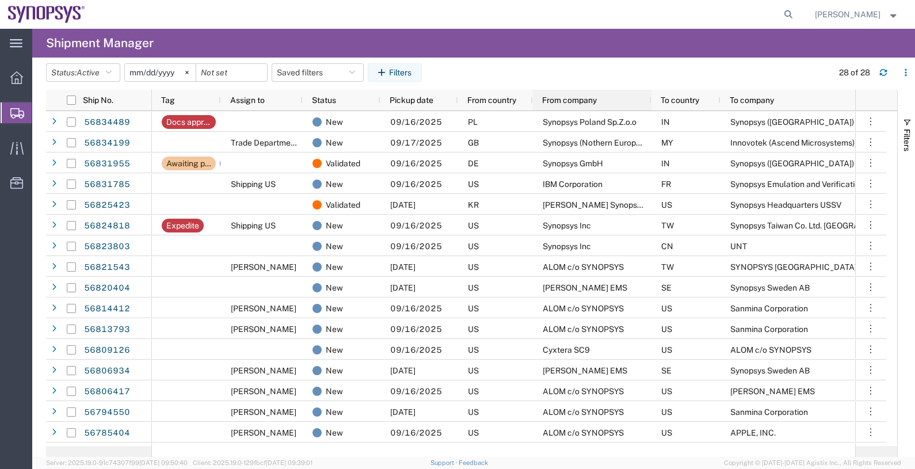
click at [581, 96] on span "From company" at bounding box center [569, 100] width 55 height 9
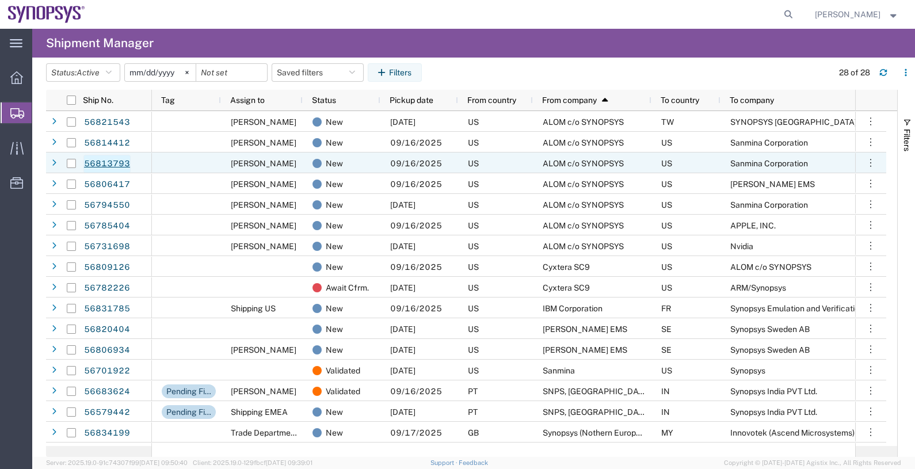
click at [108, 163] on link "56813793" at bounding box center [106, 164] width 47 height 18
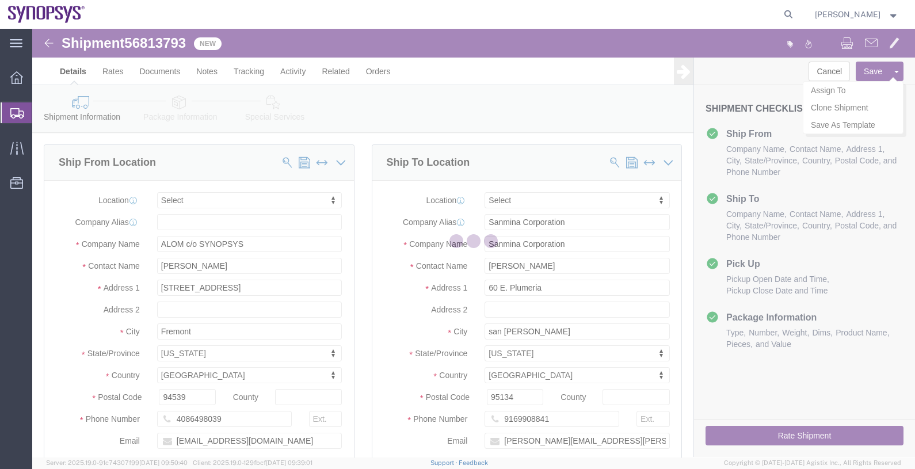
select select
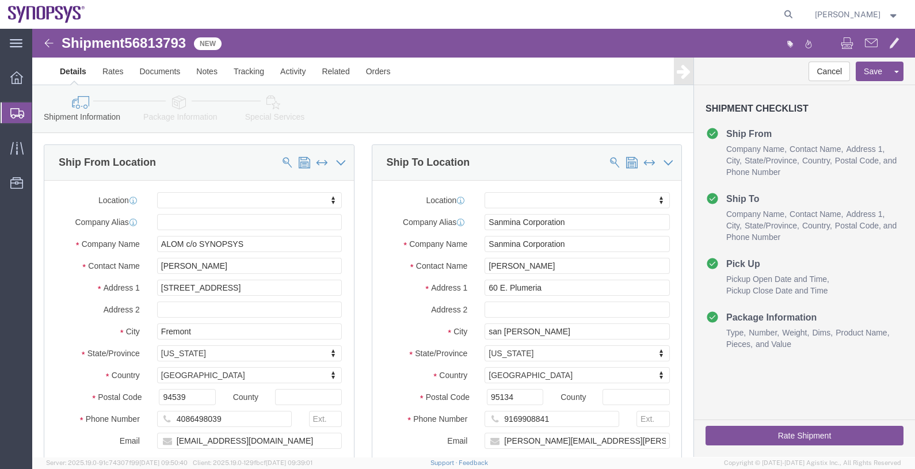
click link "Assign To"
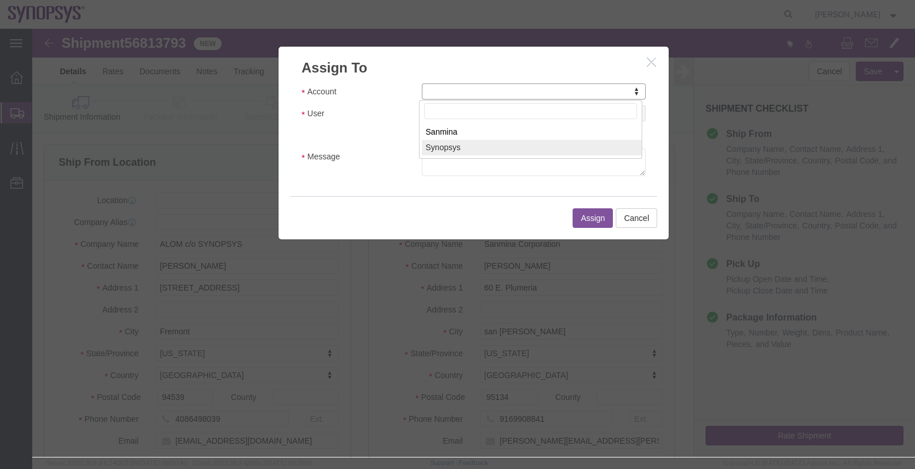
select select "117156"
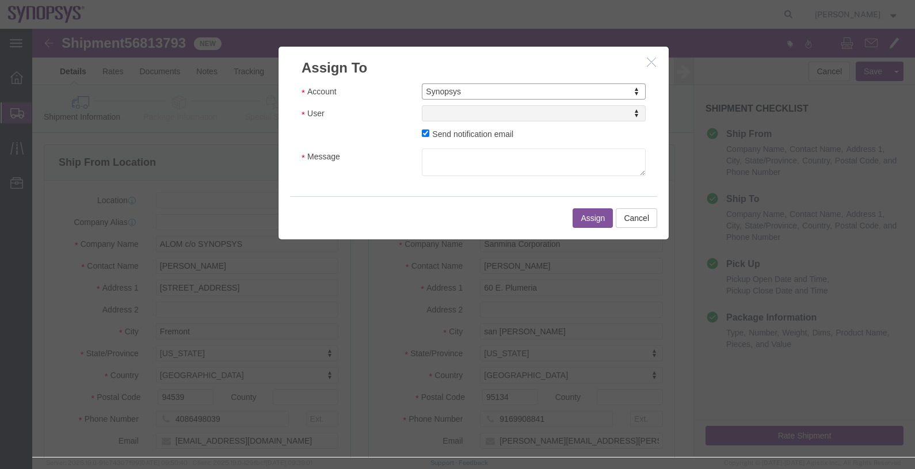
select select
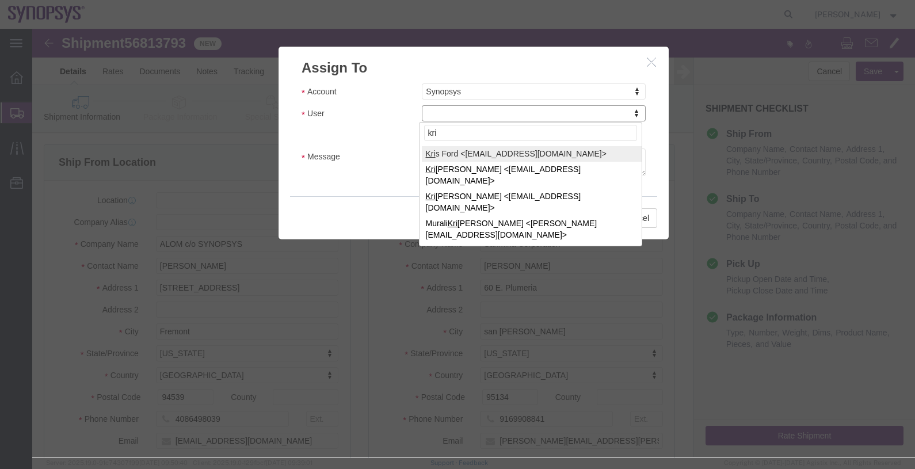
type input "kri"
select select "98360"
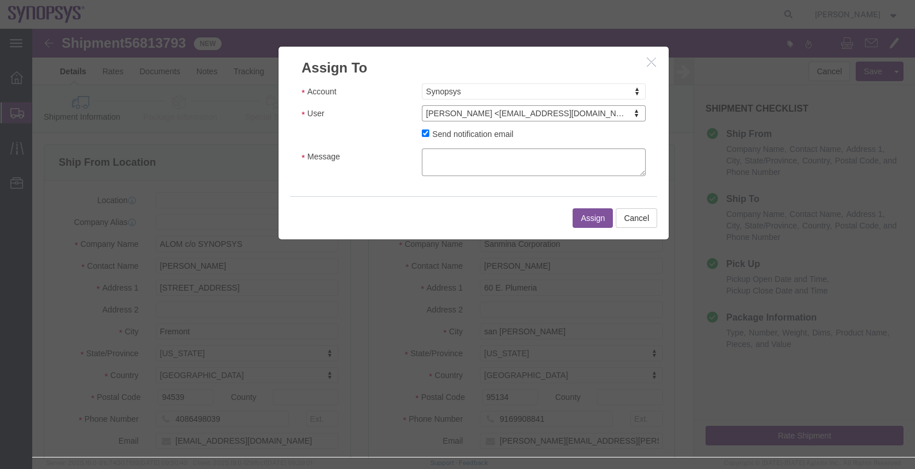
click textarea "Message"
type textarea "."
click button "Assign"
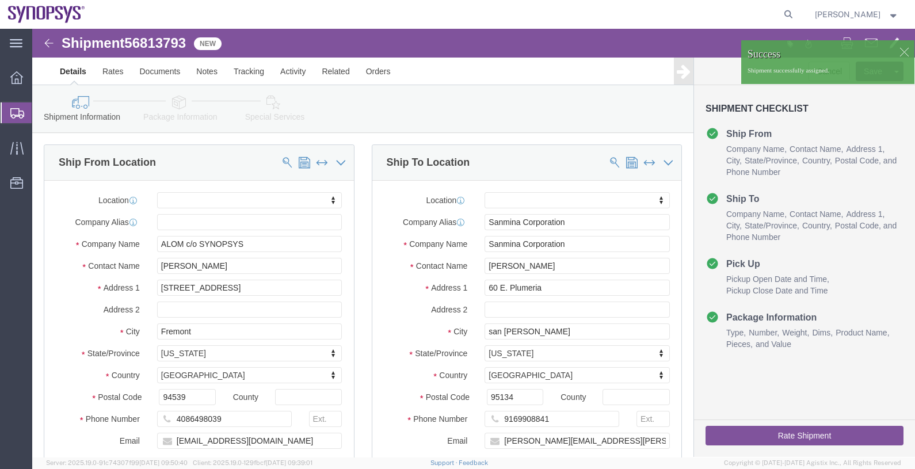
click at [41, 111] on span "Shipments" at bounding box center [36, 112] width 9 height 23
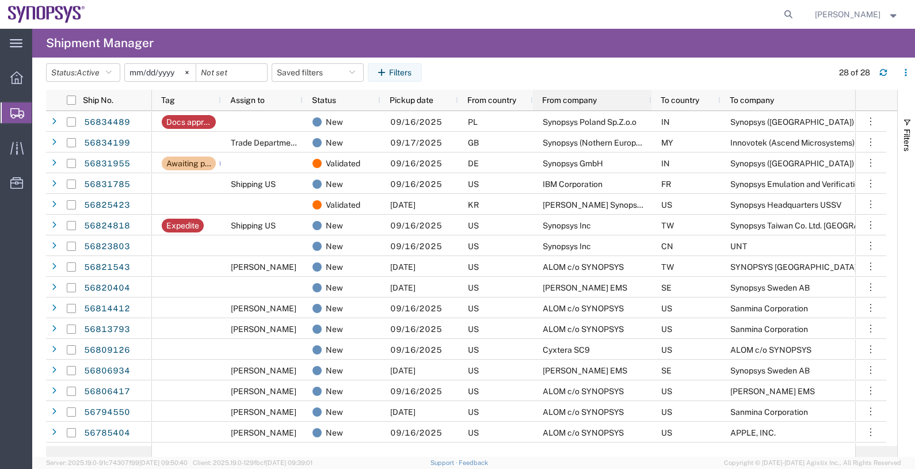
click at [573, 99] on span "From company" at bounding box center [569, 100] width 55 height 9
